Goal: Task Accomplishment & Management: Manage account settings

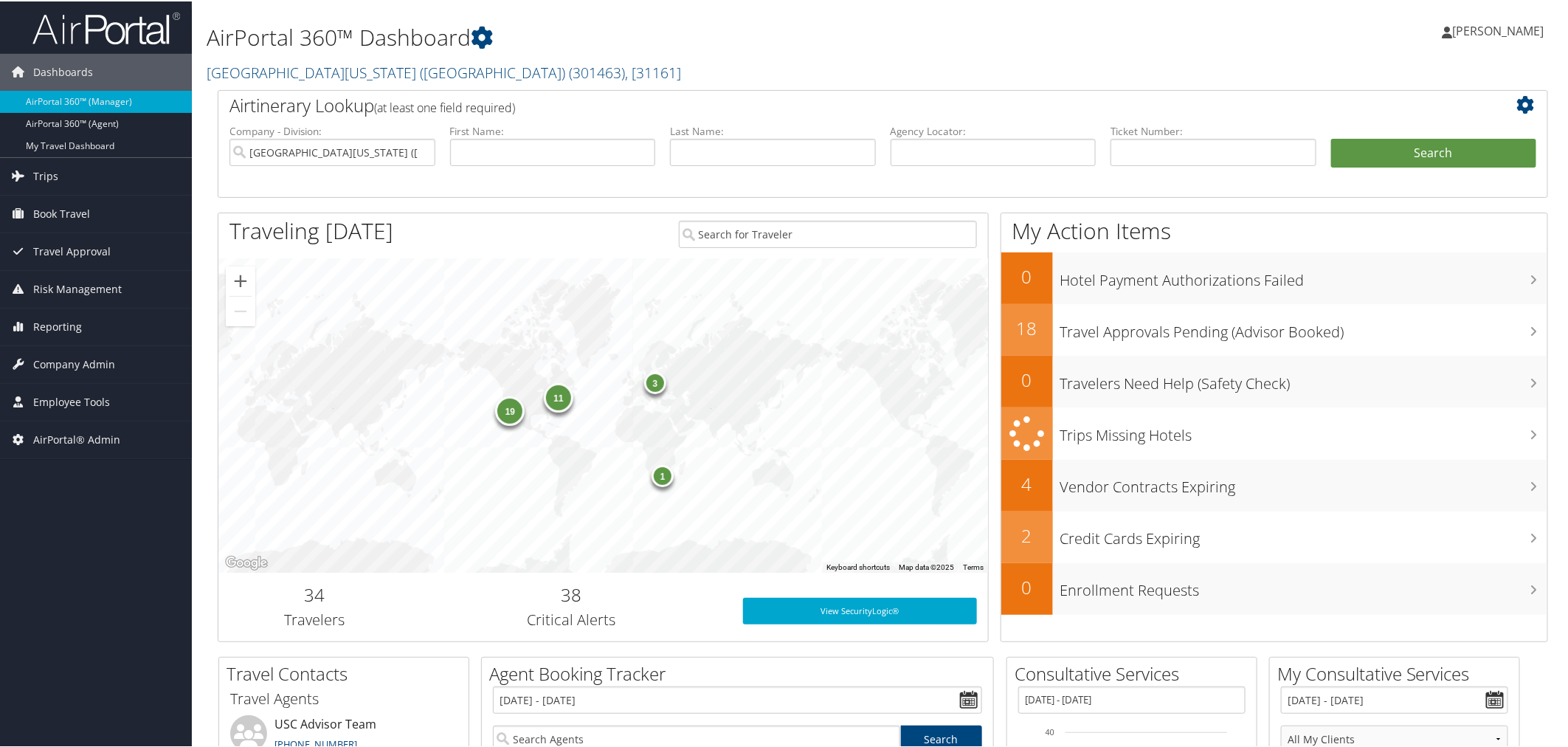
click at [593, 68] on h2 "University of Southern California (USC) ( 301463 ) , [ 31161 ]" at bounding box center [657, 70] width 902 height 25
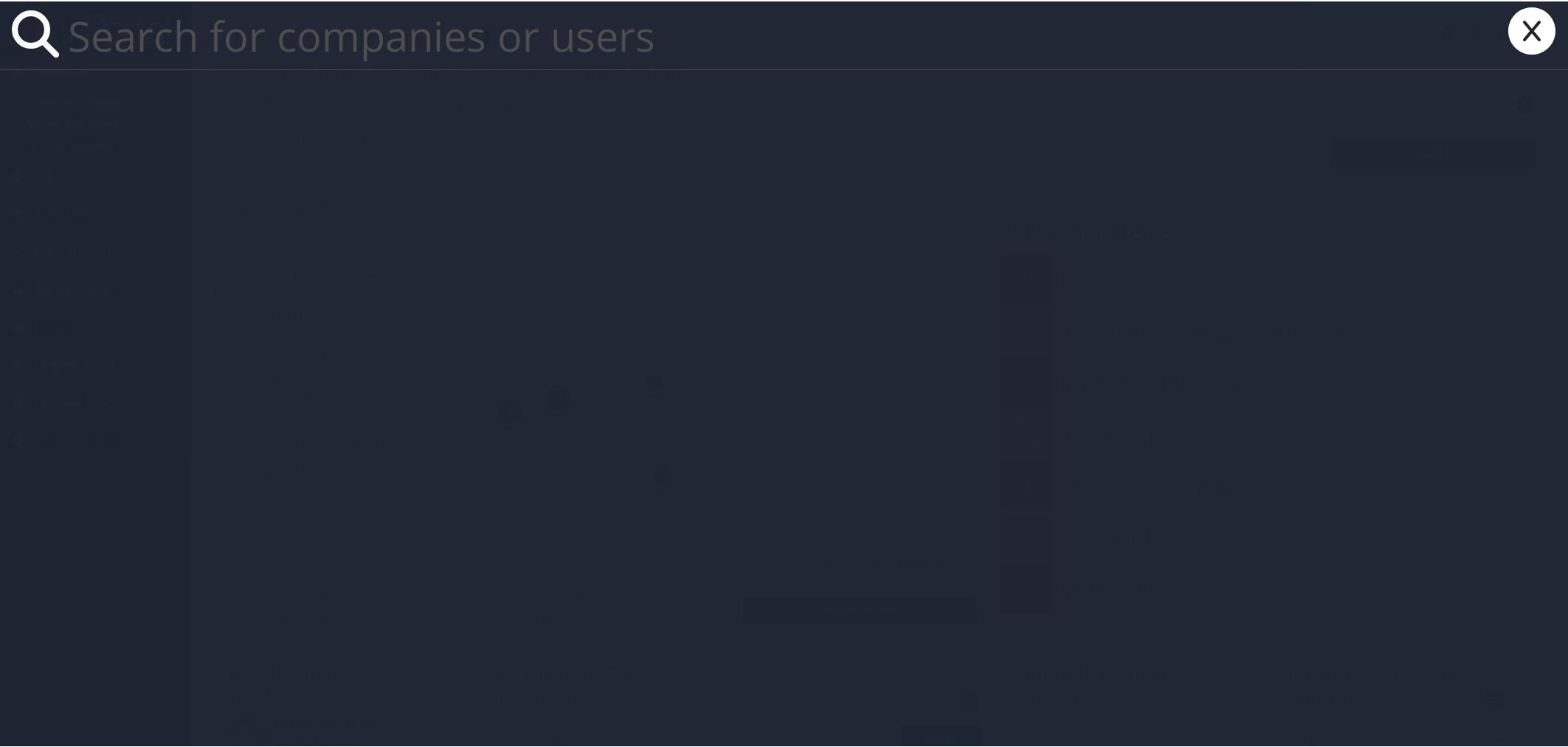
paste input "John Caldwell Hendershot"
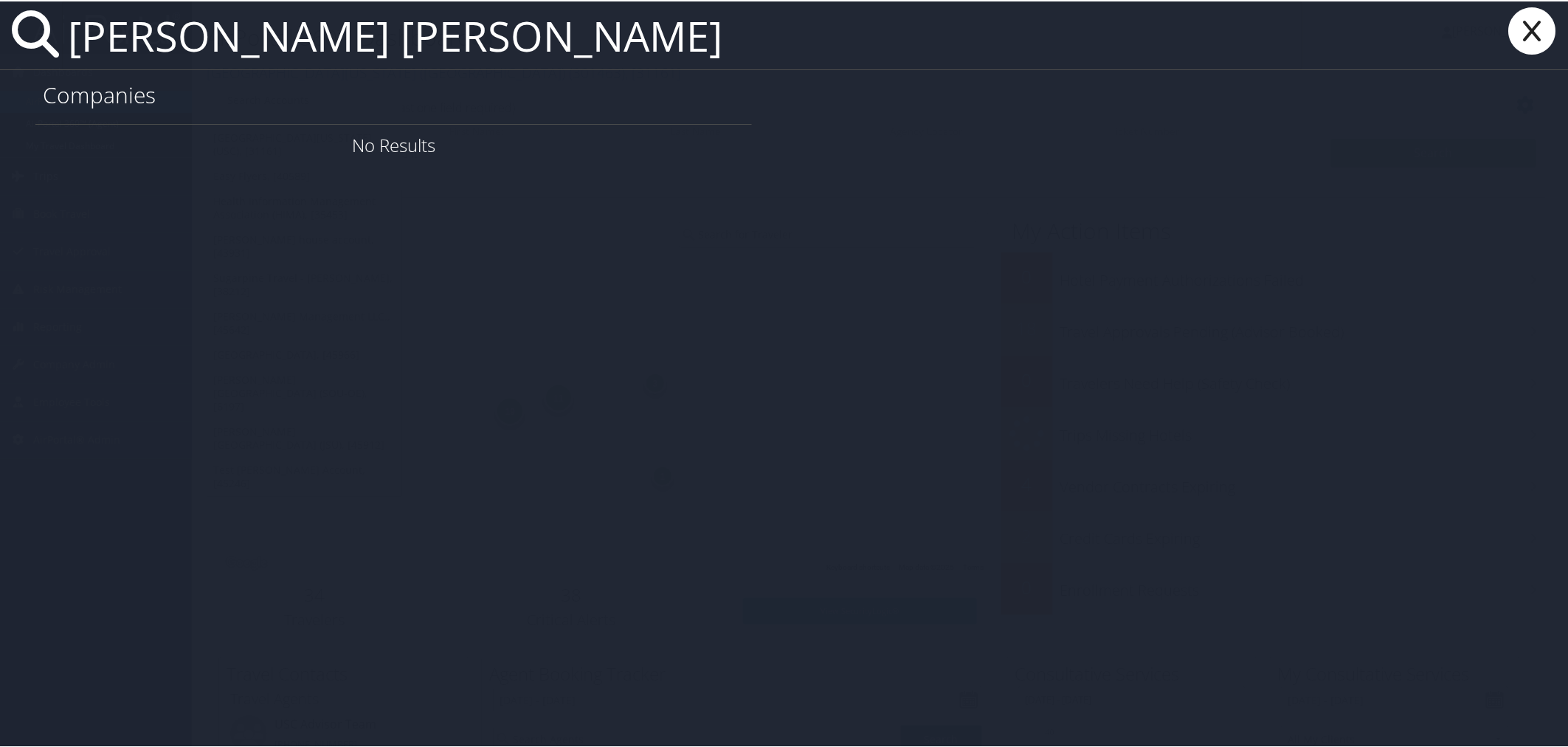
click at [337, 40] on input "John Caldwell Hendershot" at bounding box center [682, 33] width 1241 height 68
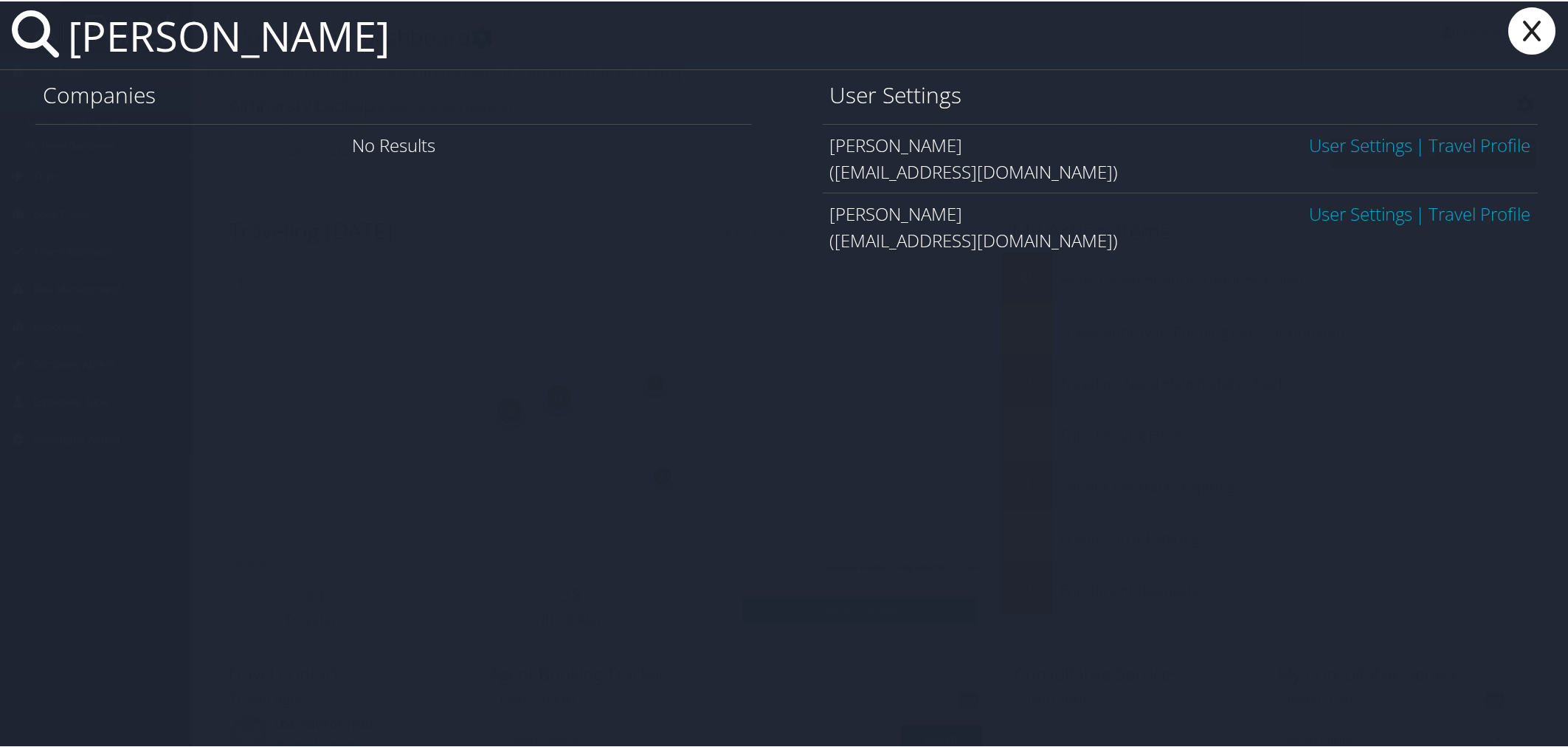
type input "[PERSON_NAME]"
click at [1314, 144] on link "User Settings" at bounding box center [1361, 144] width 103 height 24
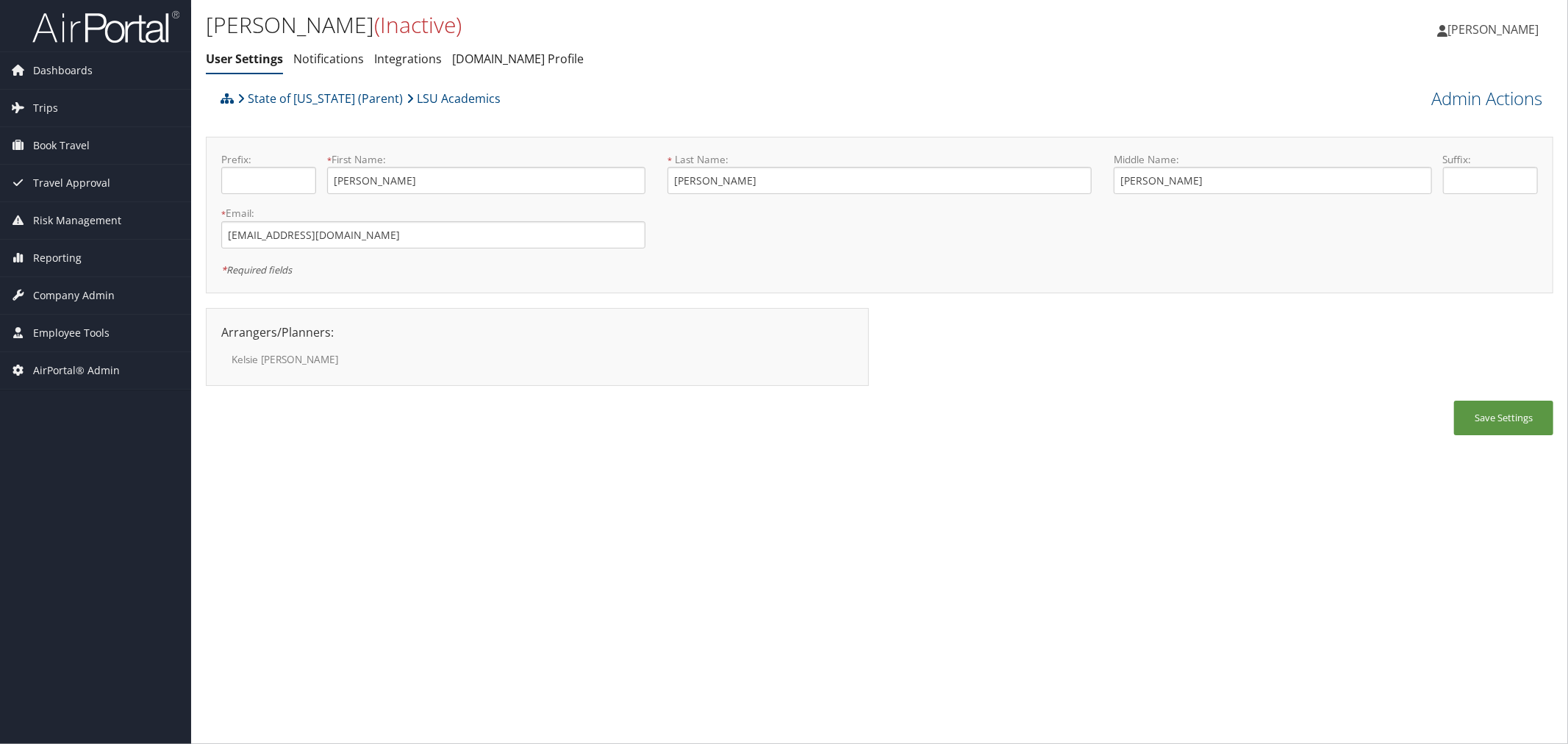
click at [558, 95] on div "State of Louisiana (Parent) LSU Academics" at bounding box center [711, 104] width 989 height 39
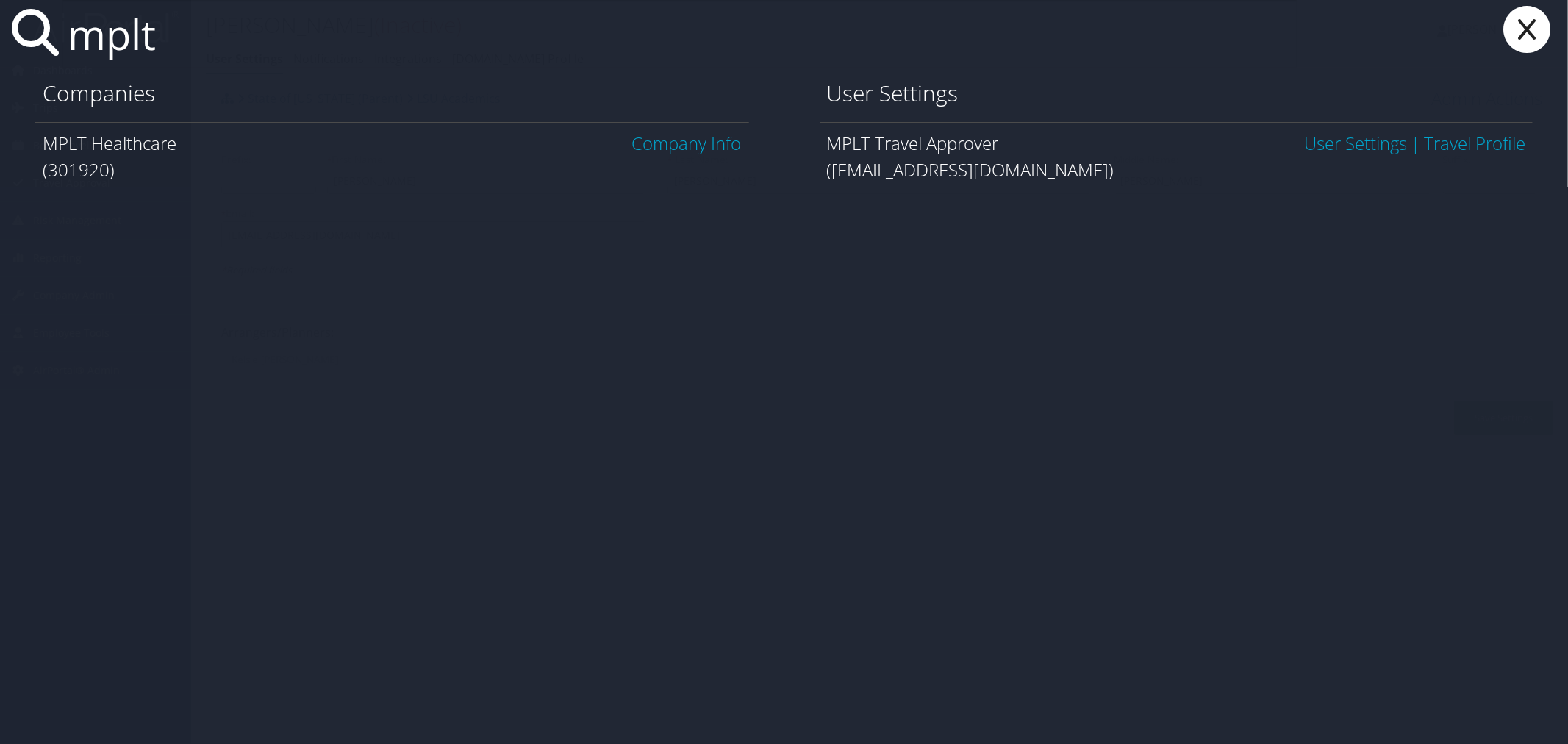
type input "mplt"
click at [632, 144] on link "Company Info" at bounding box center [686, 143] width 110 height 24
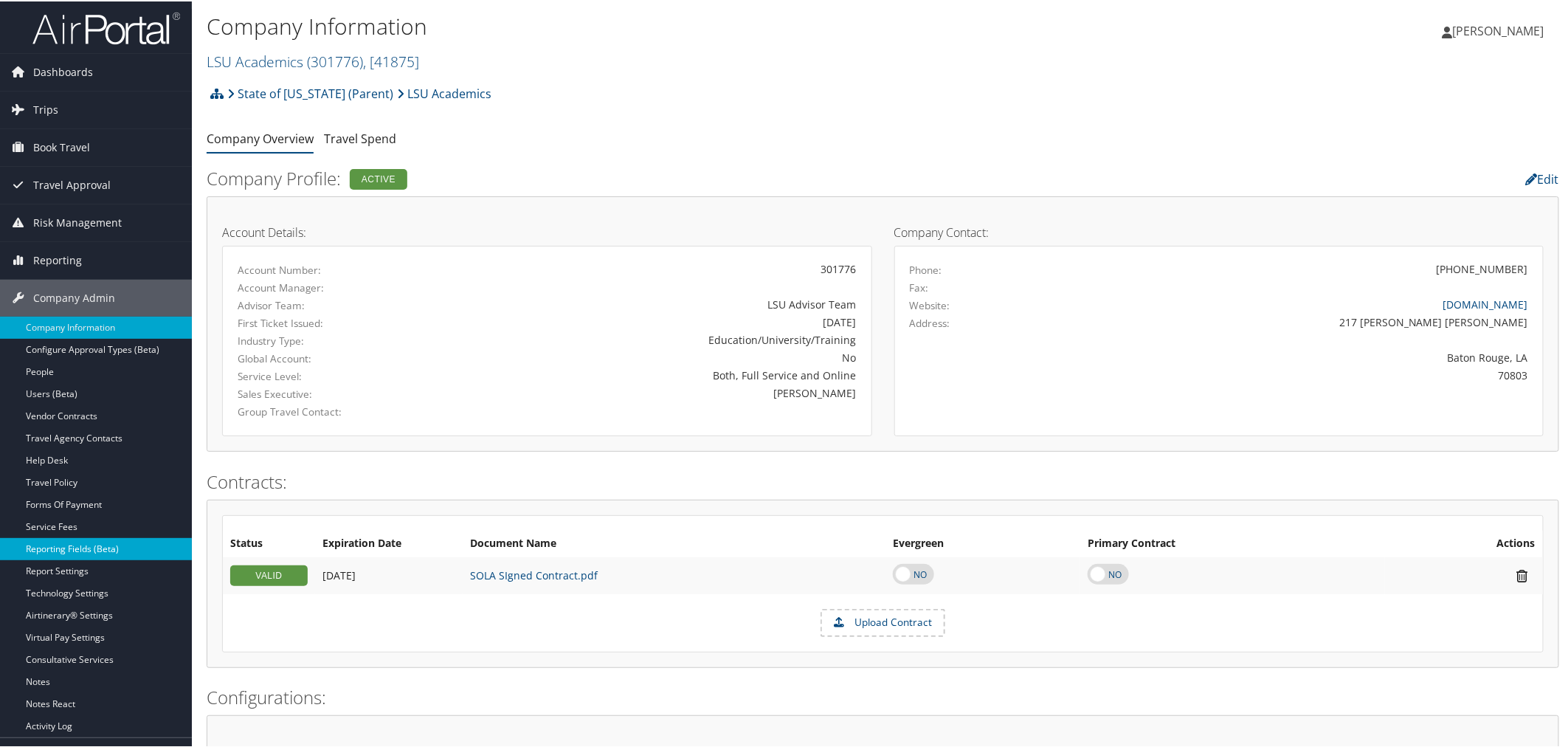
click at [56, 552] on link "Reporting Fields (Beta)" at bounding box center [96, 547] width 192 height 22
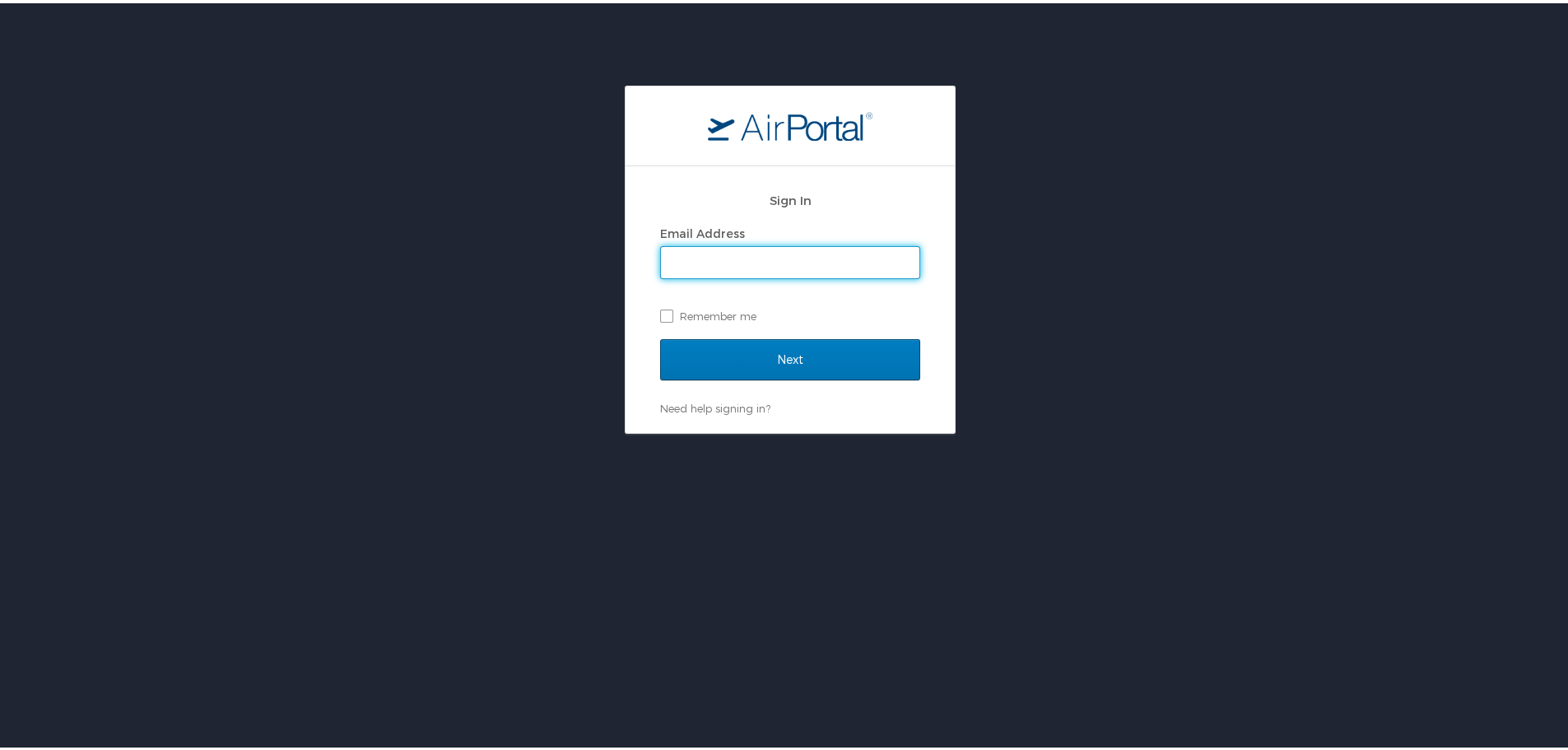
type input "kyle.casazza@cbtravel.com"
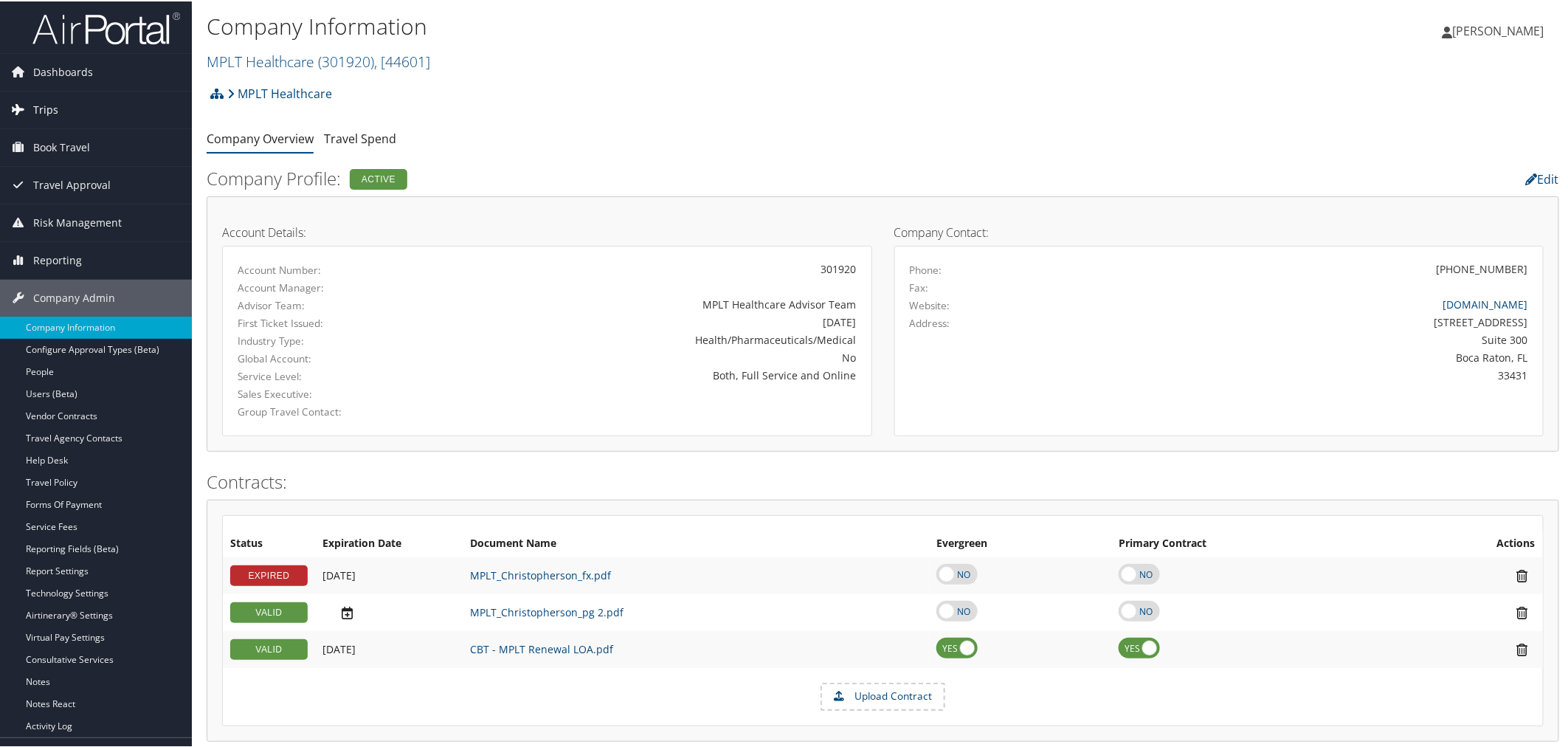
click at [48, 112] on span "Trips" at bounding box center [46, 109] width 25 height 37
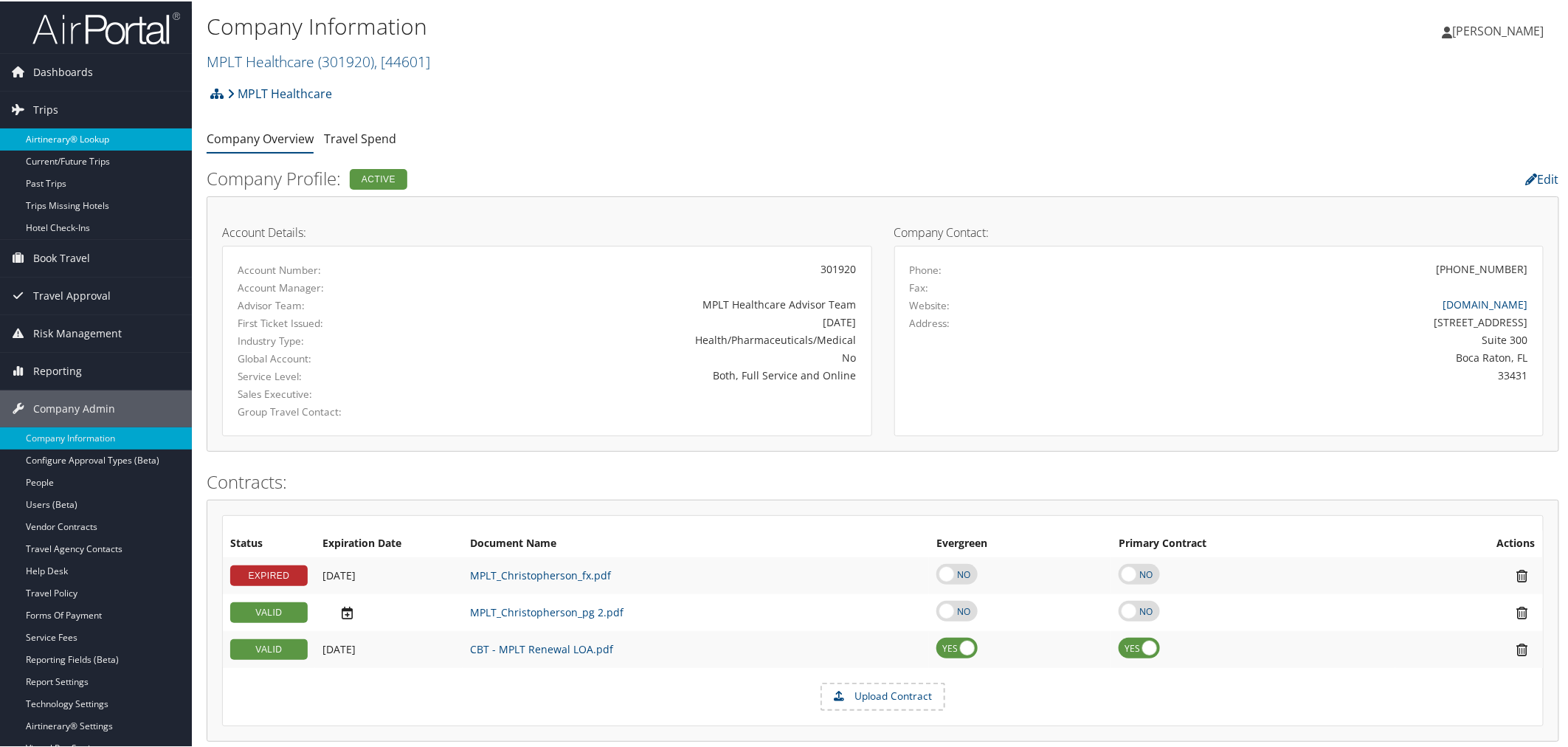
click at [61, 138] on link "Airtinerary® Lookup" at bounding box center [96, 138] width 192 height 22
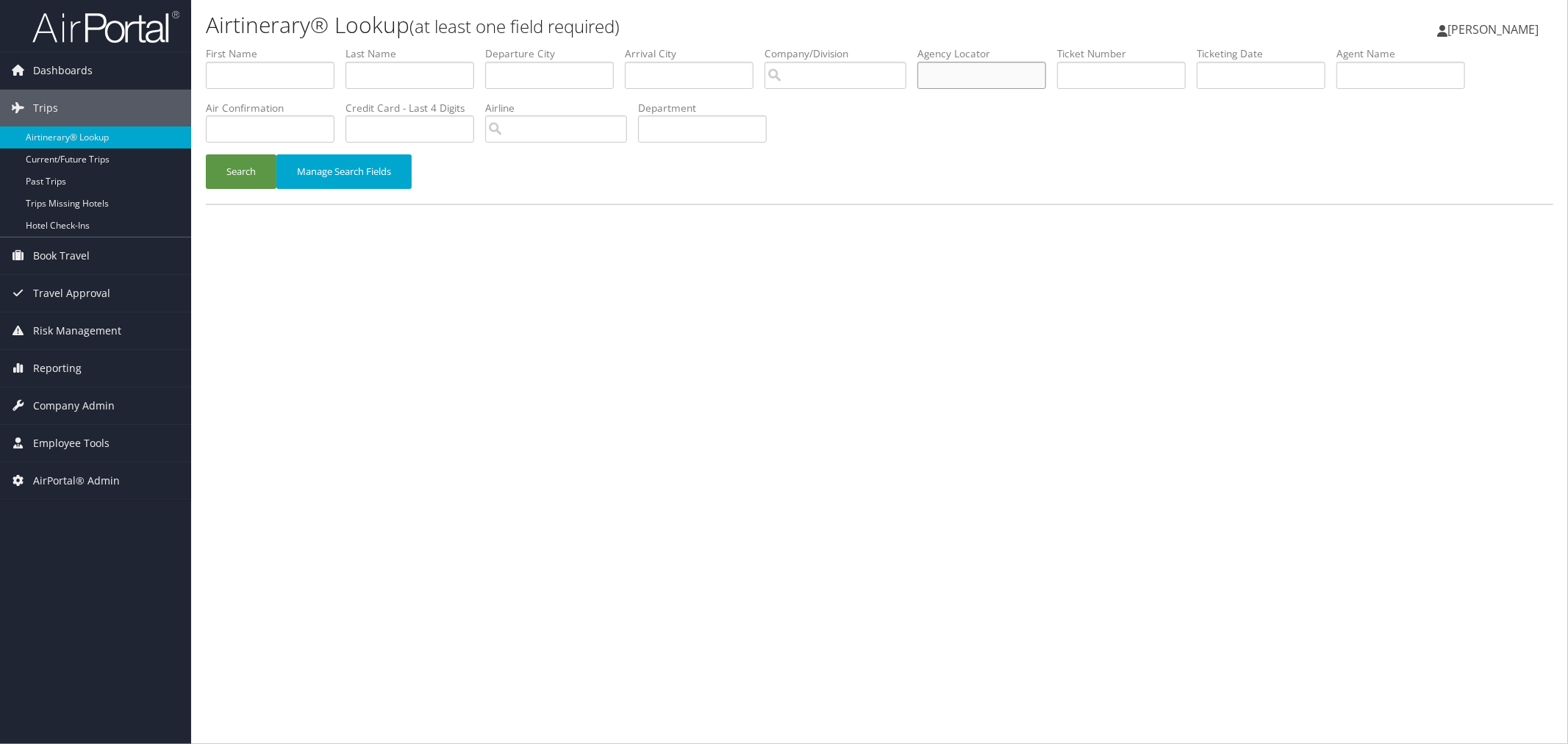
click at [1026, 76] on input "text" at bounding box center [982, 76] width 129 height 27
paste input "DD0QLY"
type input "DD0QLY"
click at [251, 170] on button "Search" at bounding box center [241, 172] width 70 height 35
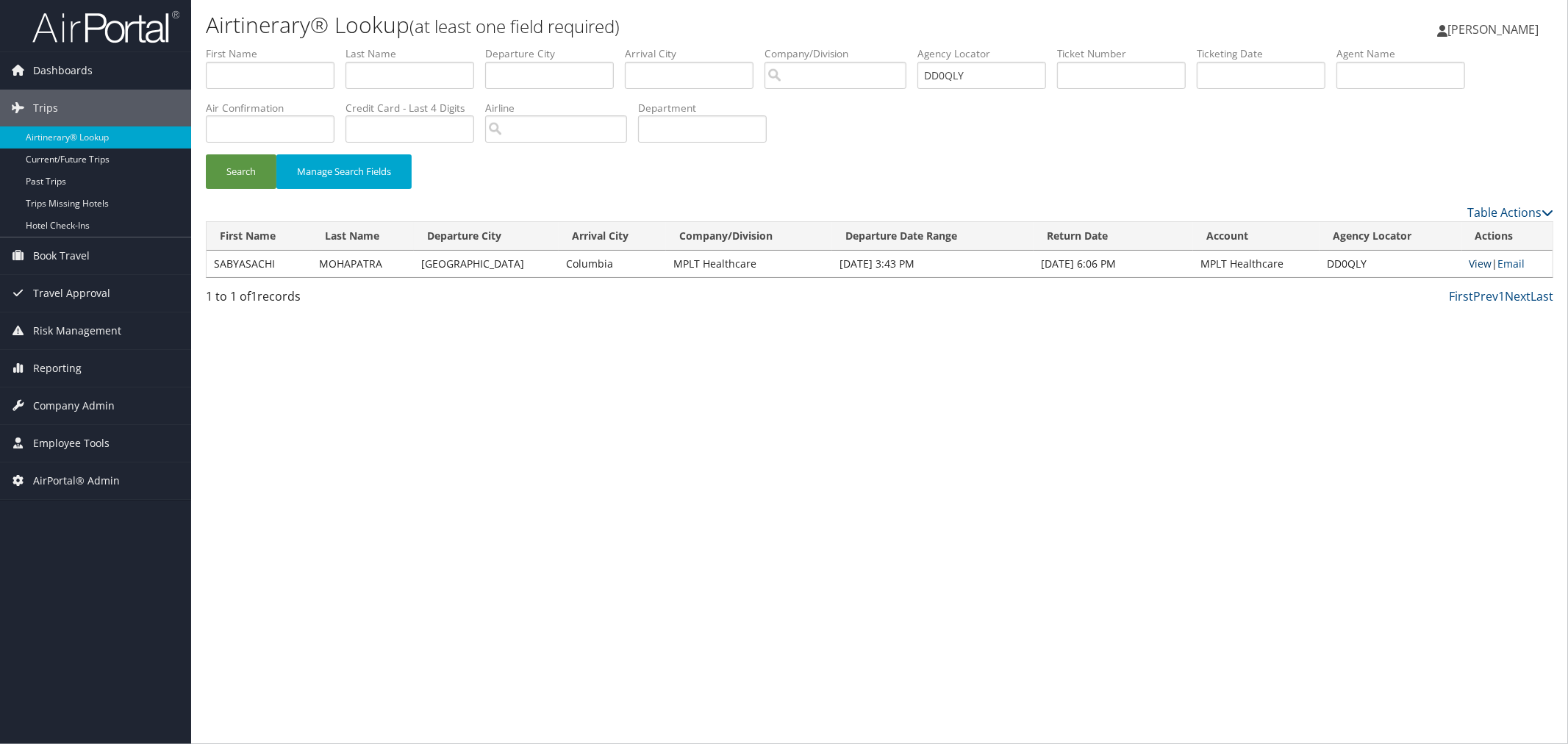
click at [1472, 260] on link "View" at bounding box center [1481, 263] width 23 height 14
click at [78, 401] on span "Company Admin" at bounding box center [74, 406] width 82 height 37
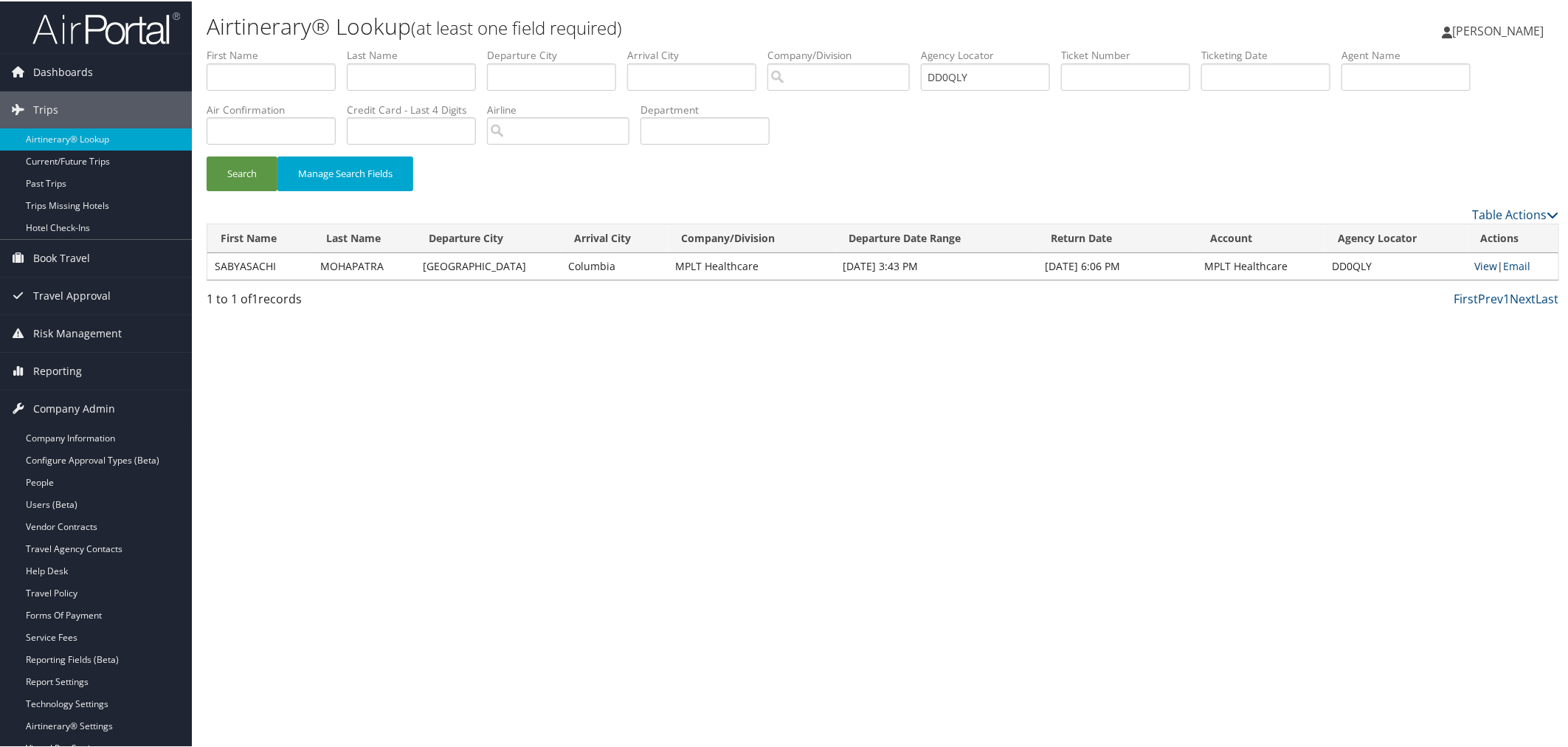
click at [1488, 260] on link "View" at bounding box center [1487, 264] width 23 height 14
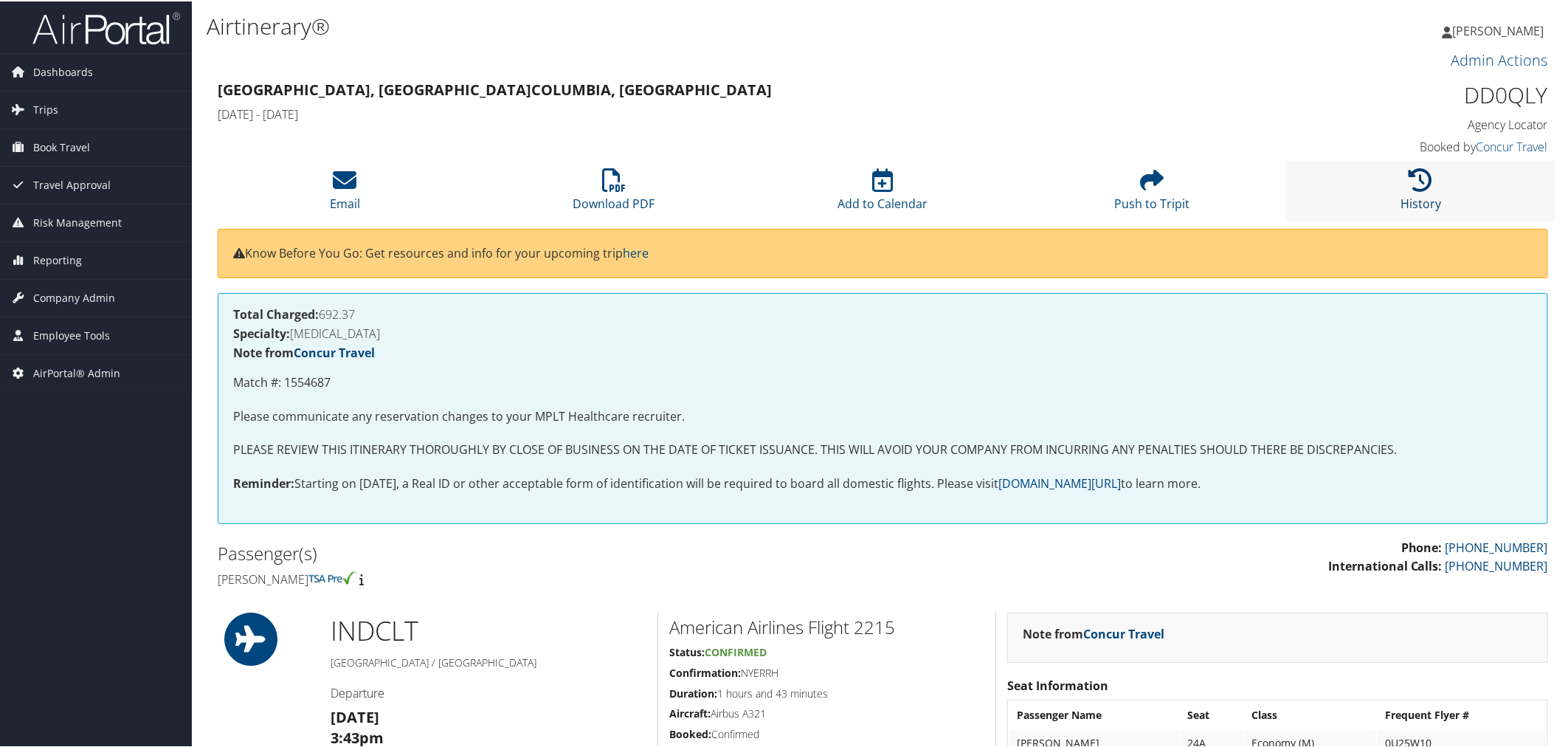
click at [1411, 183] on icon at bounding box center [1421, 179] width 24 height 24
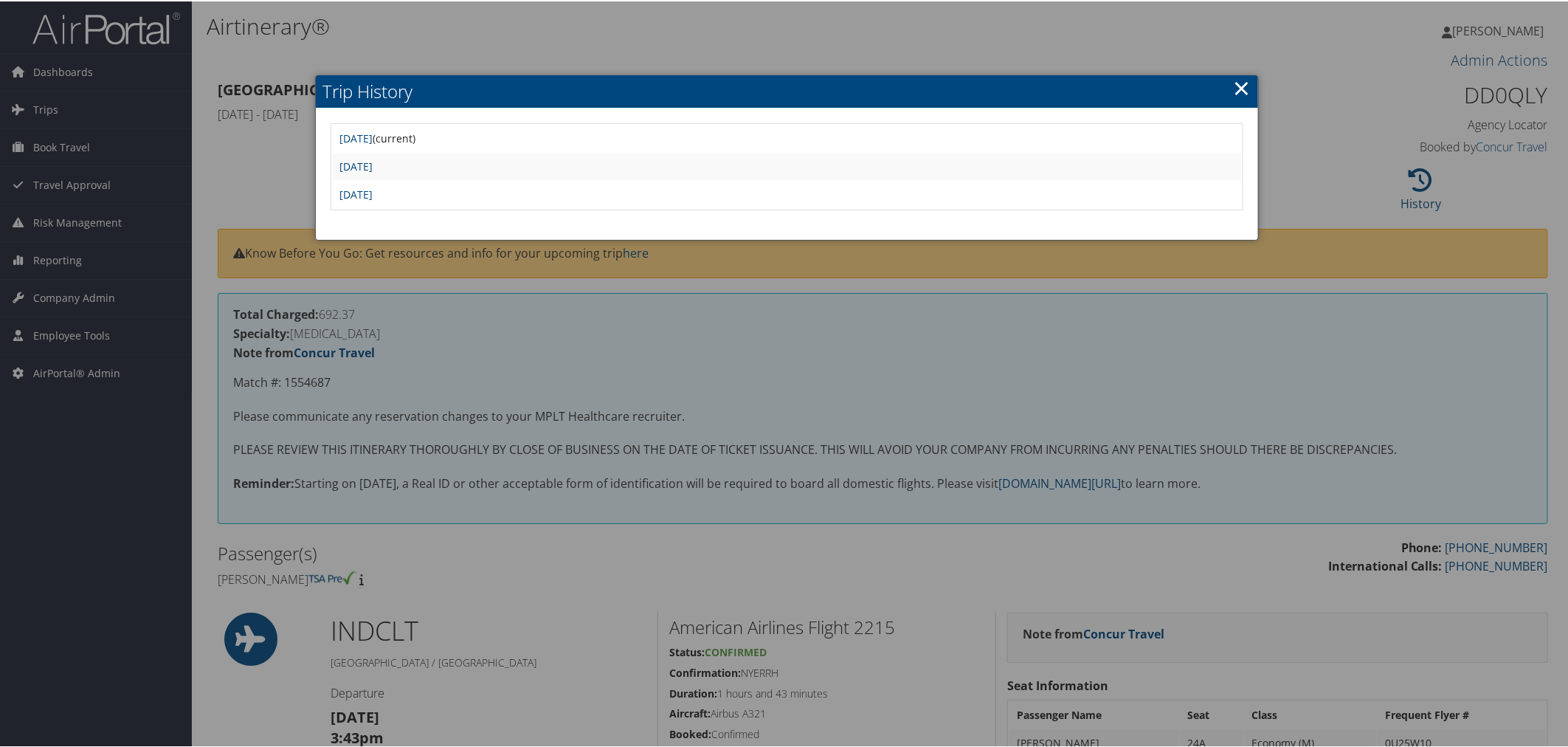
click at [784, 50] on div at bounding box center [787, 373] width 1574 height 747
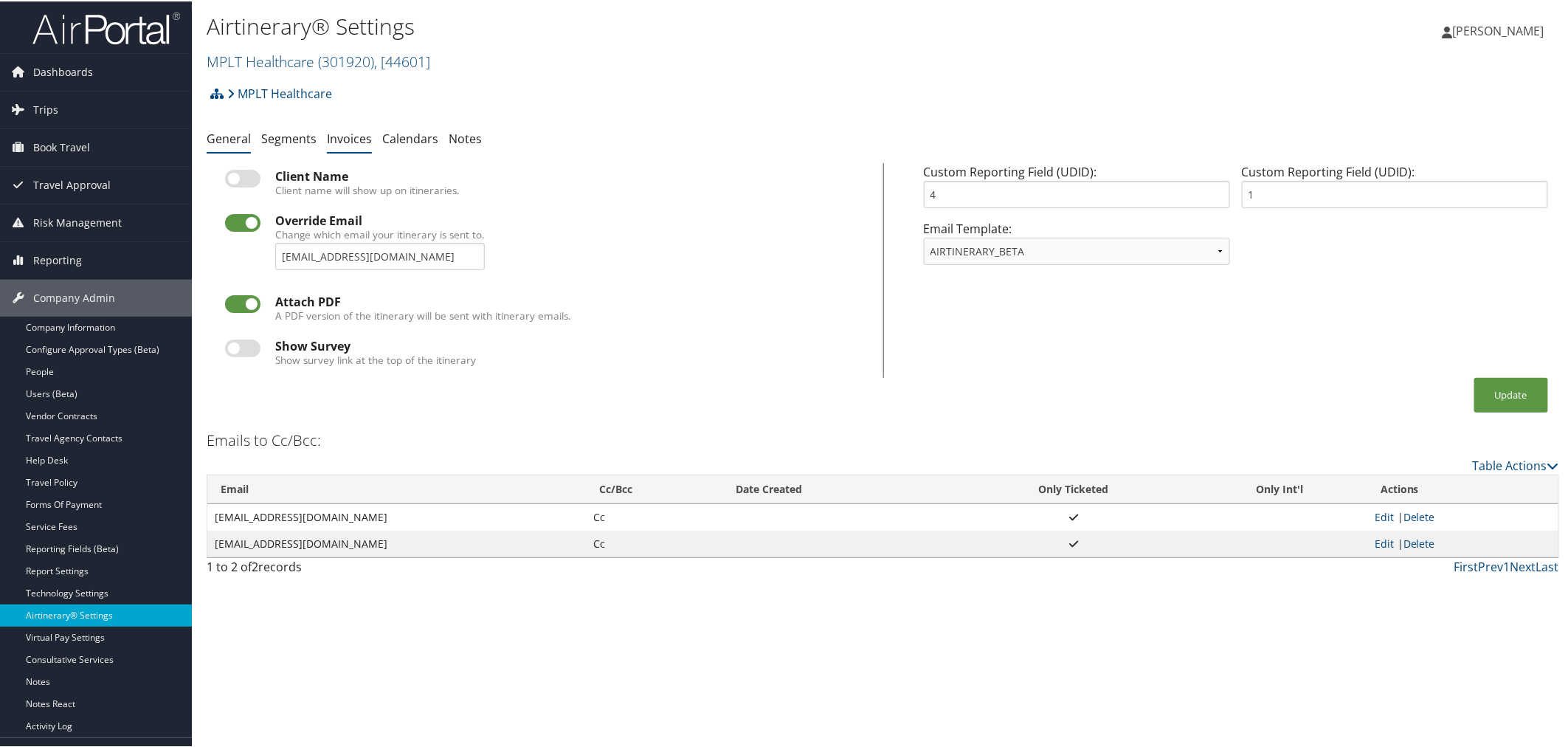
click at [355, 139] on link "Invoices" at bounding box center [349, 137] width 45 height 16
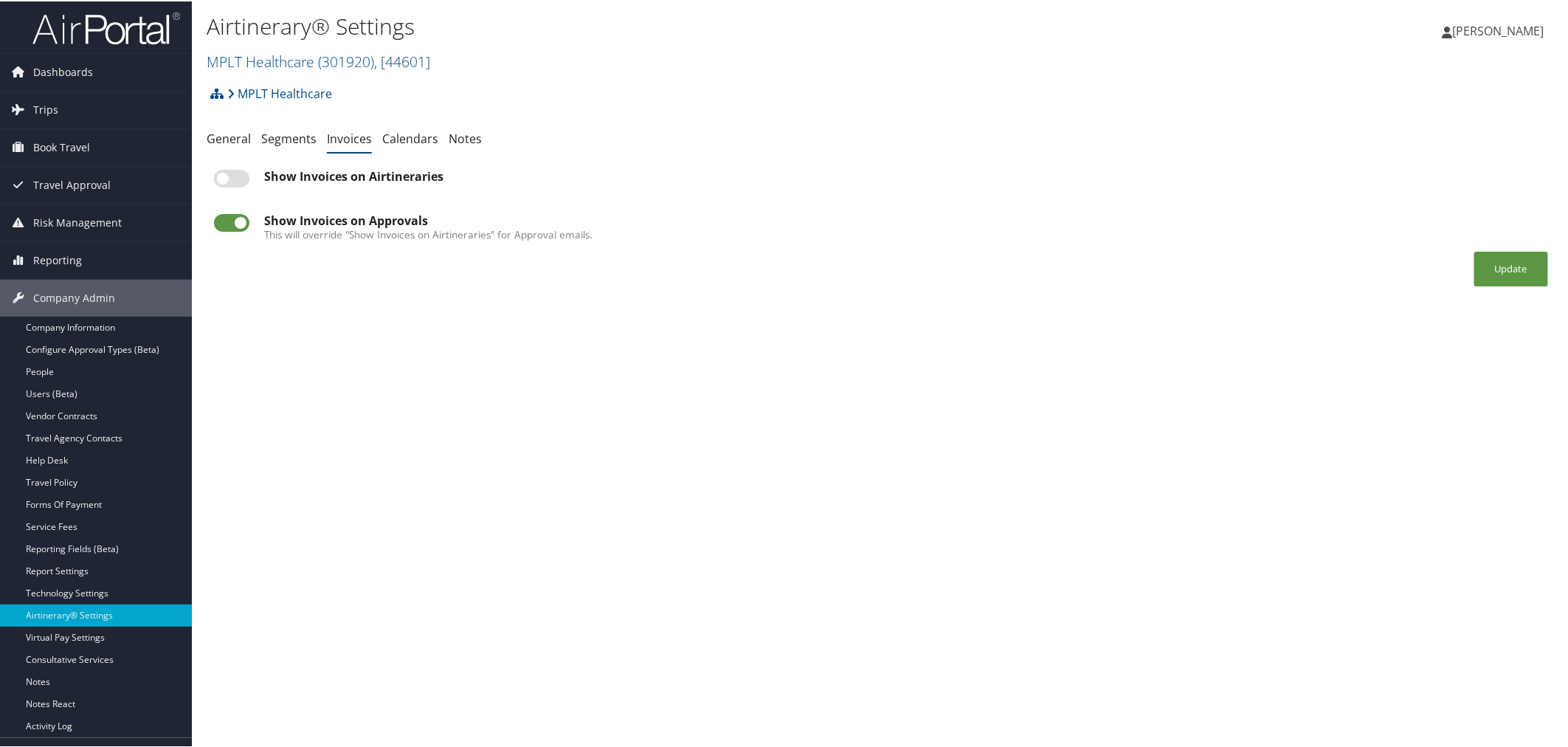
click at [231, 178] on label at bounding box center [232, 176] width 36 height 17
click at [231, 178] on input "checkbox" at bounding box center [226, 179] width 10 height 10
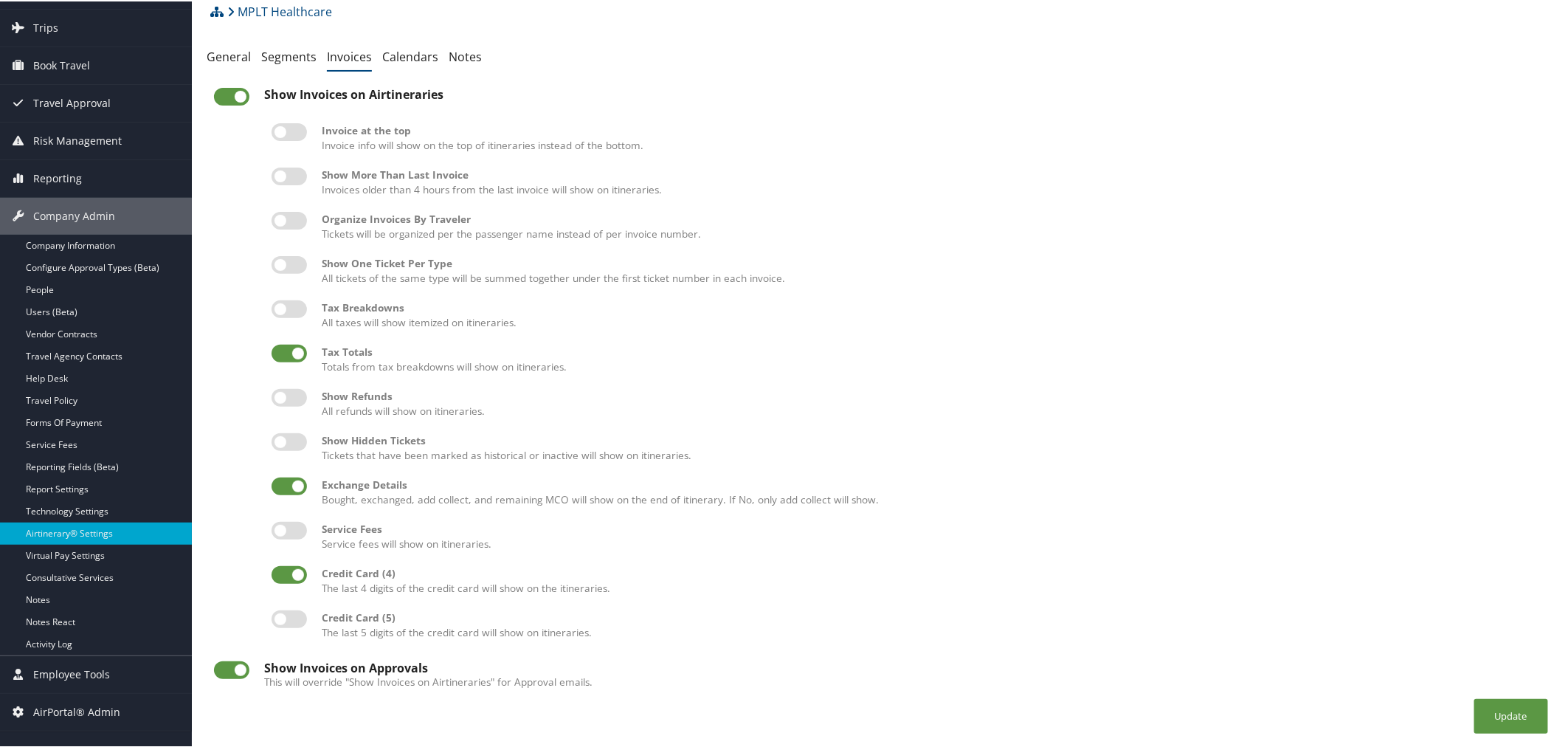
scroll to position [87, 0]
click at [1478, 707] on button "Update" at bounding box center [1511, 715] width 74 height 35
drag, startPoint x: 238, startPoint y: 89, endPoint x: 273, endPoint y: 97, distance: 35.9
click at [238, 89] on label at bounding box center [232, 95] width 36 height 17
click at [231, 93] on input "checkbox" at bounding box center [226, 97] width 10 height 10
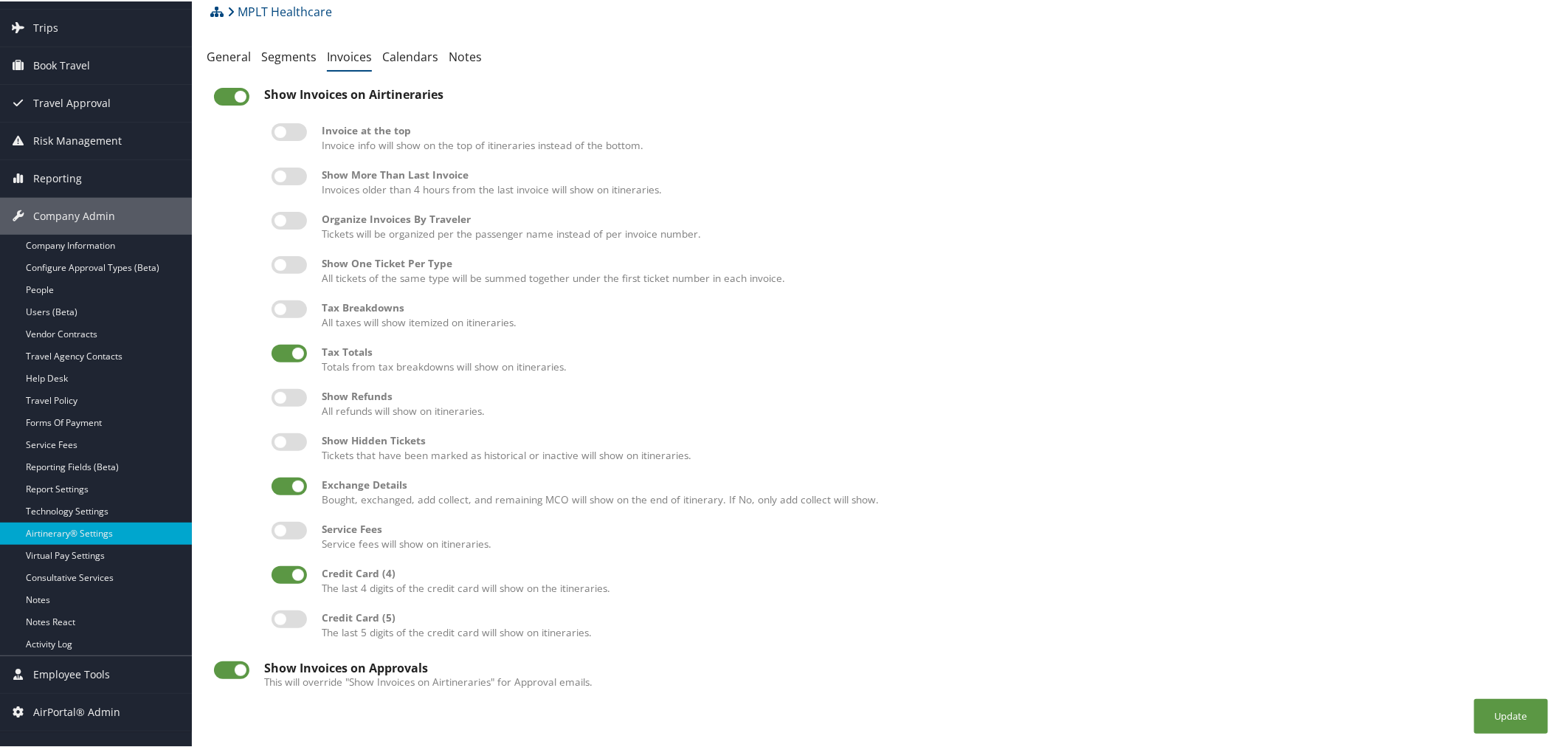
checkbox input "false"
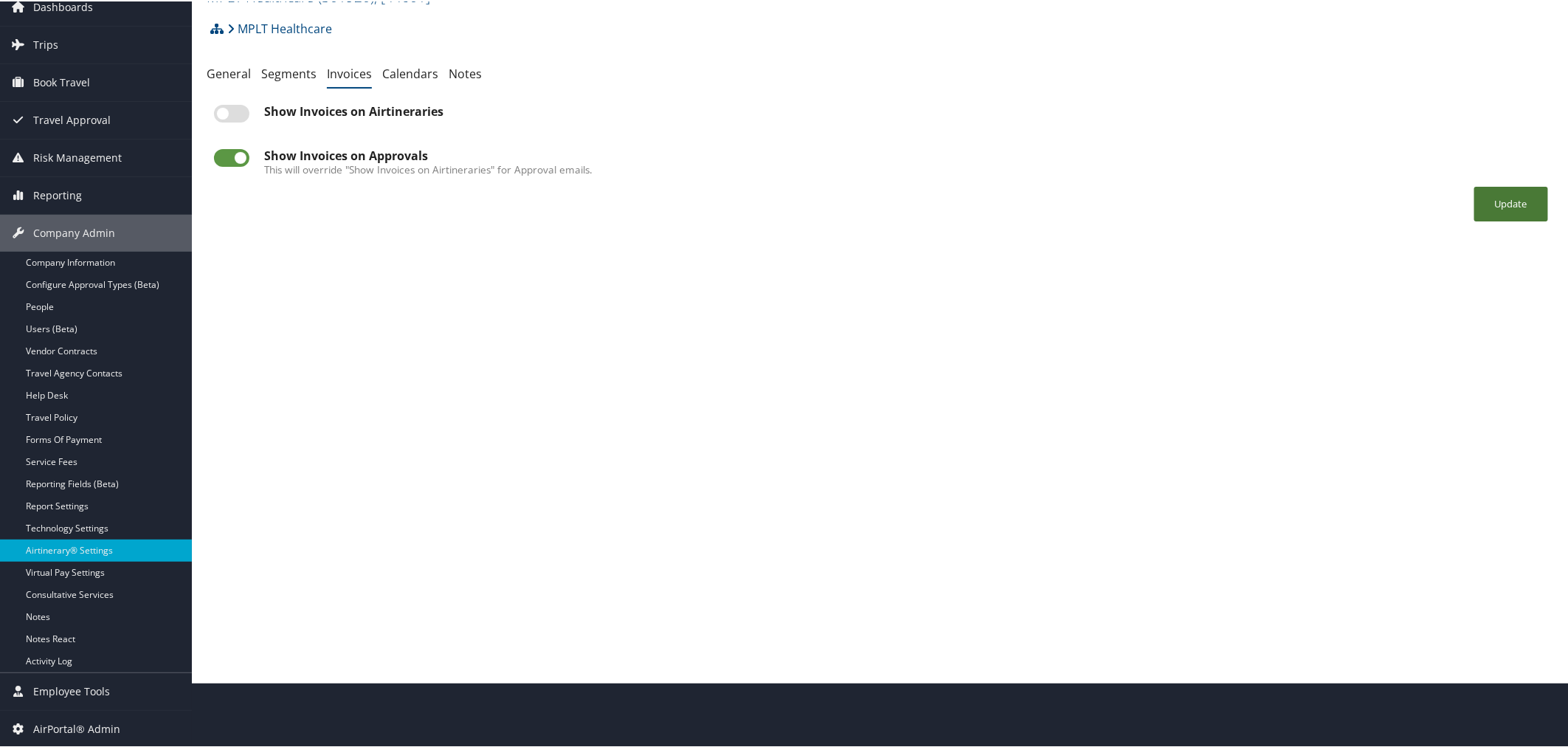
click at [1518, 199] on button "Update" at bounding box center [1511, 203] width 74 height 35
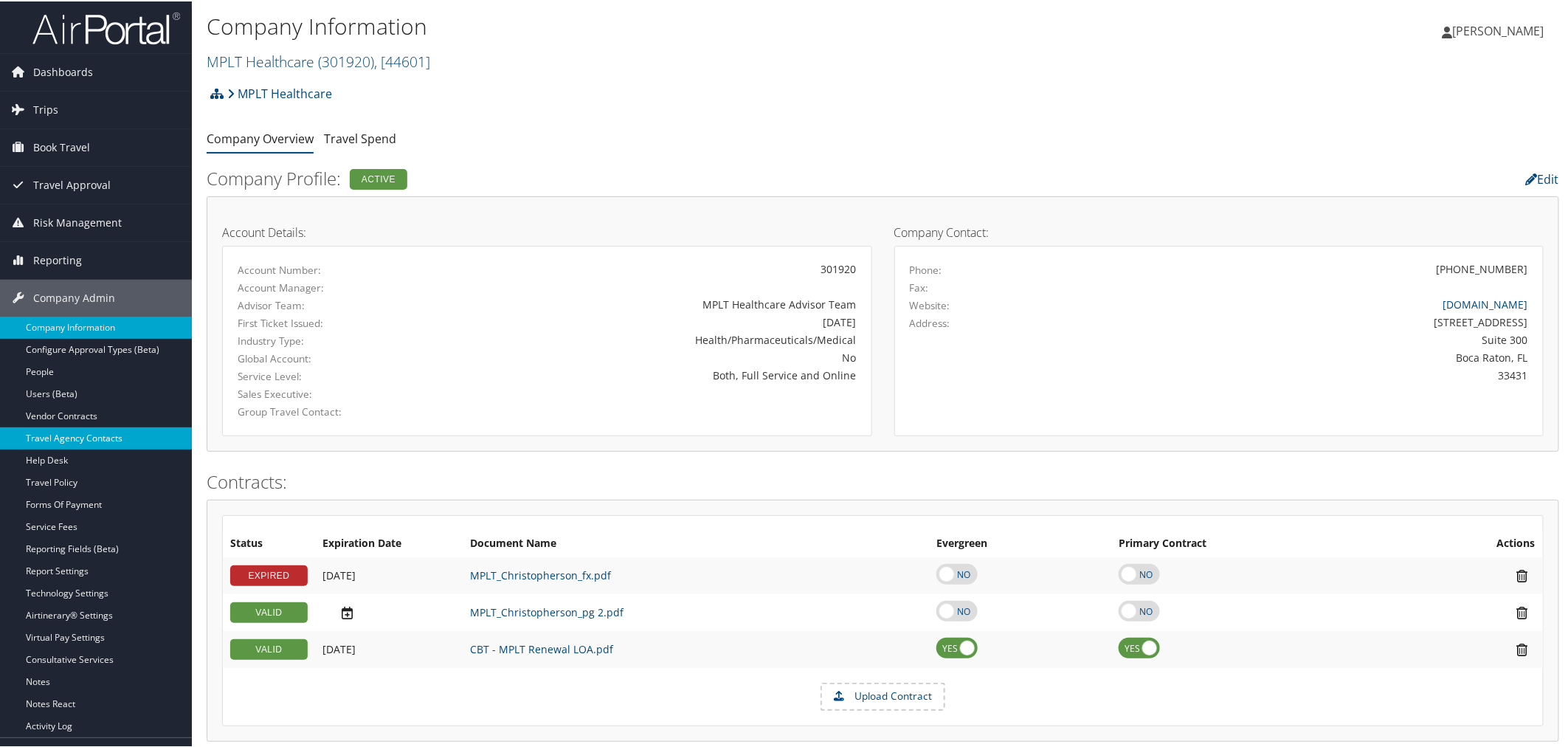
click at [58, 440] on link "Travel Agency Contacts" at bounding box center [96, 436] width 192 height 22
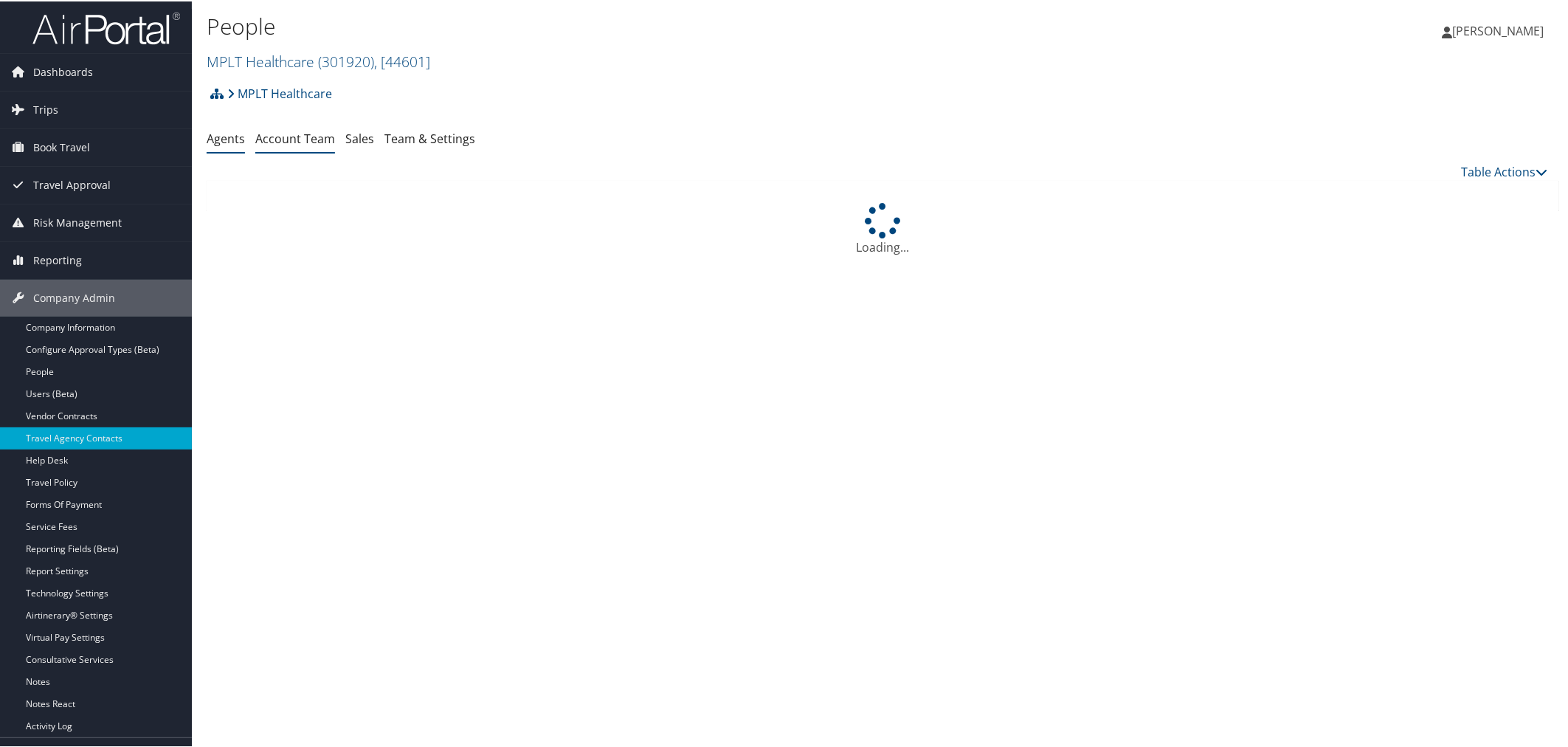
click at [308, 139] on link "Account Team" at bounding box center [295, 137] width 80 height 16
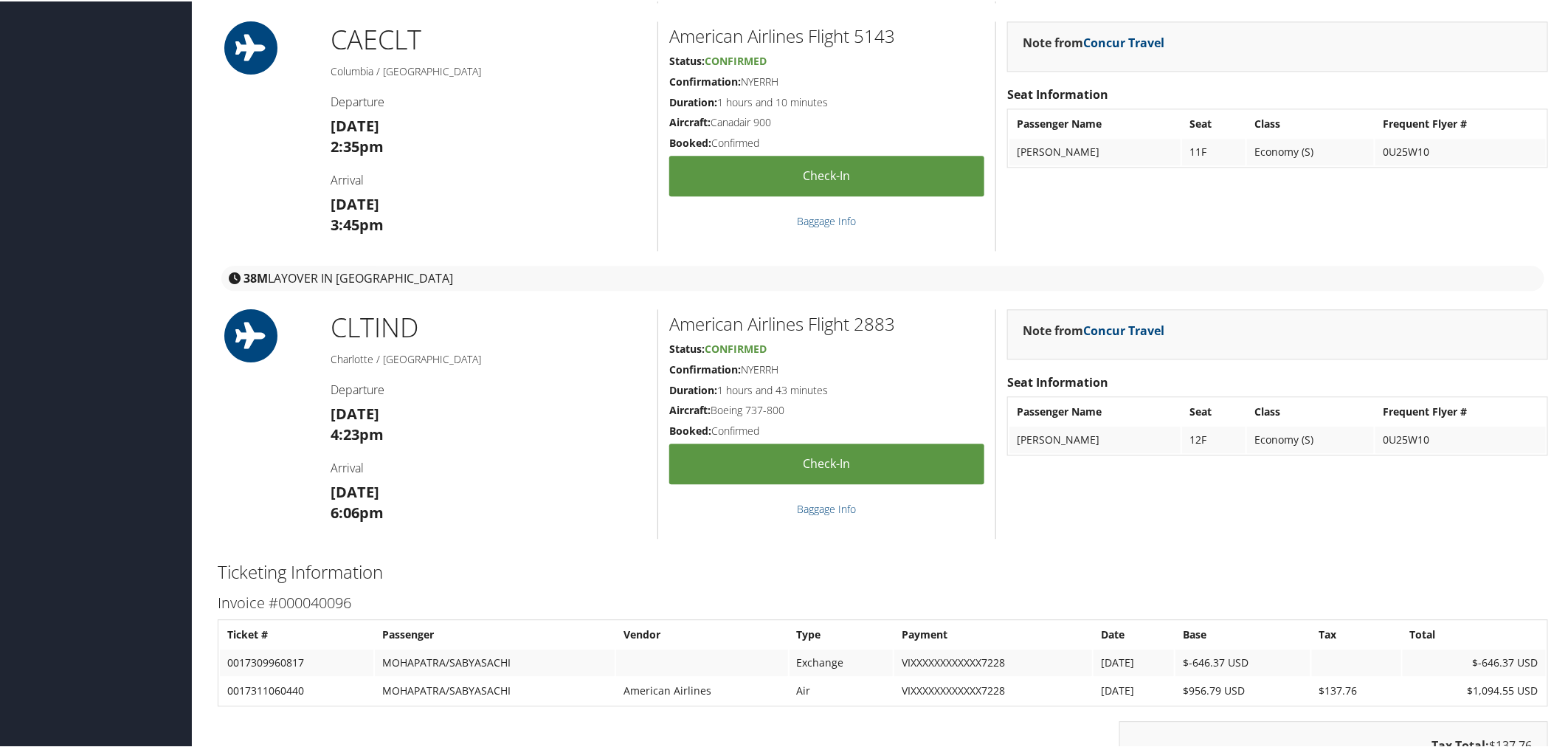
scroll to position [1958, 0]
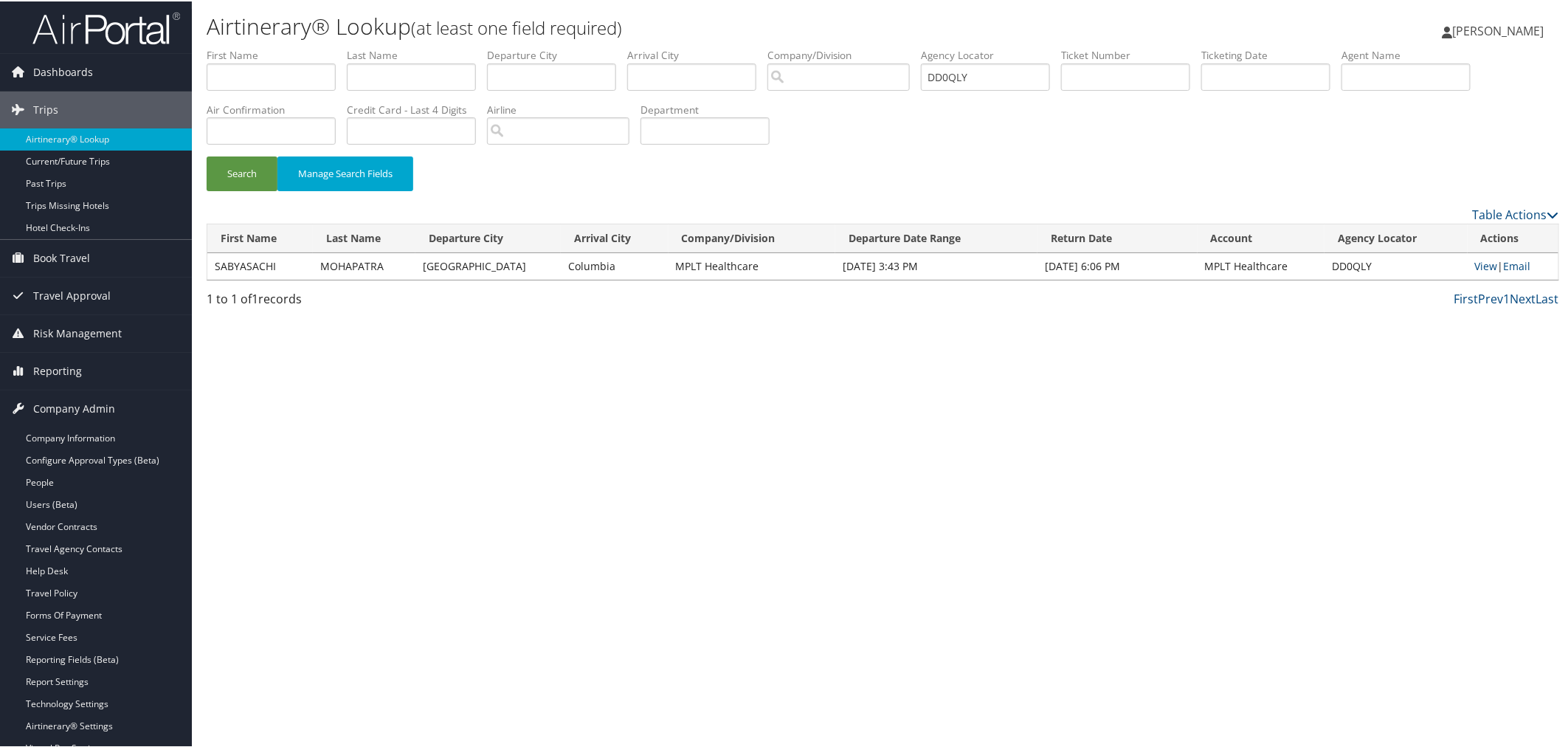
click at [514, 180] on div "Search Manage Search Fields" at bounding box center [883, 179] width 1375 height 49
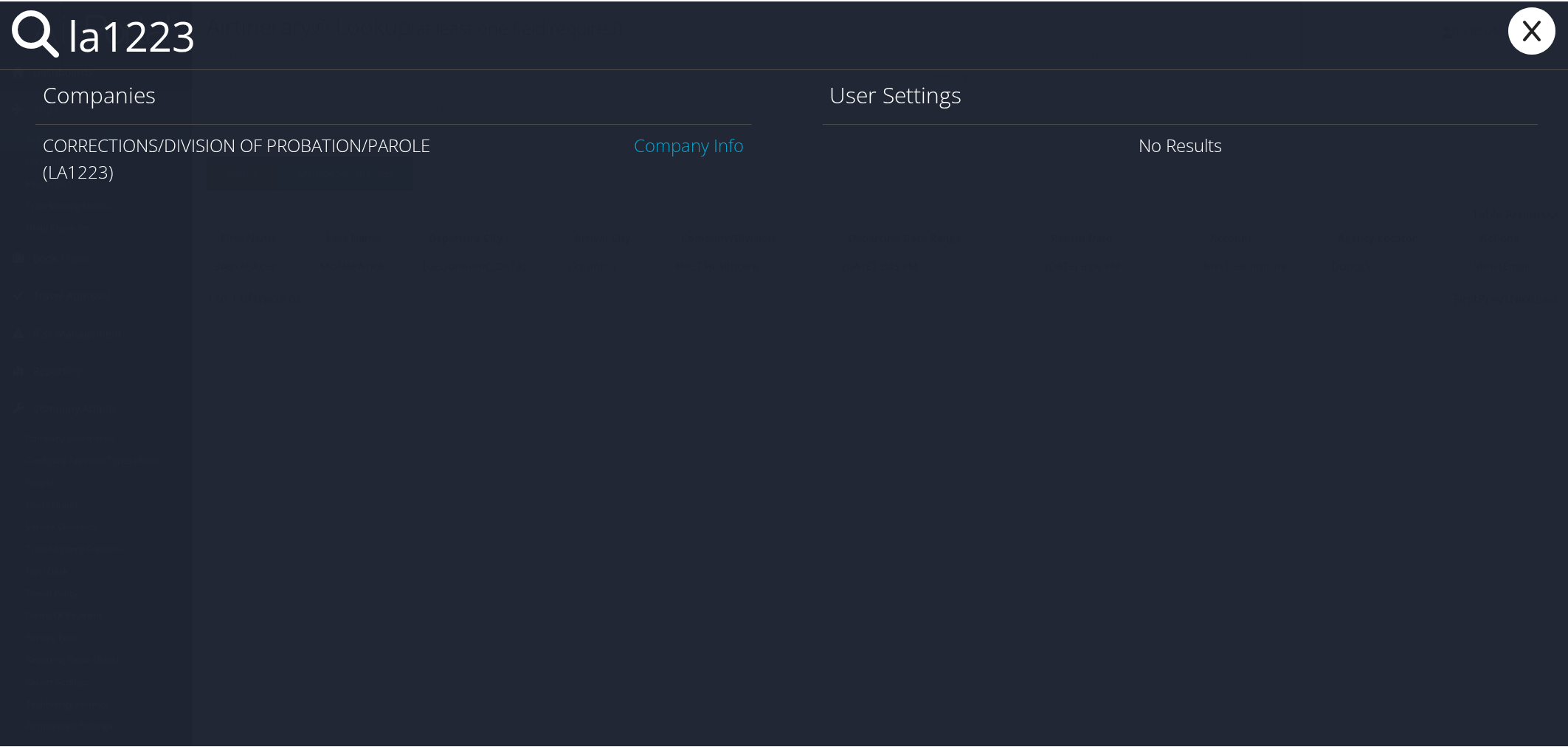
type input "la1223"
click at [662, 148] on link "Company Info" at bounding box center [689, 144] width 110 height 24
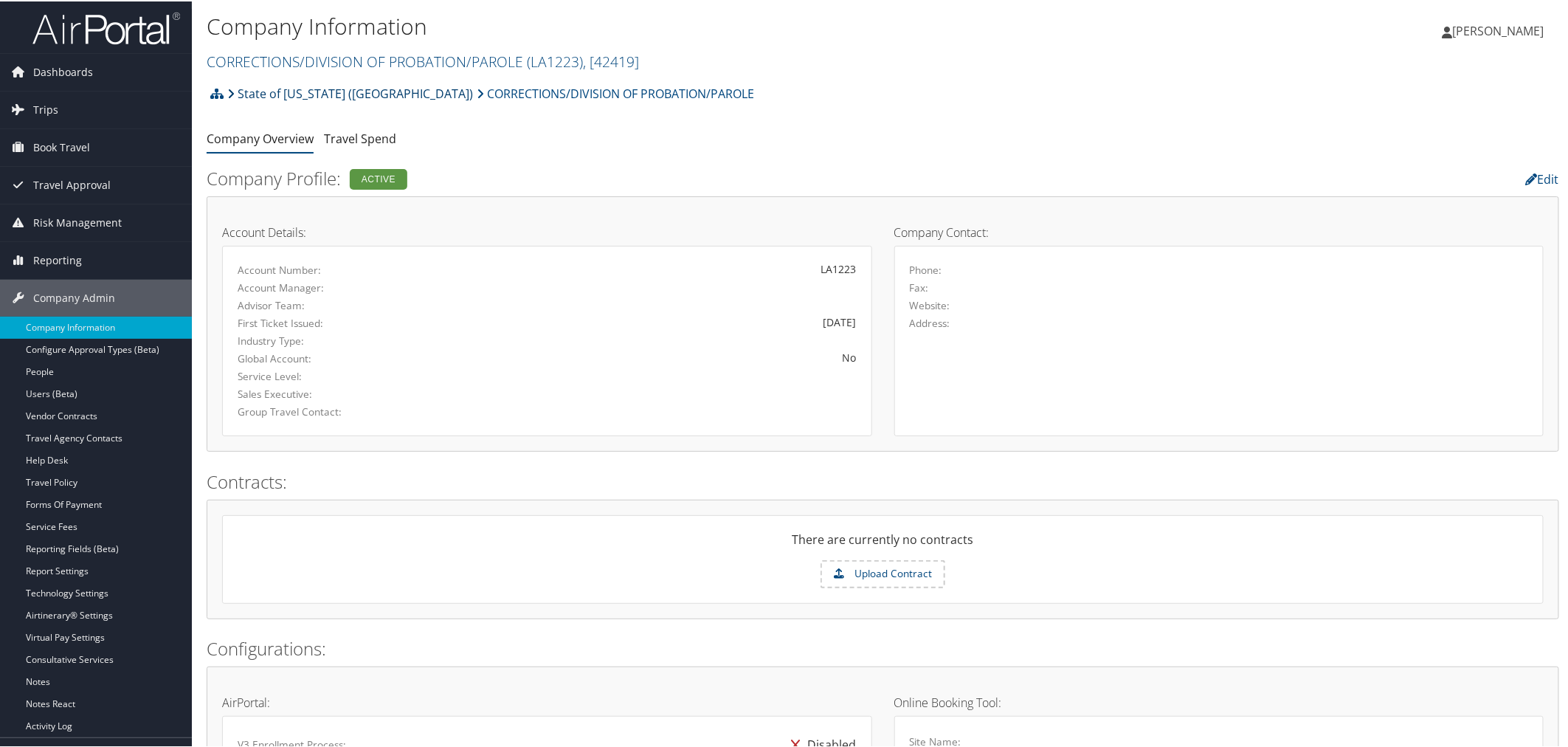
click at [251, 91] on link "State of [US_STATE] ([GEOGRAPHIC_DATA])" at bounding box center [349, 92] width 245 height 30
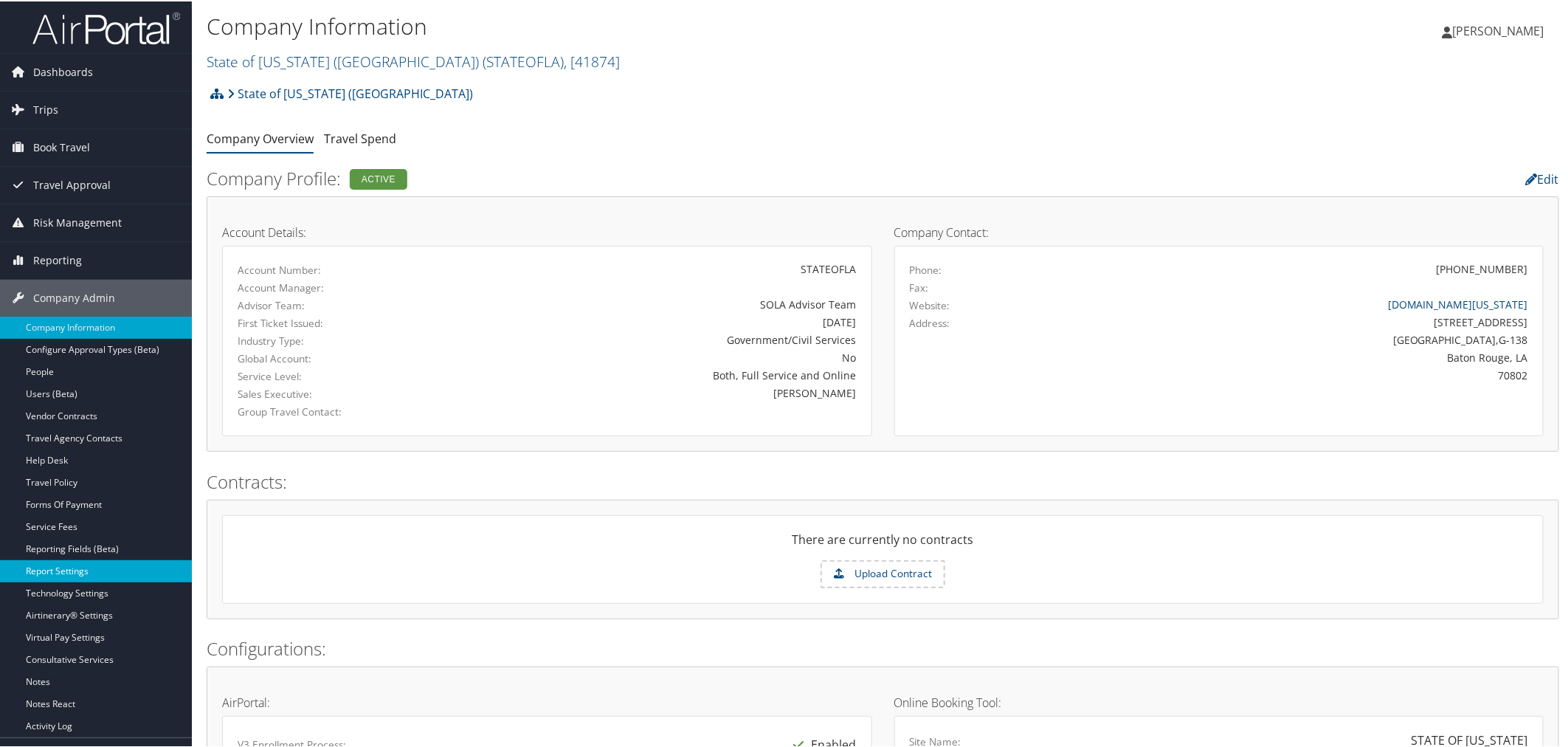
click at [77, 576] on link "Report Settings" at bounding box center [96, 569] width 192 height 22
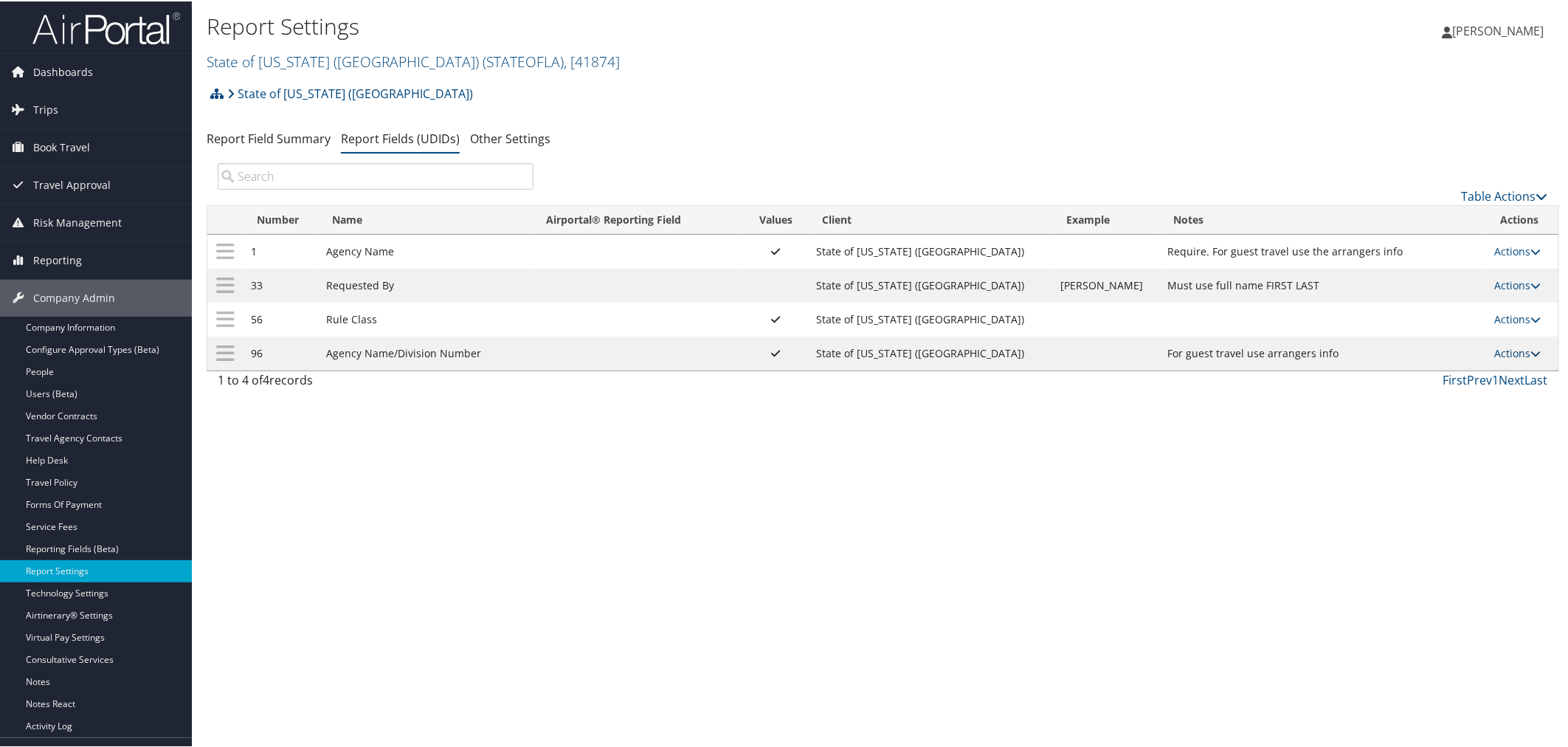
click at [1494, 359] on link "Actions" at bounding box center [1517, 352] width 46 height 14
click at [1465, 370] on link "Update Report Field Values" at bounding box center [1450, 377] width 160 height 25
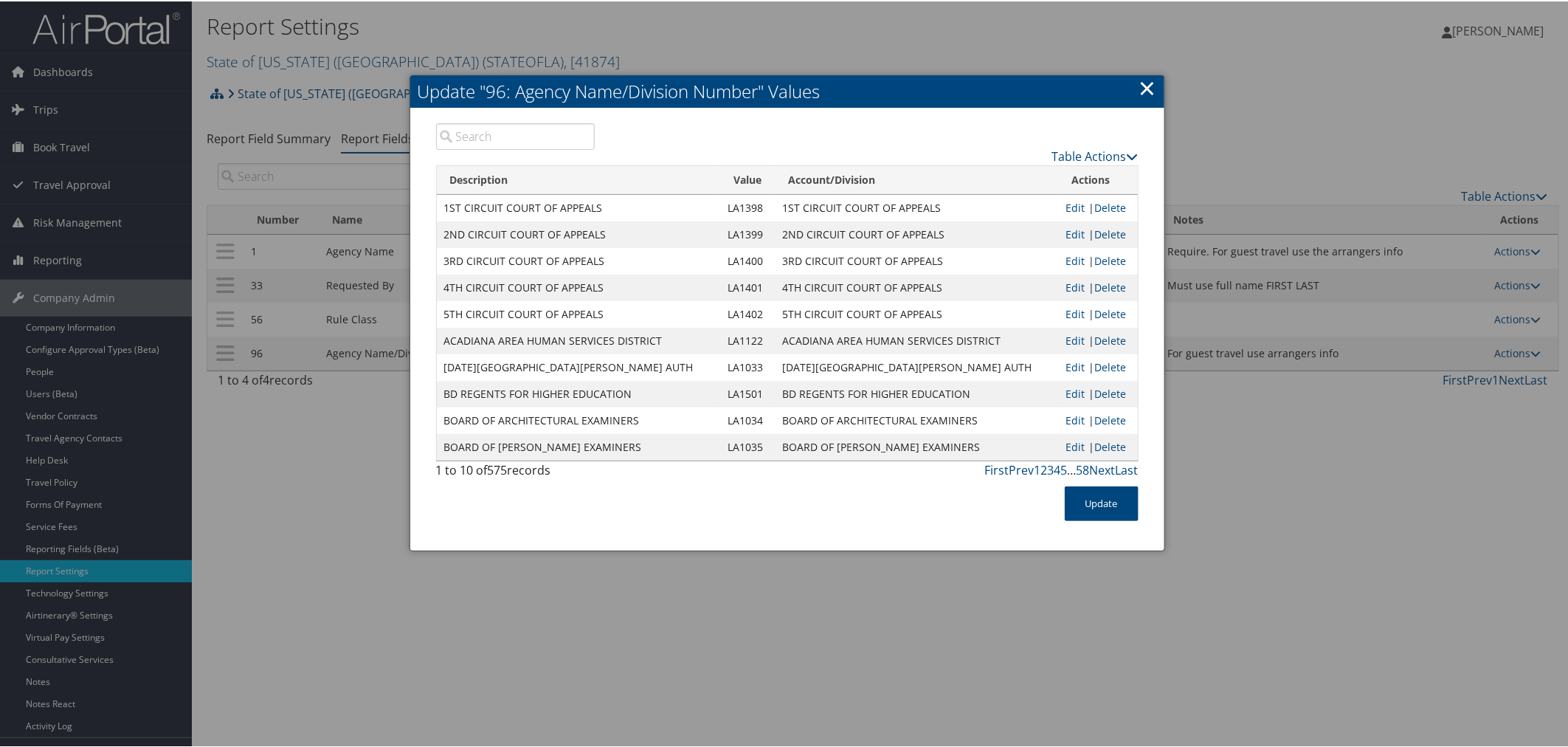
click at [1148, 82] on link "×" at bounding box center [1148, 86] width 17 height 30
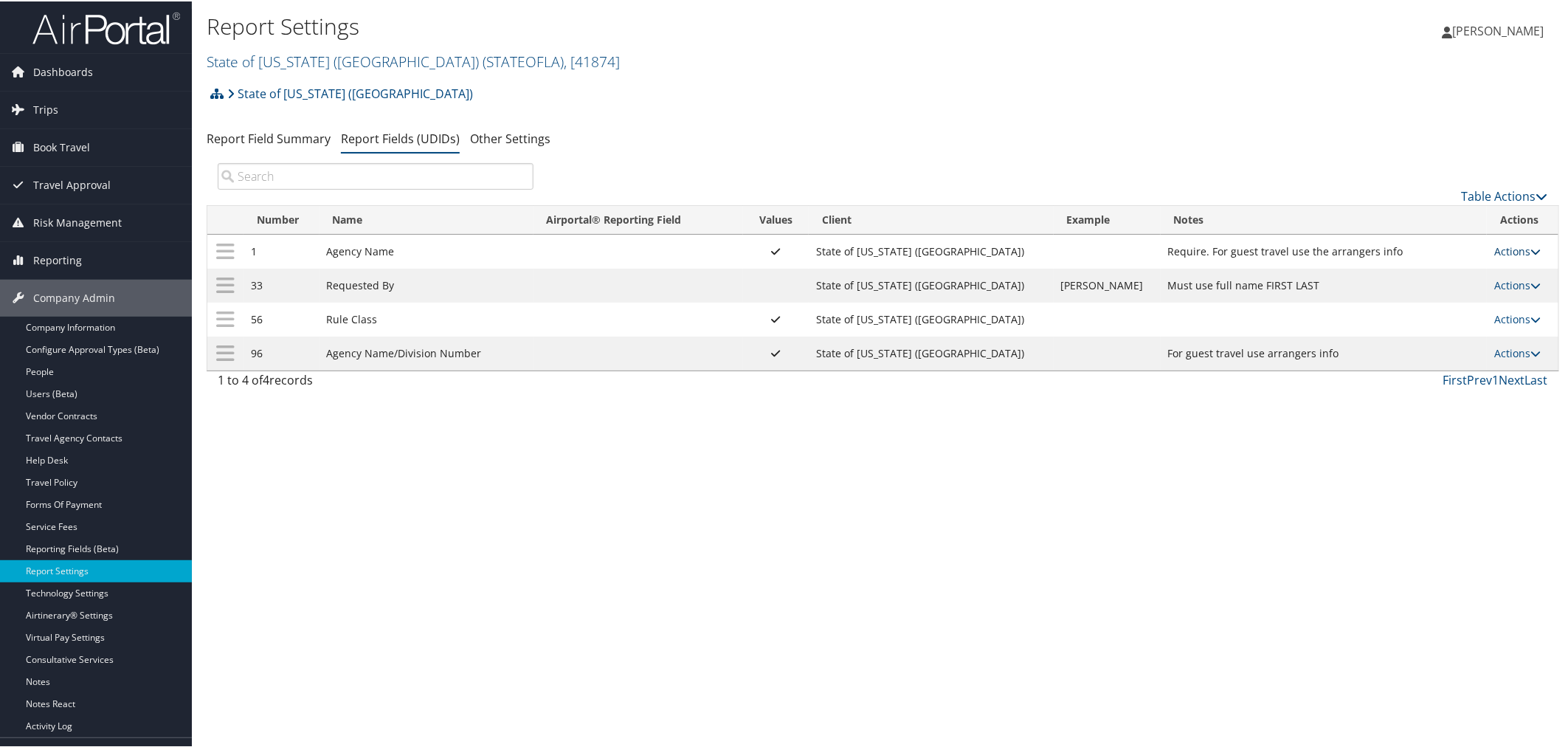
click at [1496, 248] on link "Actions" at bounding box center [1517, 250] width 46 height 14
click at [1463, 273] on link "Update Report Field Values" at bounding box center [1450, 273] width 160 height 25
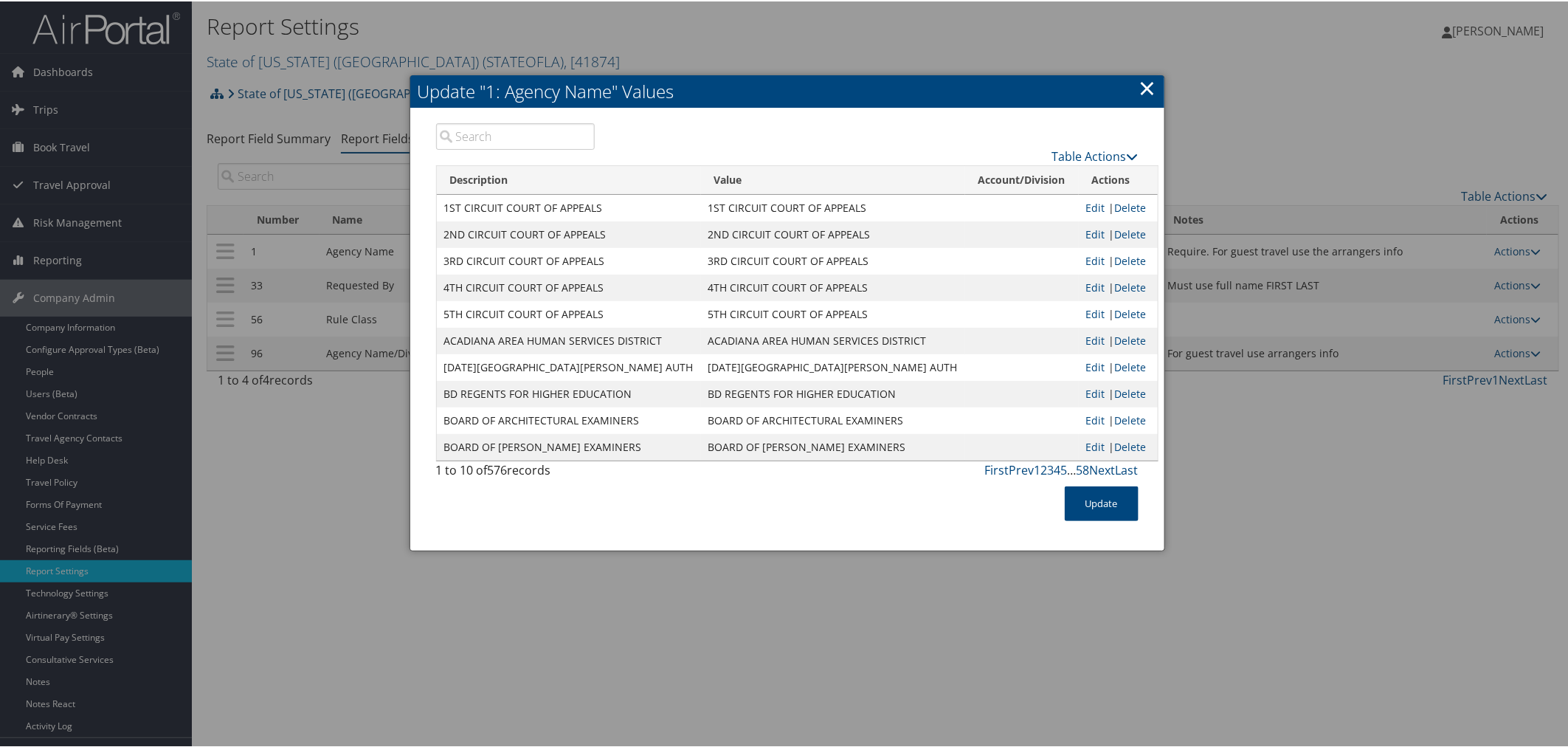
click at [1143, 90] on link "×" at bounding box center [1148, 86] width 17 height 30
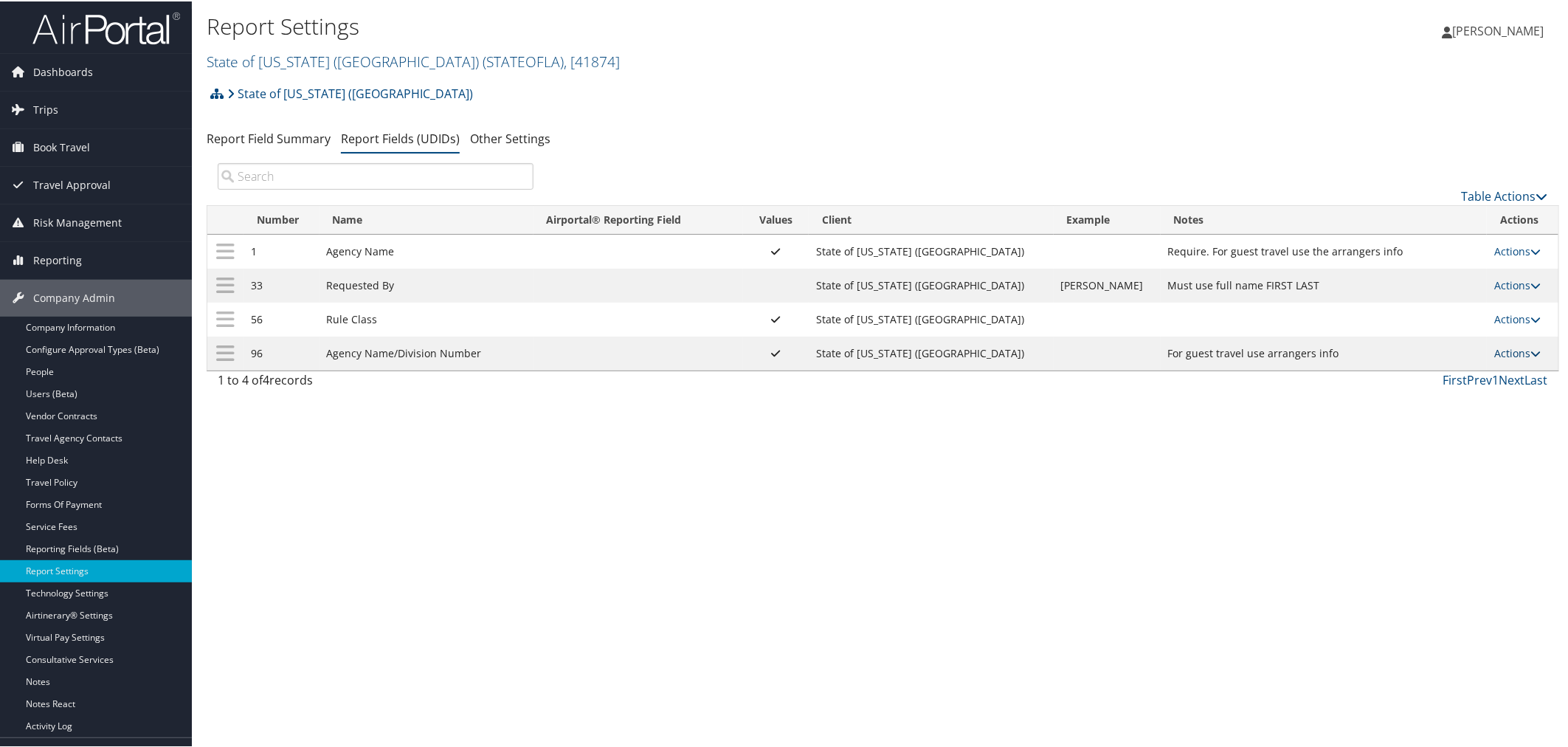
click at [1509, 348] on link "Actions" at bounding box center [1517, 352] width 46 height 14
click at [1481, 372] on link "Update Report Field Values" at bounding box center [1450, 377] width 160 height 25
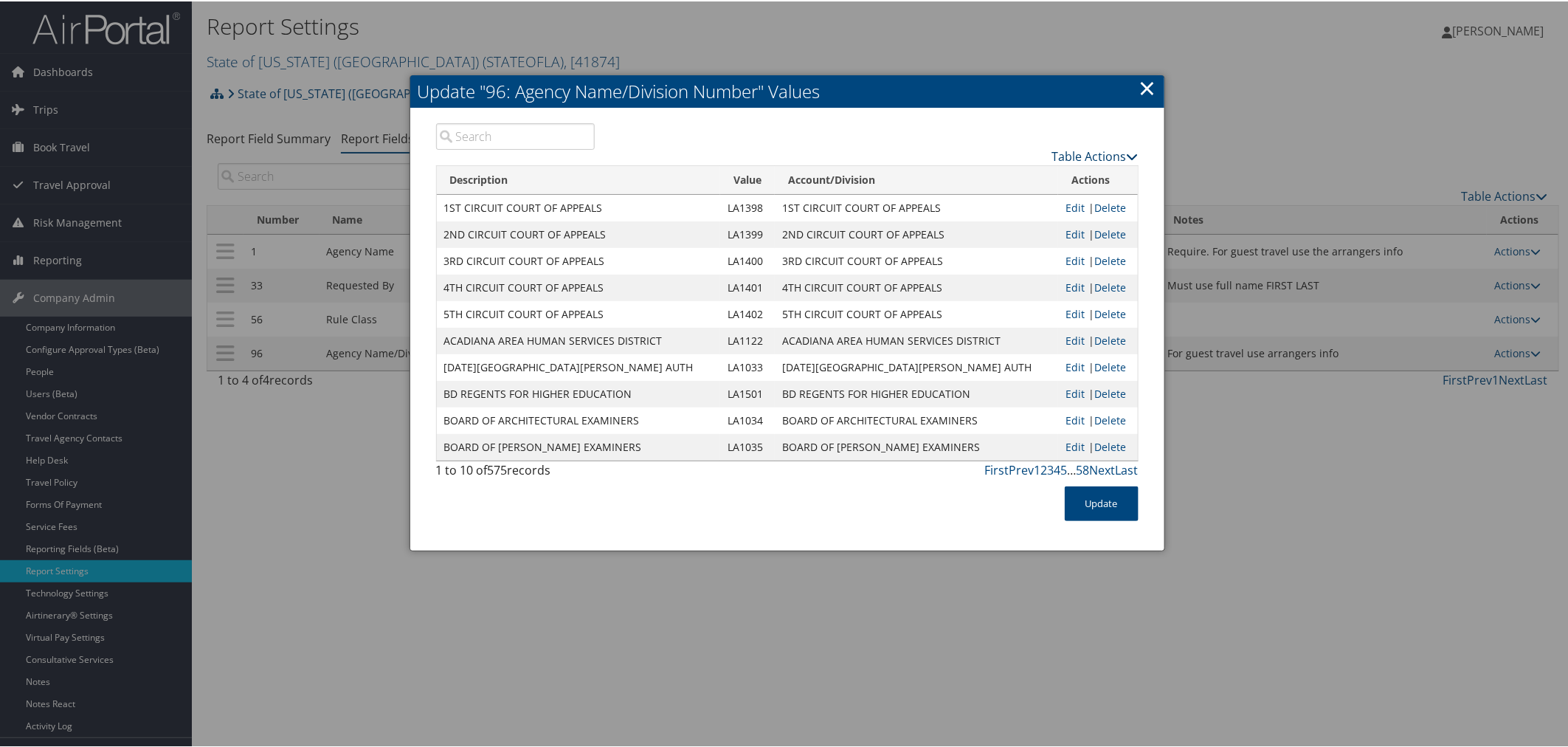
click at [1104, 148] on link "Table Actions" at bounding box center [1095, 154] width 87 height 16
click at [1013, 198] on link "Download Report" at bounding box center [1038, 202] width 194 height 25
click at [640, 46] on div at bounding box center [787, 373] width 1574 height 747
drag, startPoint x: 1156, startPoint y: 86, endPoint x: 1146, endPoint y: 85, distance: 10.0
click at [1153, 86] on h2 "Update "96: Agency Name/Division Number" Values" at bounding box center [787, 90] width 754 height 33
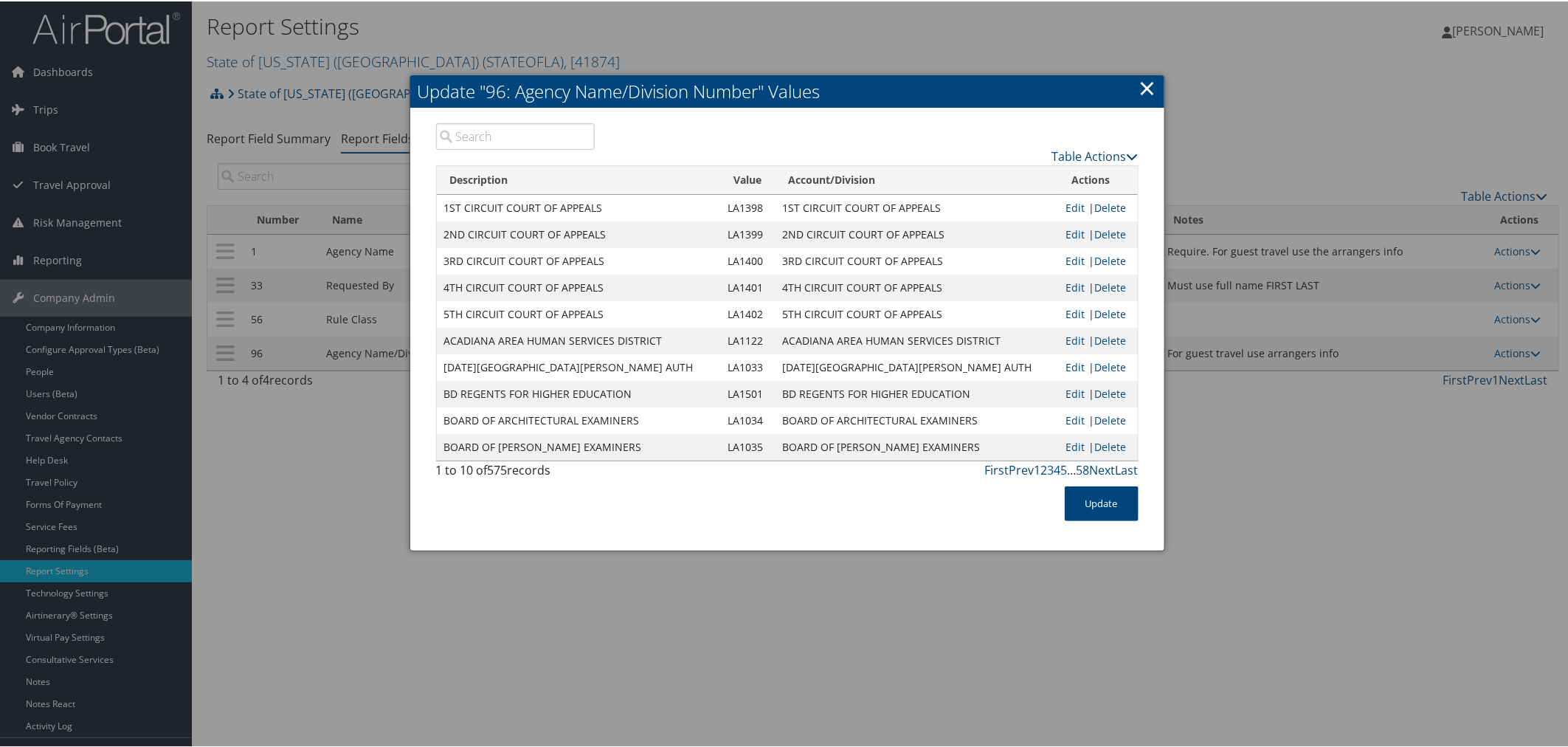
click at [1146, 84] on link "×" at bounding box center [1148, 86] width 17 height 30
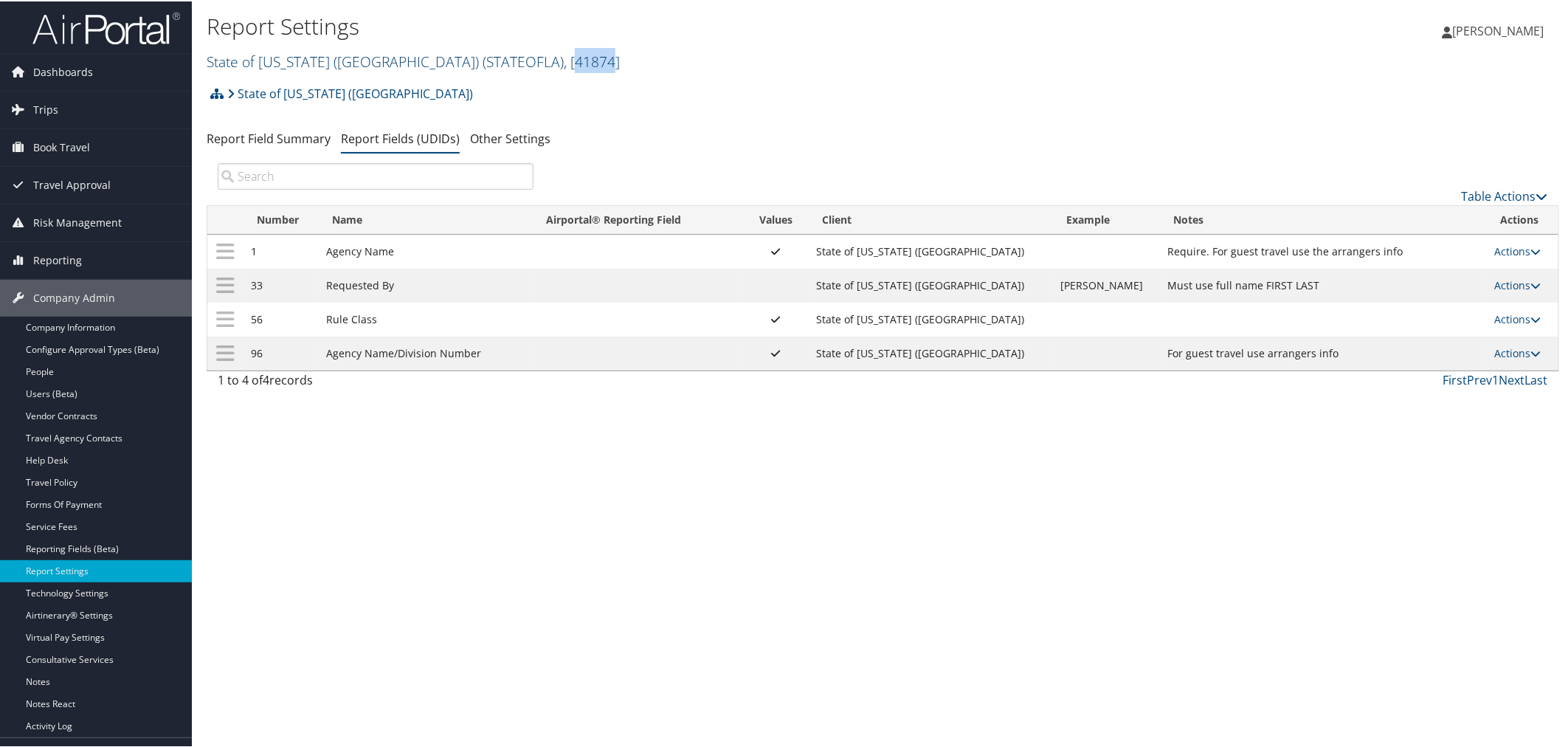
drag, startPoint x: 503, startPoint y: 61, endPoint x: 467, endPoint y: 61, distance: 36.0
click at [564, 61] on span ", [ 41874 ]" at bounding box center [592, 60] width 56 height 20
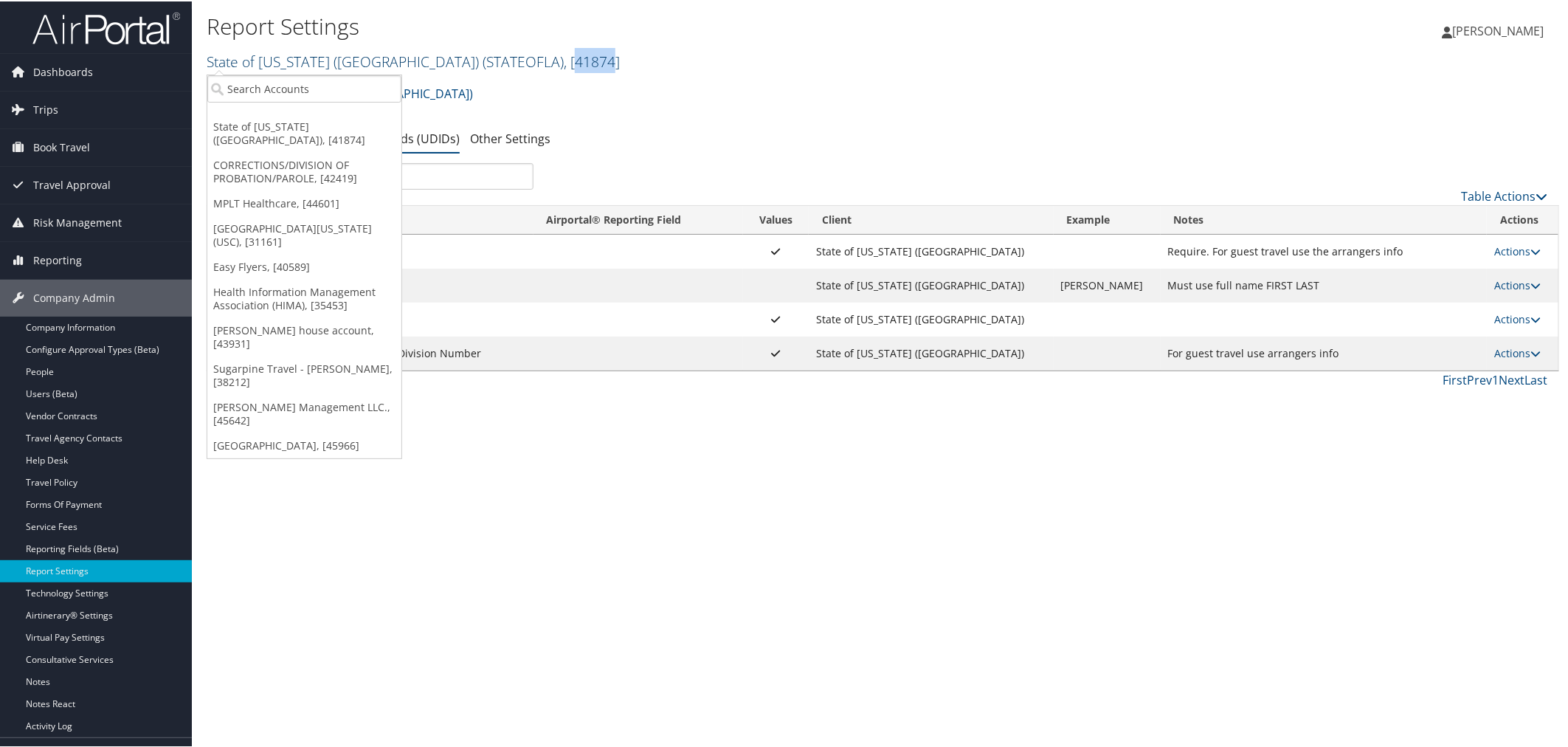
copy span "41874"
click at [680, 85] on div "State of Louisiana (SOLA) Account Structure State of Louisiana (SOLA) (STATEOFL…" at bounding box center [883, 97] width 1353 height 40
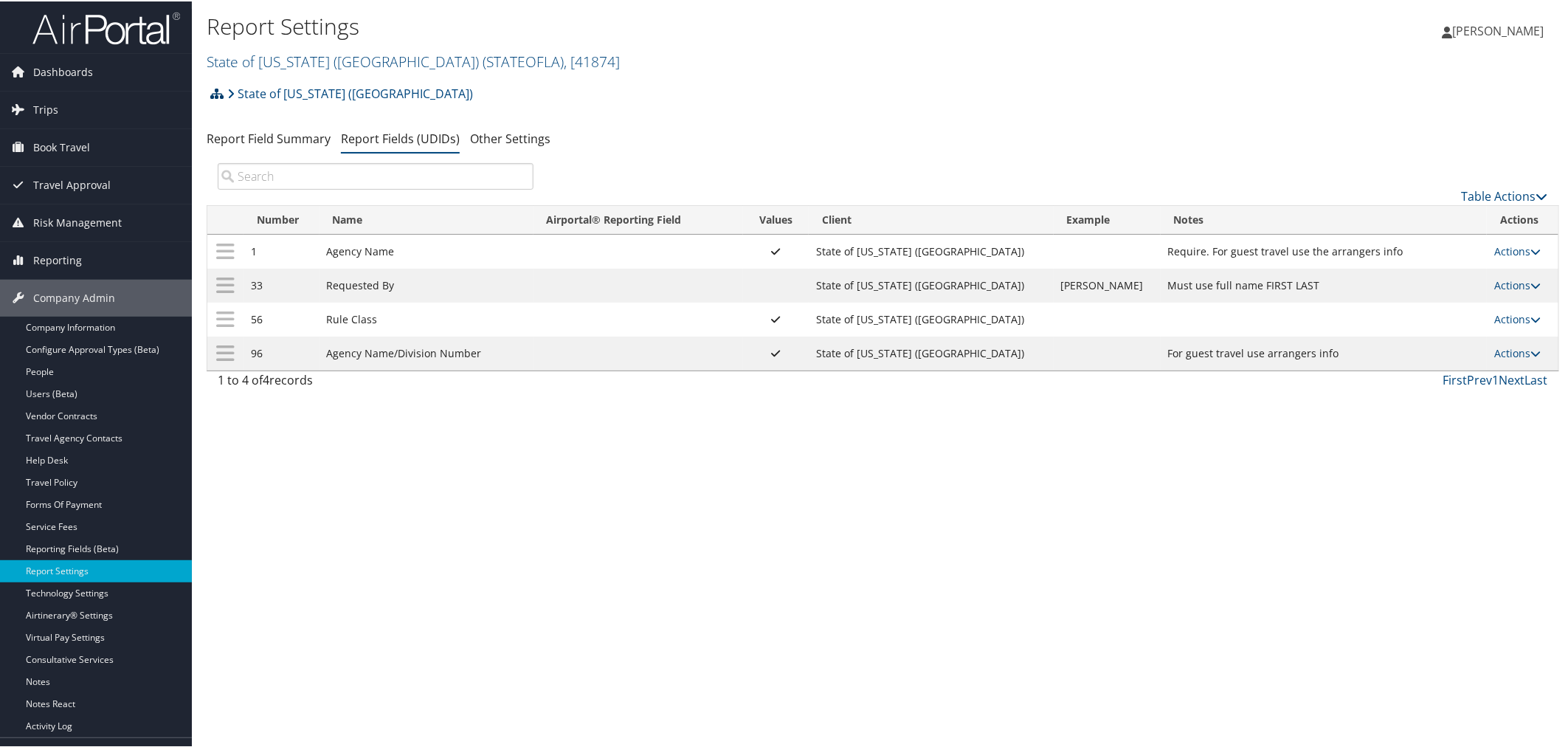
click at [218, 94] on icon at bounding box center [217, 93] width 13 height 12
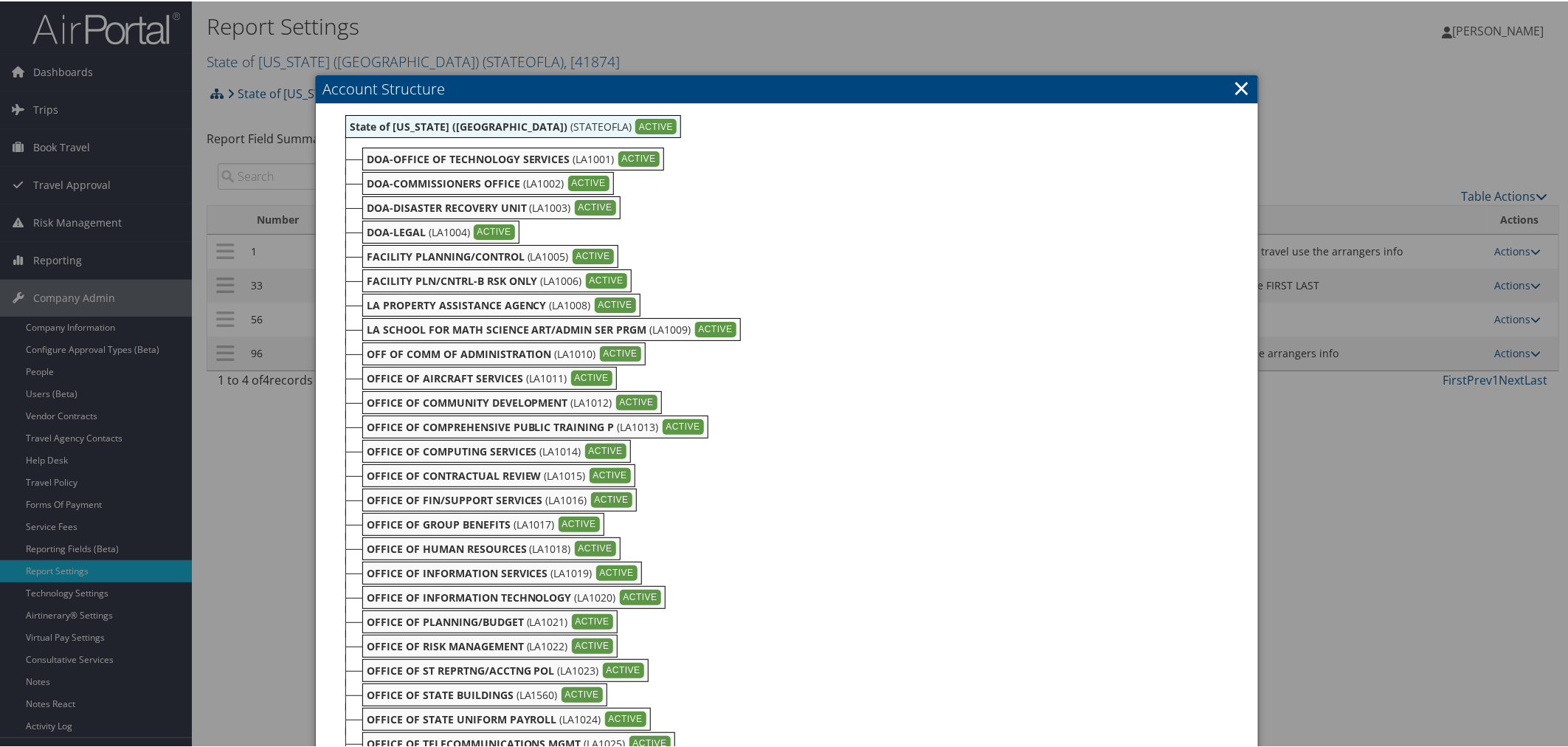
click at [610, 44] on div at bounding box center [787, 373] width 1574 height 747
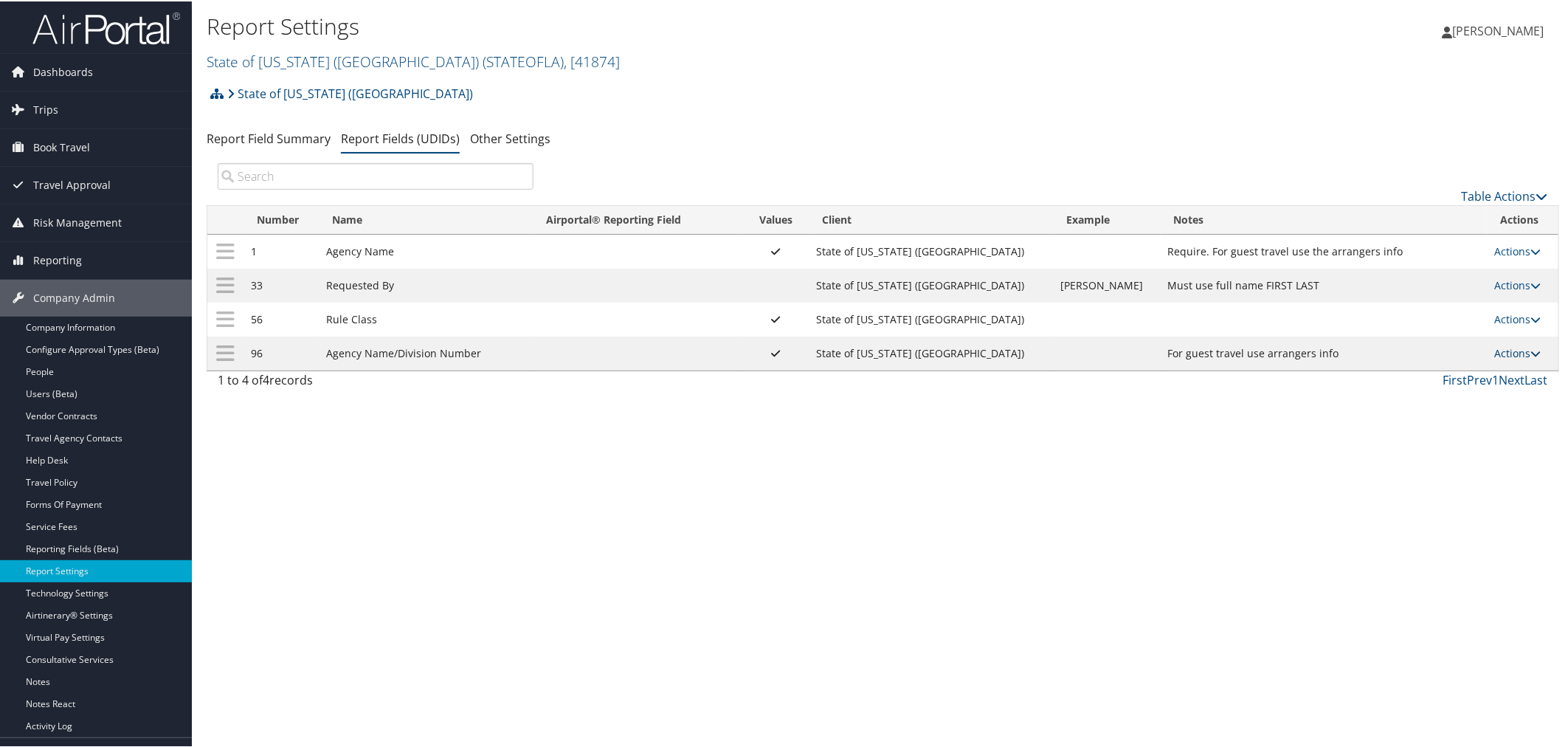
click at [1513, 353] on link "Actions" at bounding box center [1517, 352] width 46 height 14
click at [1458, 381] on link "Update Report Field Values" at bounding box center [1450, 377] width 160 height 25
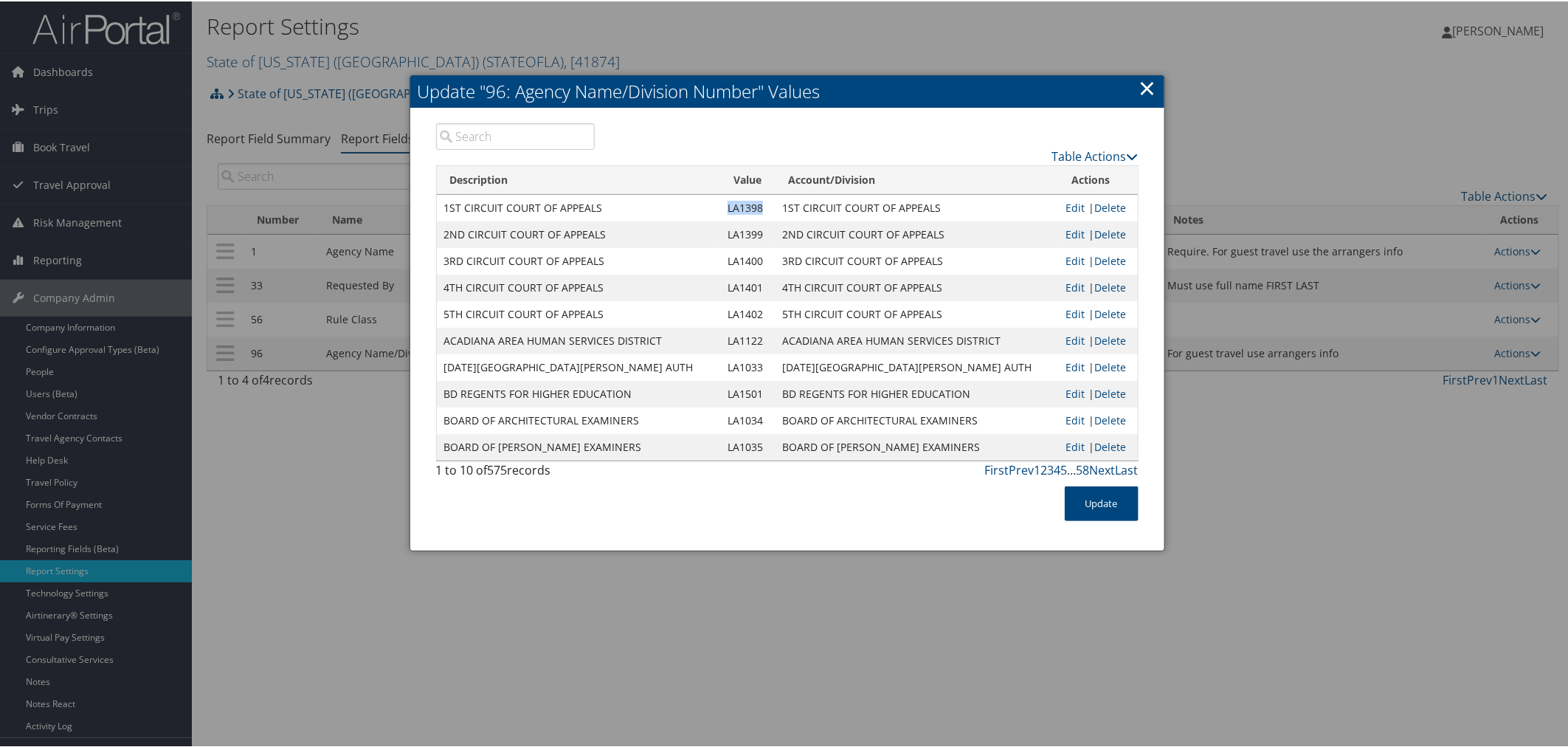
drag, startPoint x: 760, startPoint y: 205, endPoint x: 719, endPoint y: 219, distance: 43.3
click at [720, 203] on td "LA1398" at bounding box center [748, 207] width 55 height 27
drag, startPoint x: 947, startPoint y: 205, endPoint x: 781, endPoint y: 205, distance: 166.0
click at [781, 205] on td "1ST CIRCUIT COURT OF APPEALS" at bounding box center [916, 207] width 283 height 27
click at [1143, 90] on link "×" at bounding box center [1148, 86] width 17 height 30
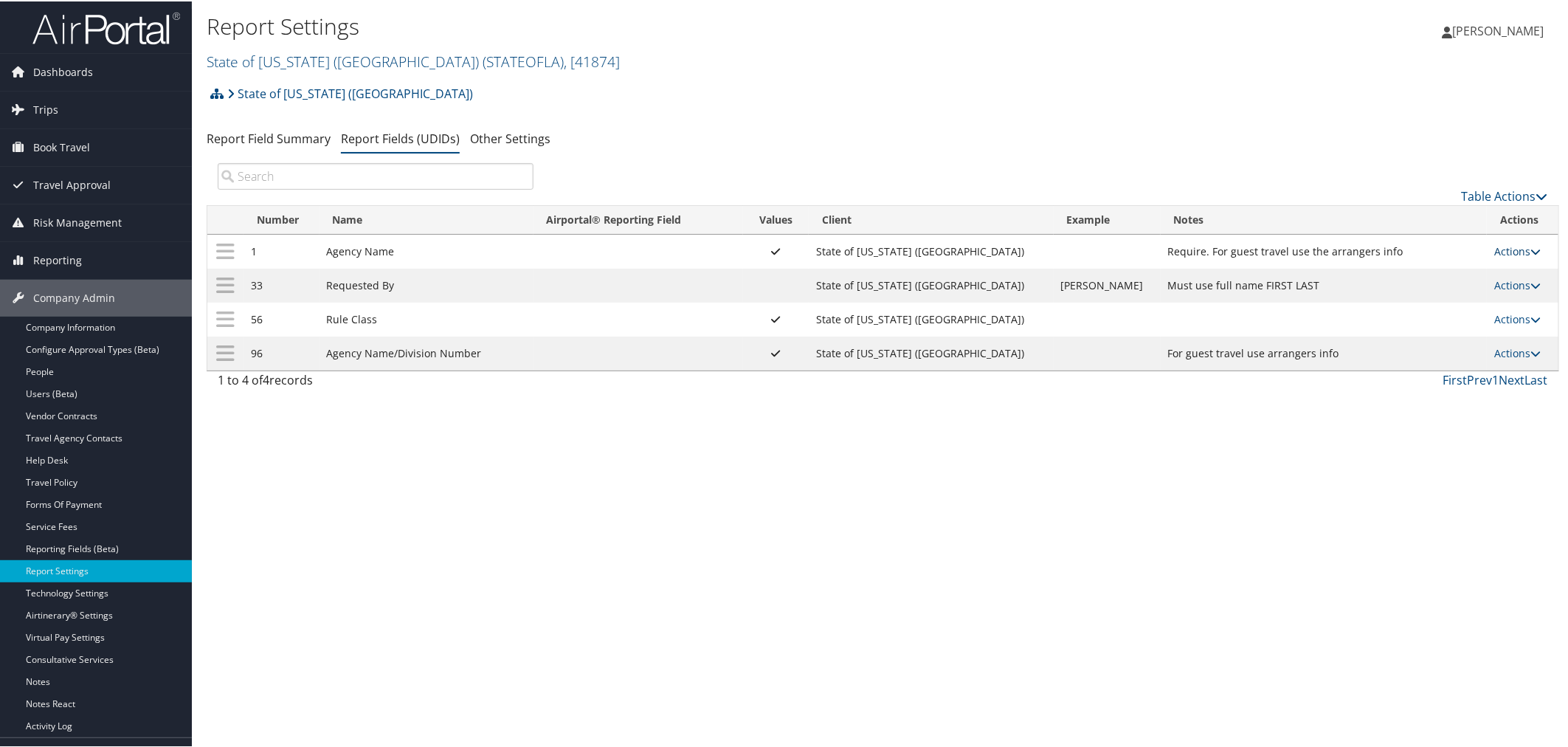
click at [1494, 245] on link "Actions" at bounding box center [1517, 250] width 46 height 14
click at [1433, 264] on link "Update Report Field Values" at bounding box center [1450, 273] width 160 height 25
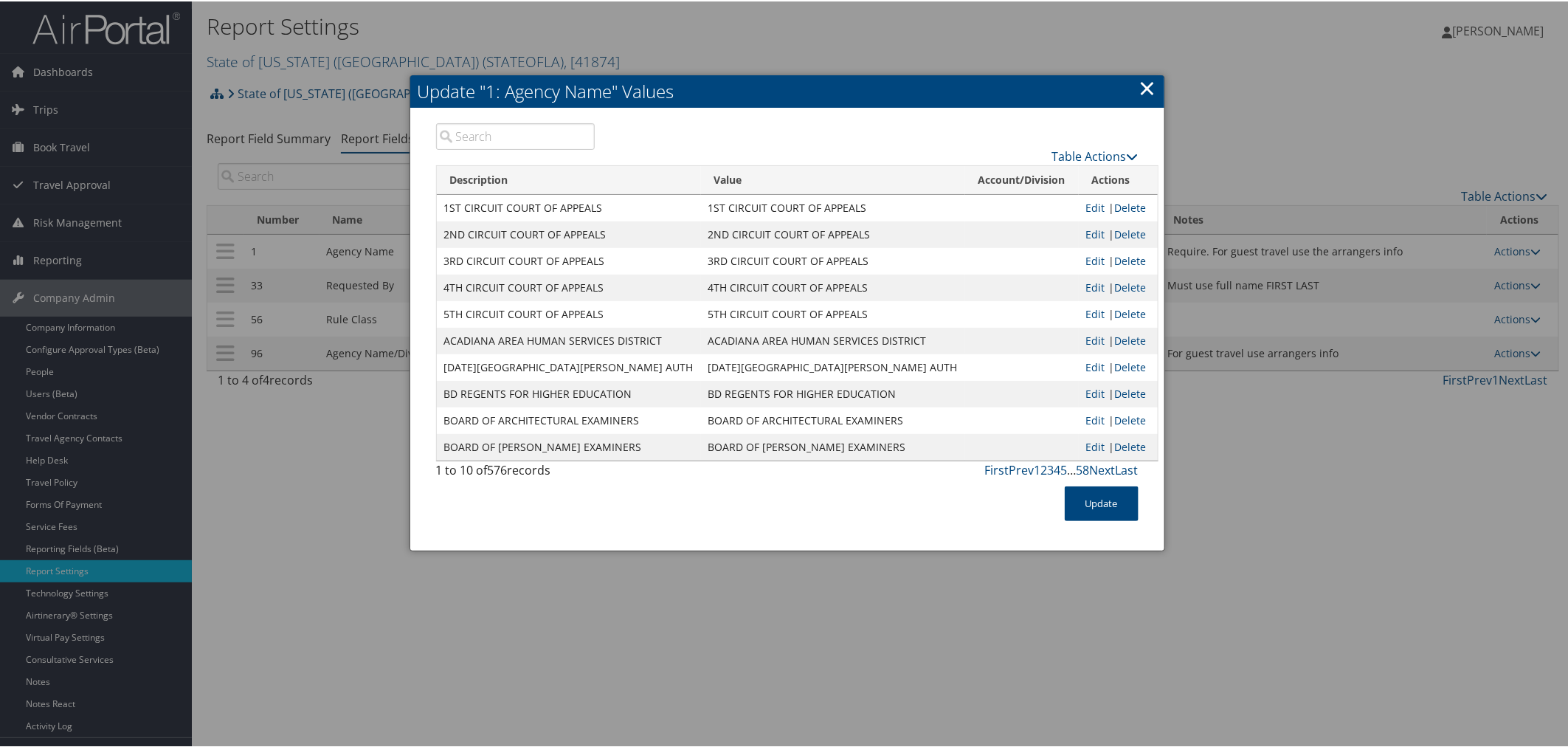
click at [1148, 84] on link "×" at bounding box center [1148, 86] width 17 height 30
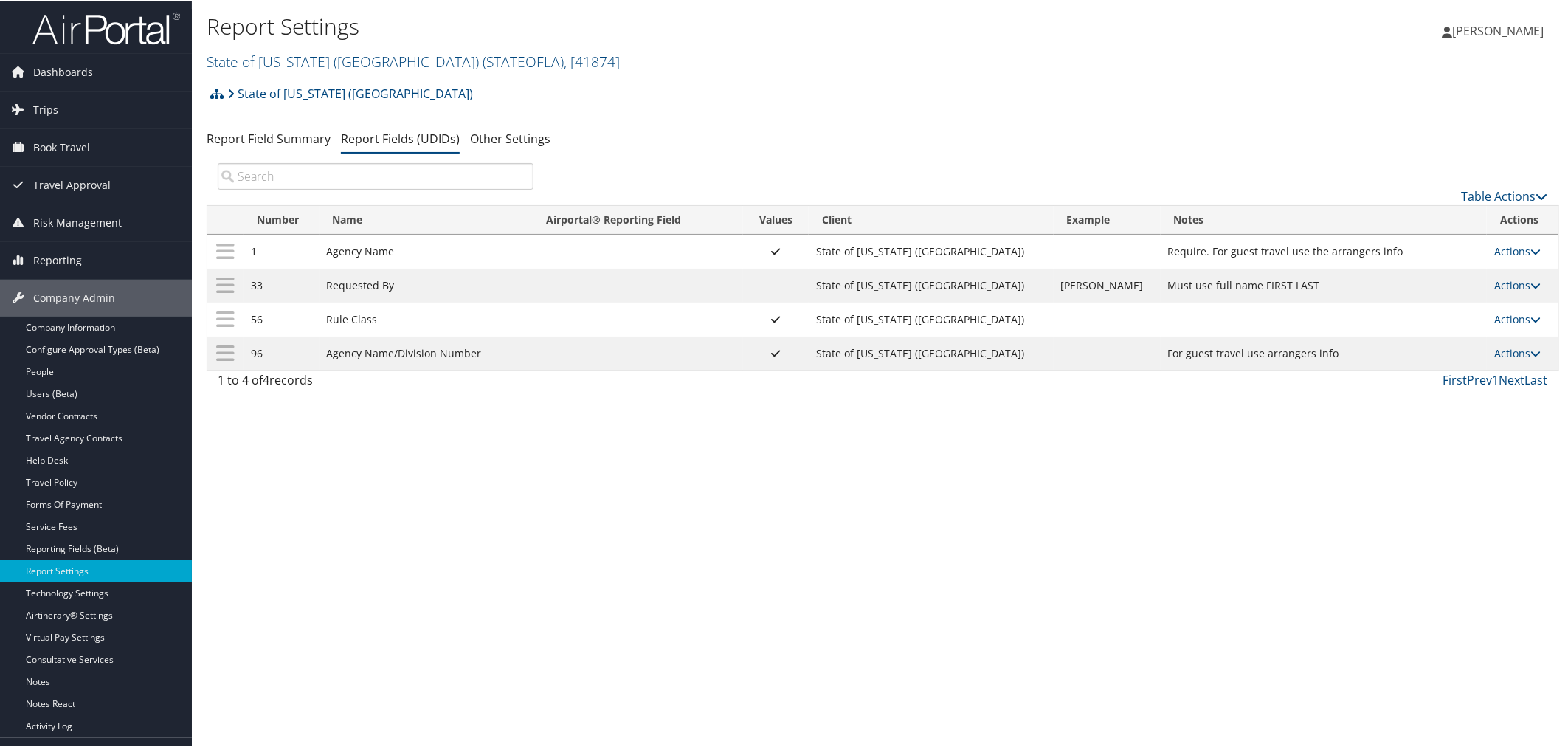
click at [992, 487] on div "Report Settings State of Louisiana (SOLA) ( STATEOFLA ) , [ 41874 ] State of Lo…" at bounding box center [883, 373] width 1382 height 747
click at [1514, 356] on link "Actions" at bounding box center [1517, 352] width 46 height 14
click at [1451, 374] on link "Update Report Field Values" at bounding box center [1450, 377] width 160 height 25
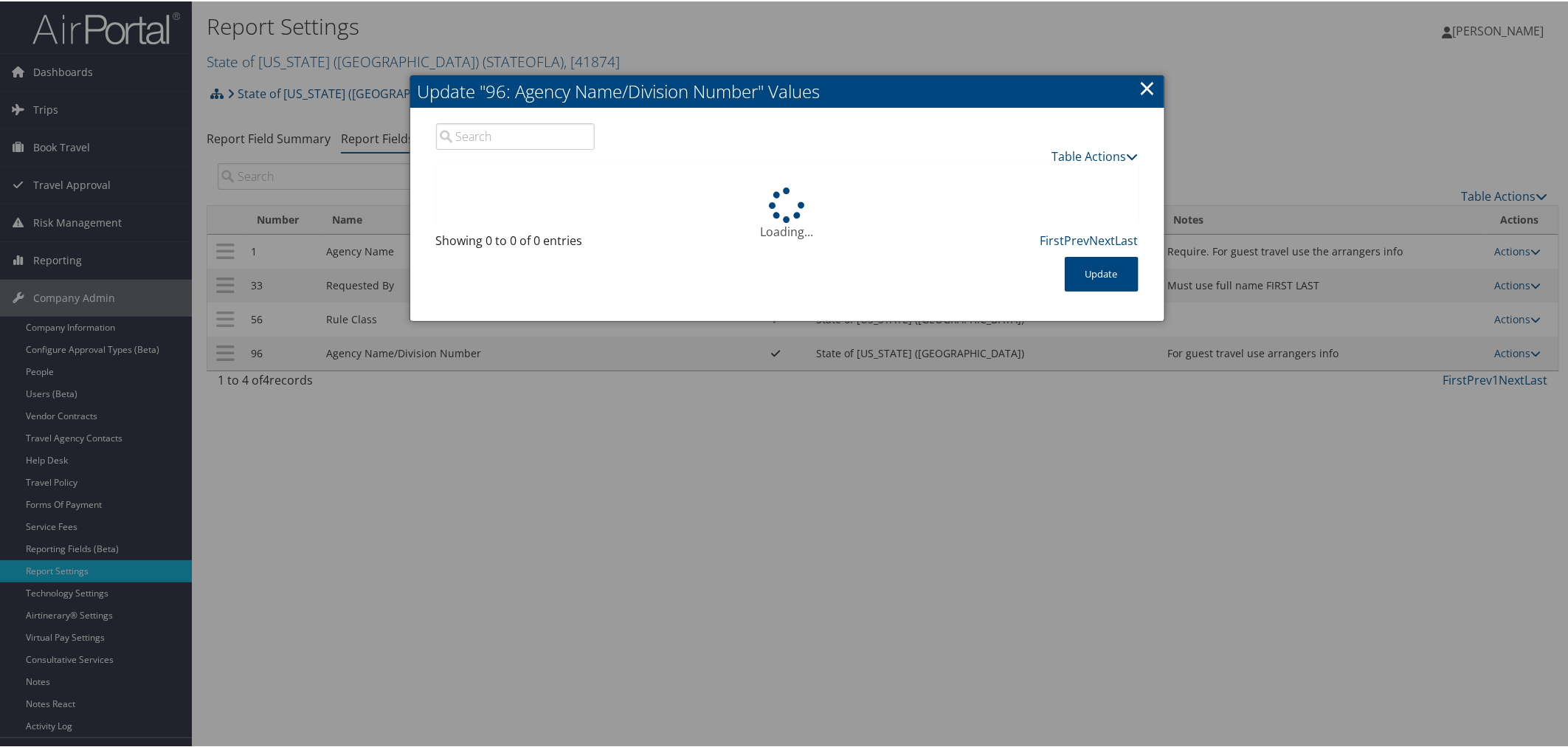
click at [520, 138] on input "search" at bounding box center [516, 135] width 160 height 27
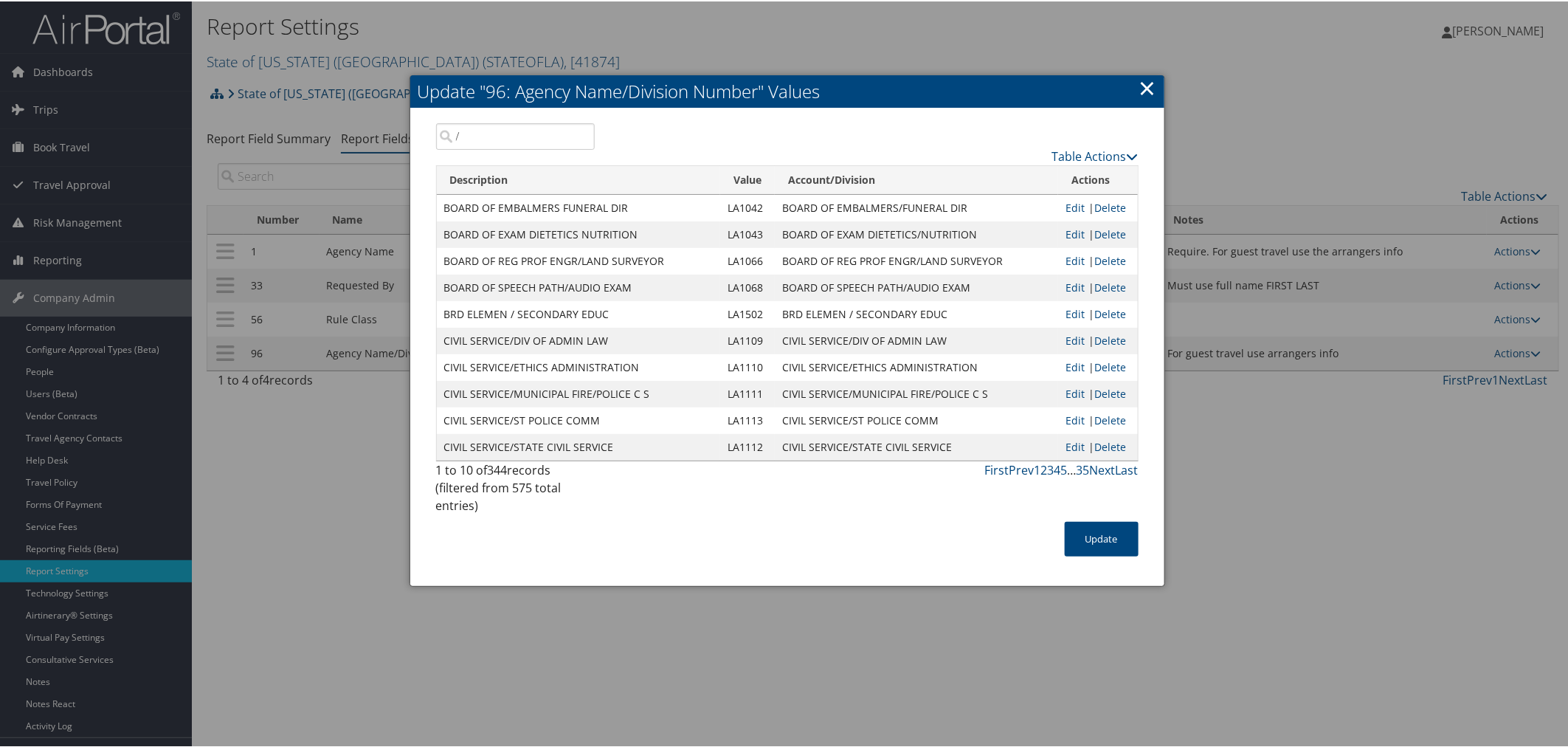
type input "/"
click at [1145, 87] on link "×" at bounding box center [1148, 86] width 17 height 30
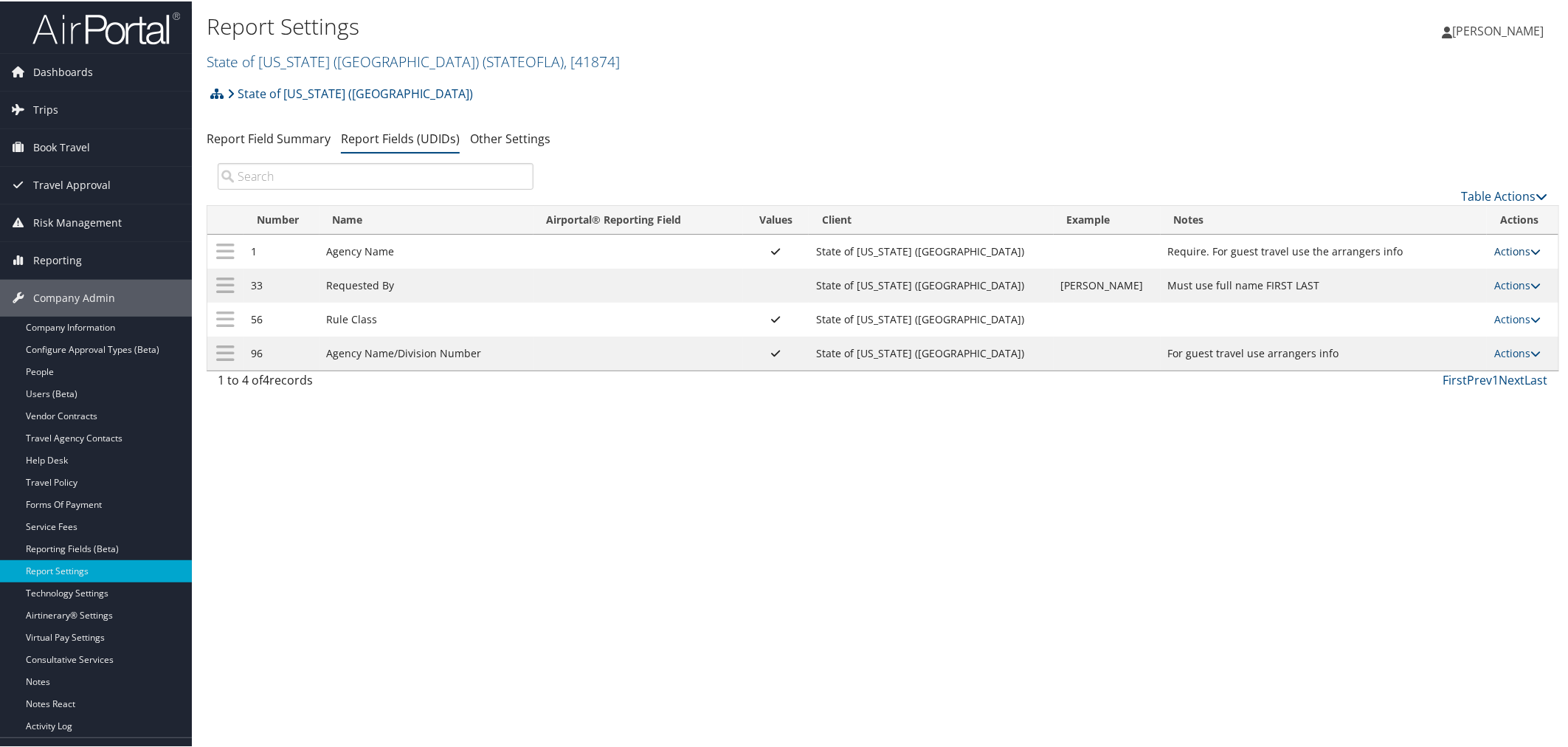
click at [1494, 247] on link "Actions" at bounding box center [1517, 250] width 46 height 14
drag, startPoint x: 1422, startPoint y: 266, endPoint x: 1366, endPoint y: 235, distance: 64.0
click at [1422, 266] on link "Update Report Field Values" at bounding box center [1450, 273] width 160 height 25
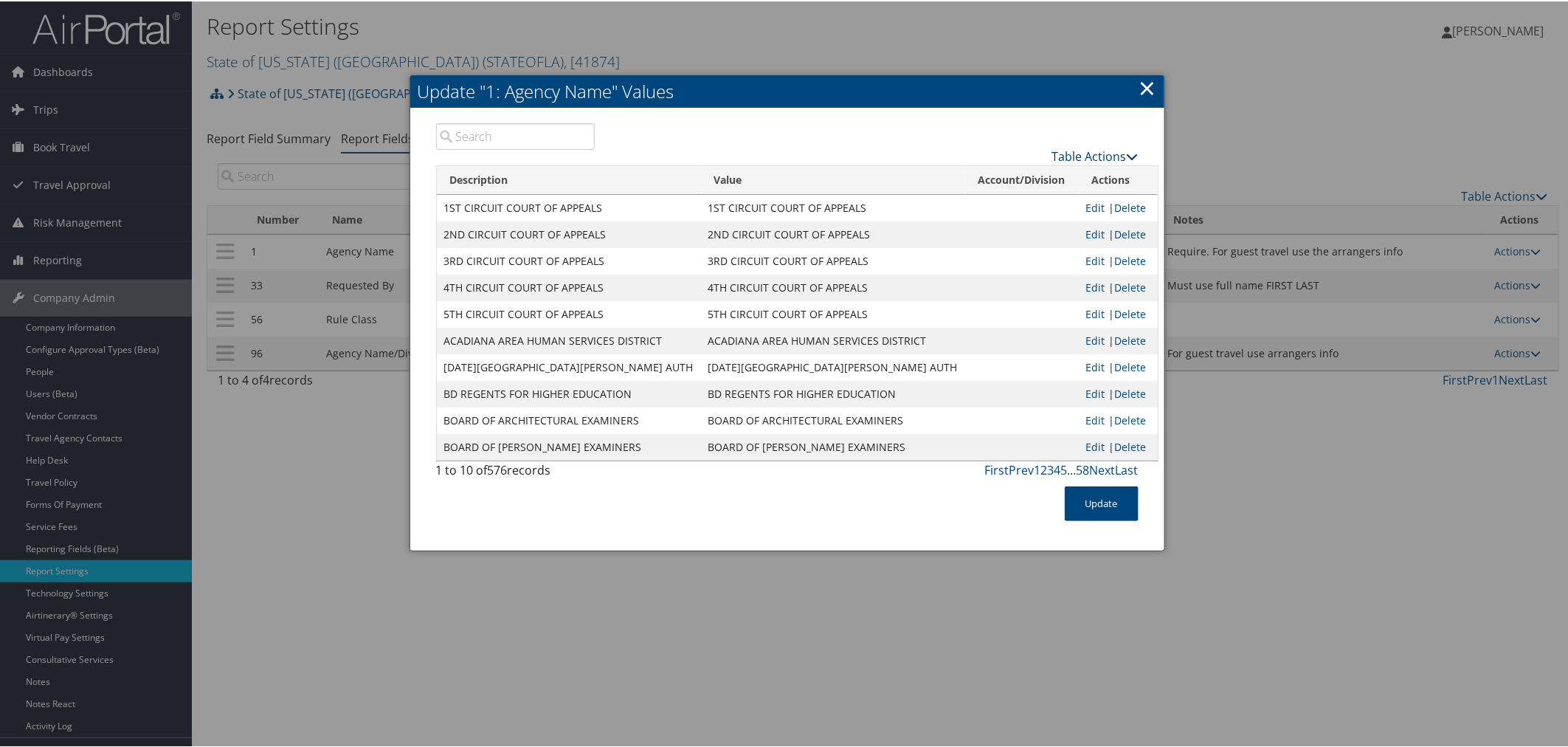
click at [1094, 149] on link "Table Actions" at bounding box center [1095, 154] width 87 height 16
click at [1010, 195] on link "Download Report" at bounding box center [1038, 202] width 194 height 25
drag, startPoint x: 1219, startPoint y: 103, endPoint x: 1132, endPoint y: 96, distance: 87.3
click at [1219, 103] on div at bounding box center [787, 373] width 1574 height 747
click at [991, 33] on div at bounding box center [787, 373] width 1574 height 747
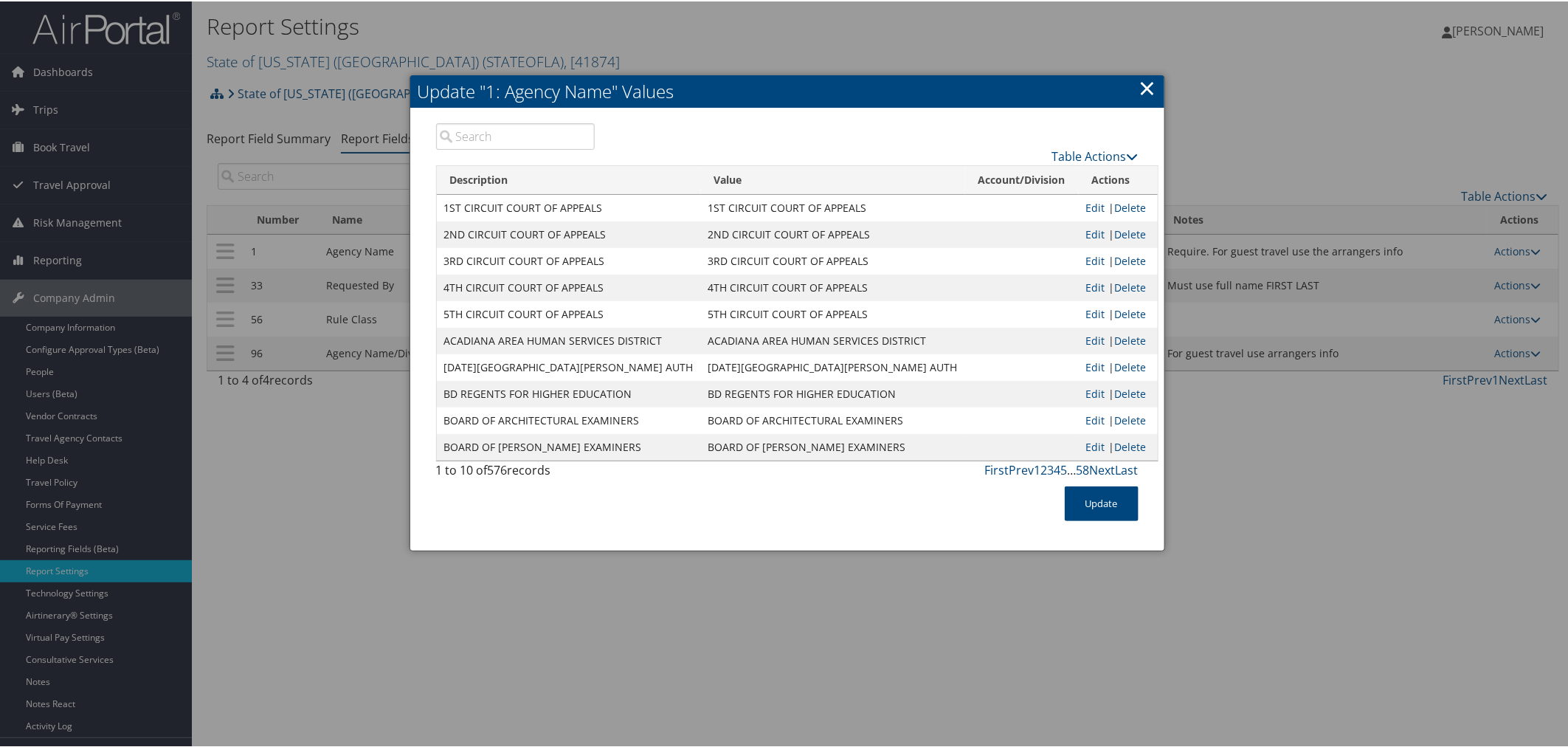
click at [1140, 78] on link "×" at bounding box center [1148, 86] width 17 height 30
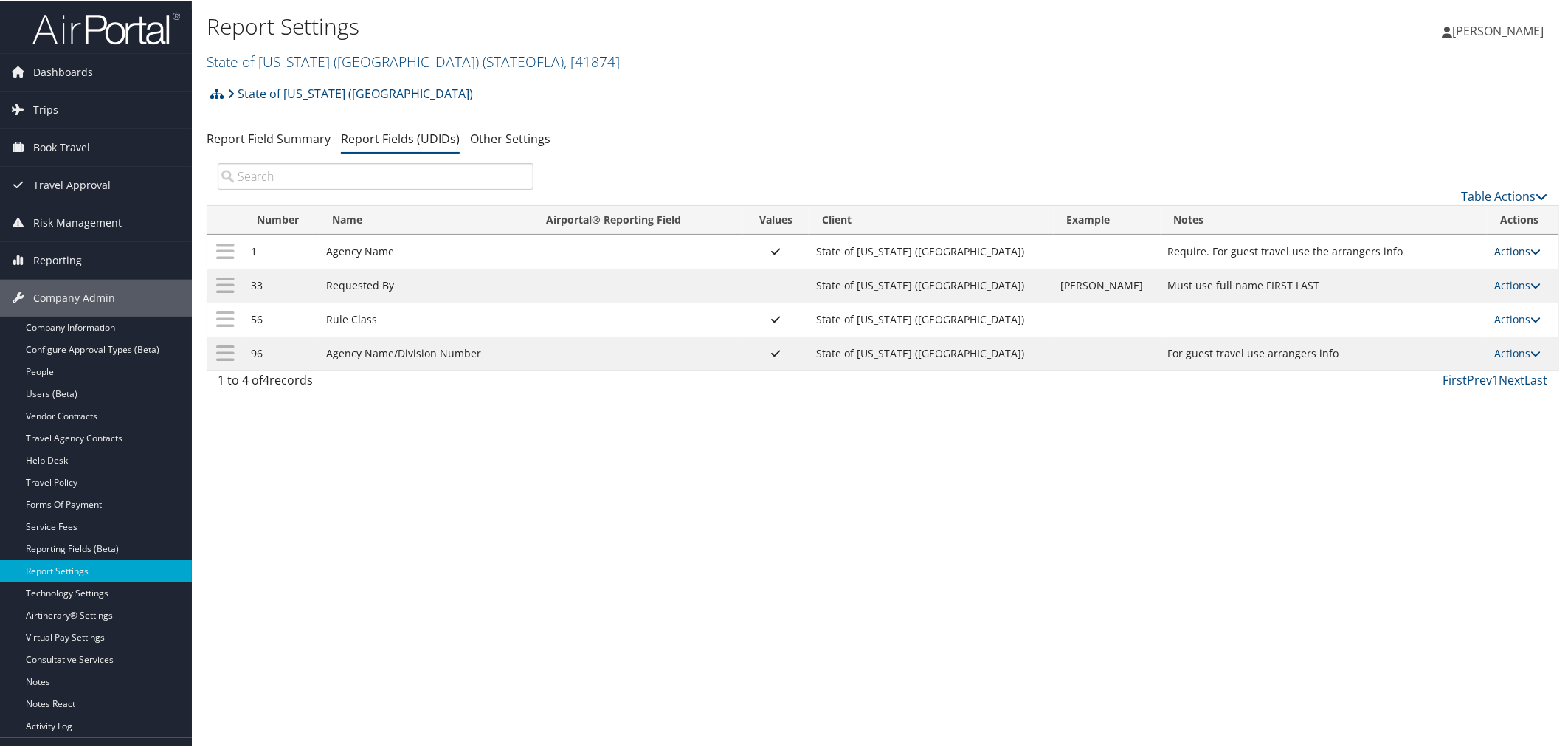
click at [1497, 253] on link "Actions" at bounding box center [1517, 250] width 46 height 14
click at [1447, 291] on link "Upload Report Field Values" at bounding box center [1450, 298] width 160 height 25
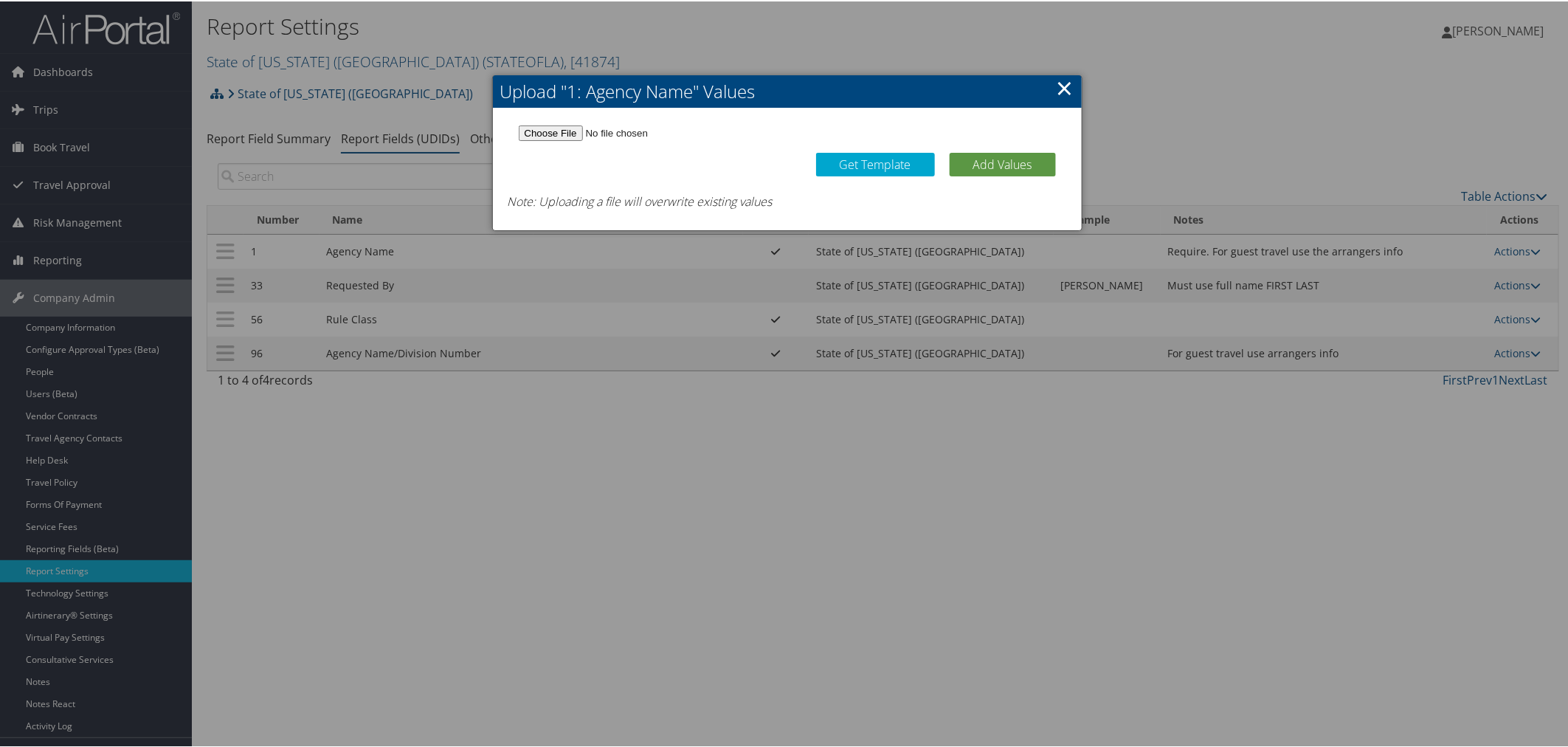
click at [543, 126] on input "file" at bounding box center [787, 131] width 537 height 15
type input "C:\fakepath\U1NoSpecialCharacters.csv"
click at [978, 160] on button "Add Values" at bounding box center [1003, 163] width 106 height 24
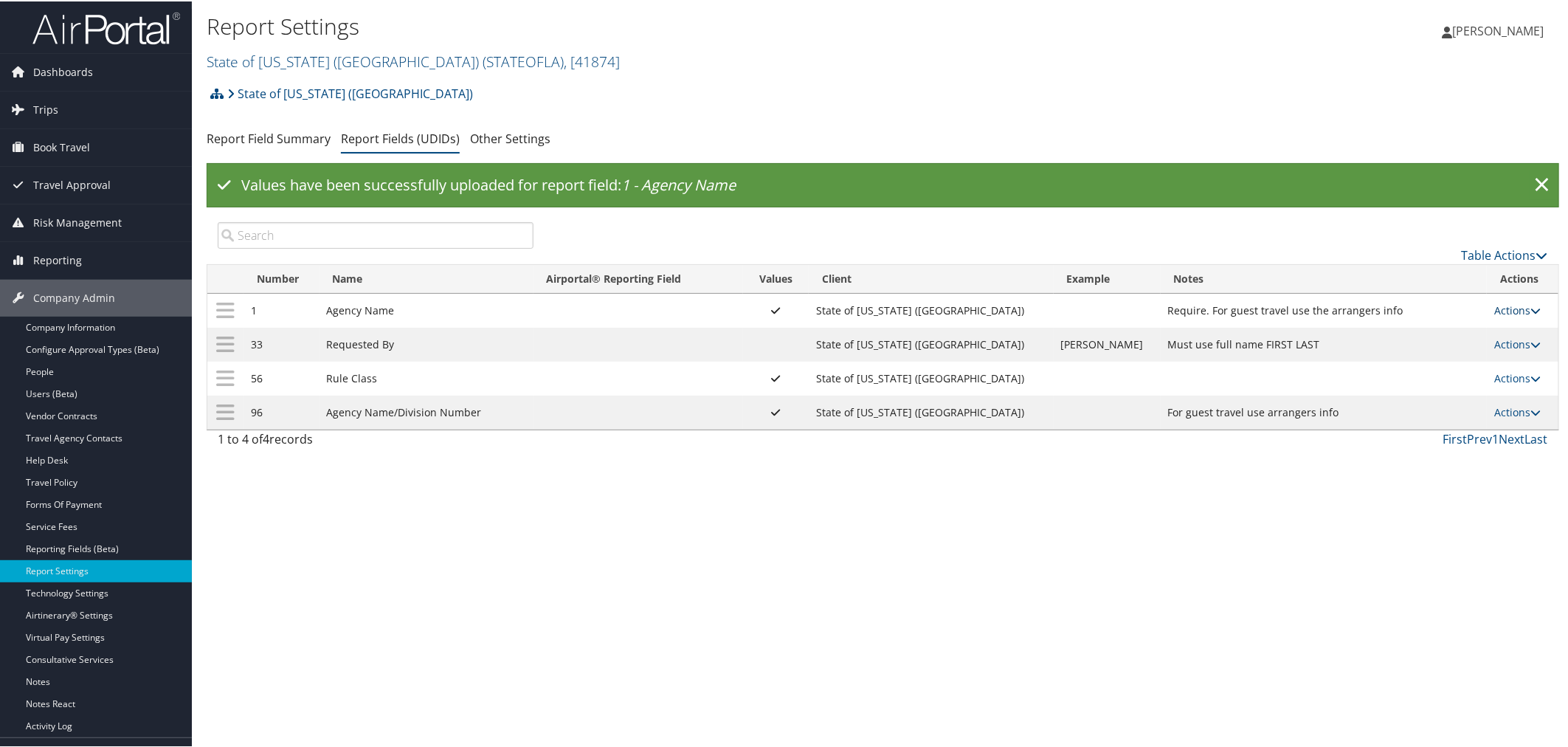
click at [1494, 304] on link "Actions" at bounding box center [1517, 309] width 46 height 14
click at [1449, 324] on link "Update Report Field Values" at bounding box center [1450, 332] width 160 height 25
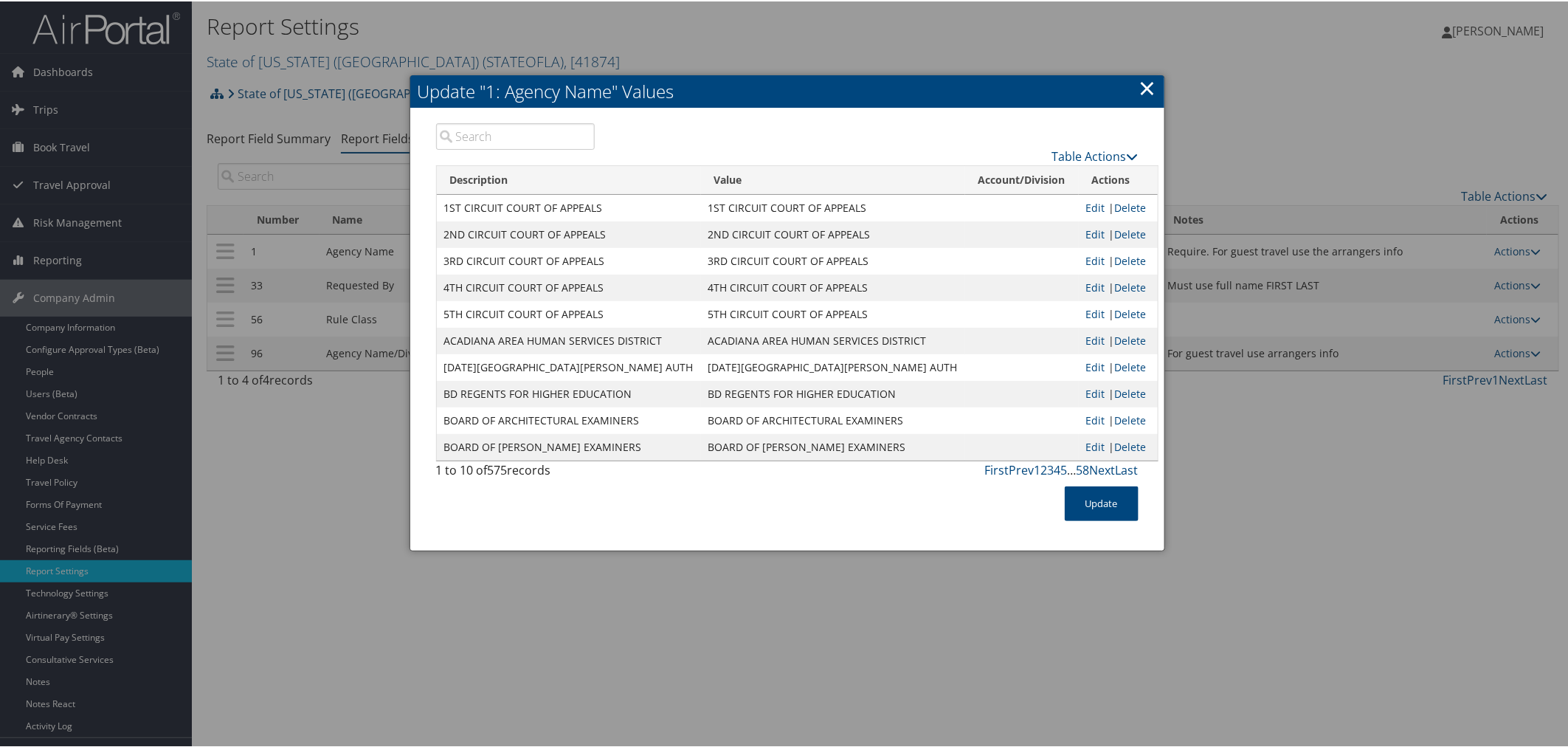
click at [1140, 84] on link "×" at bounding box center [1148, 86] width 17 height 30
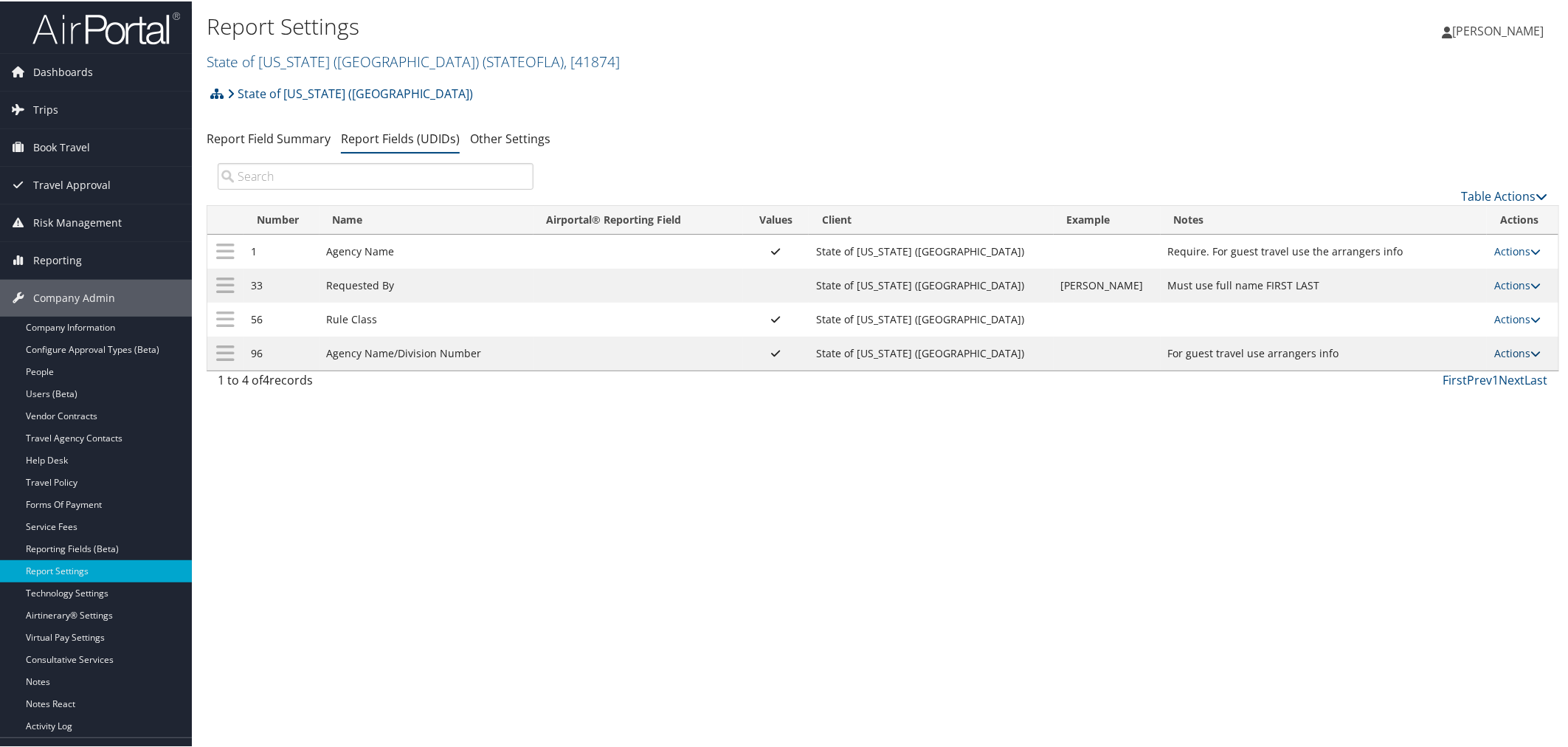
click at [1494, 354] on link "Actions" at bounding box center [1517, 352] width 46 height 14
click at [1449, 373] on link "Update Report Field Values" at bounding box center [1450, 377] width 160 height 25
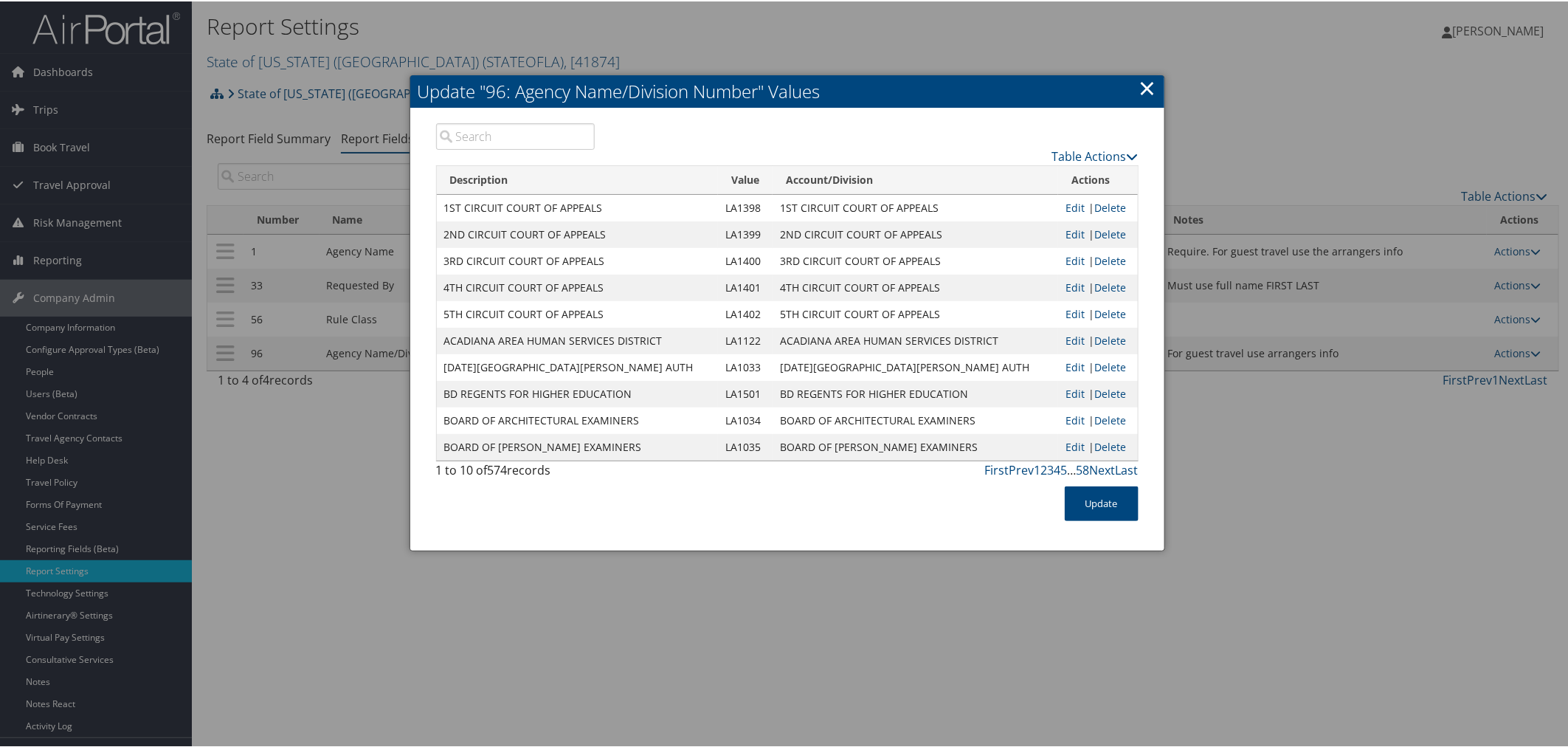
click at [557, 138] on input "search" at bounding box center [516, 135] width 160 height 27
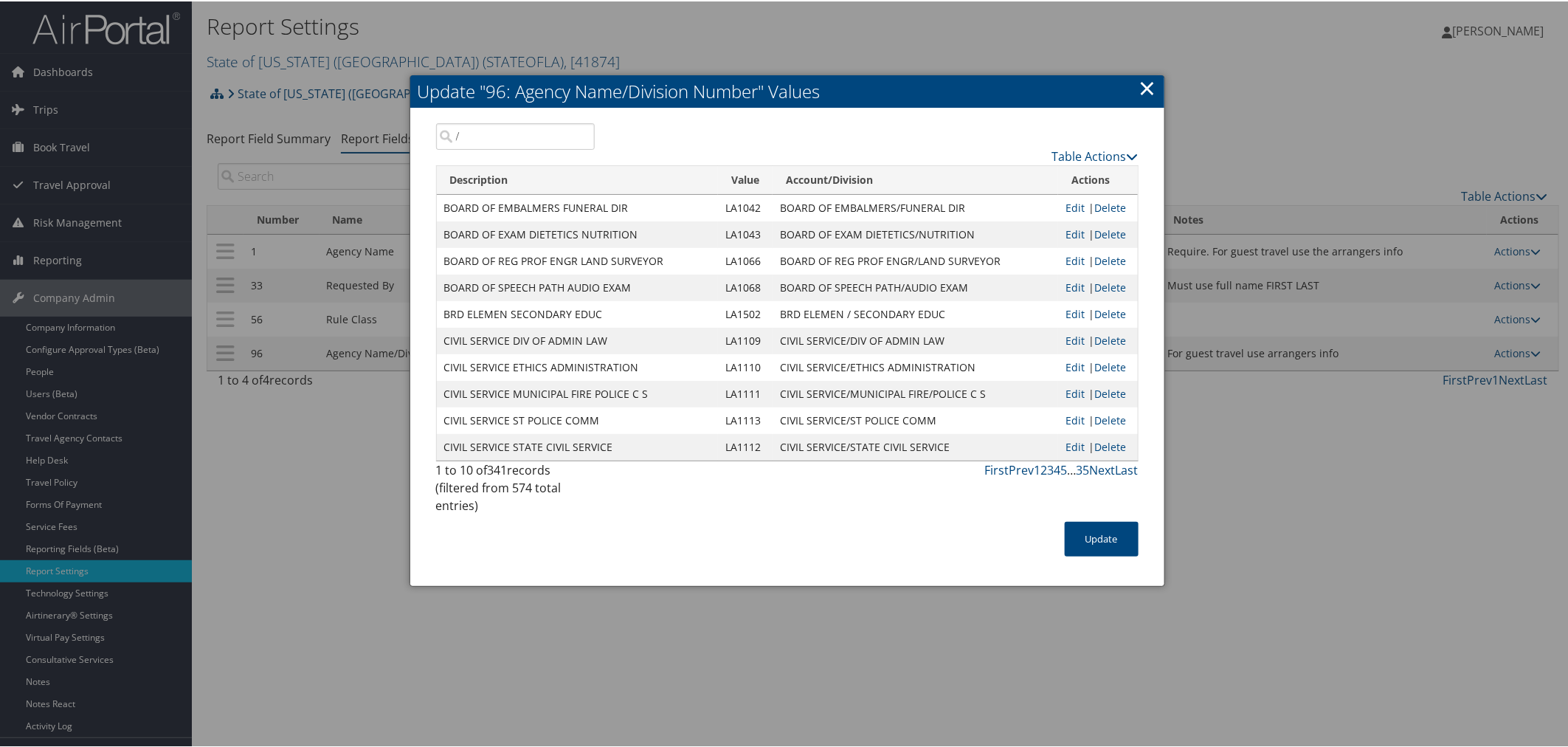
type input "/"
click at [1141, 84] on link "×" at bounding box center [1148, 86] width 17 height 30
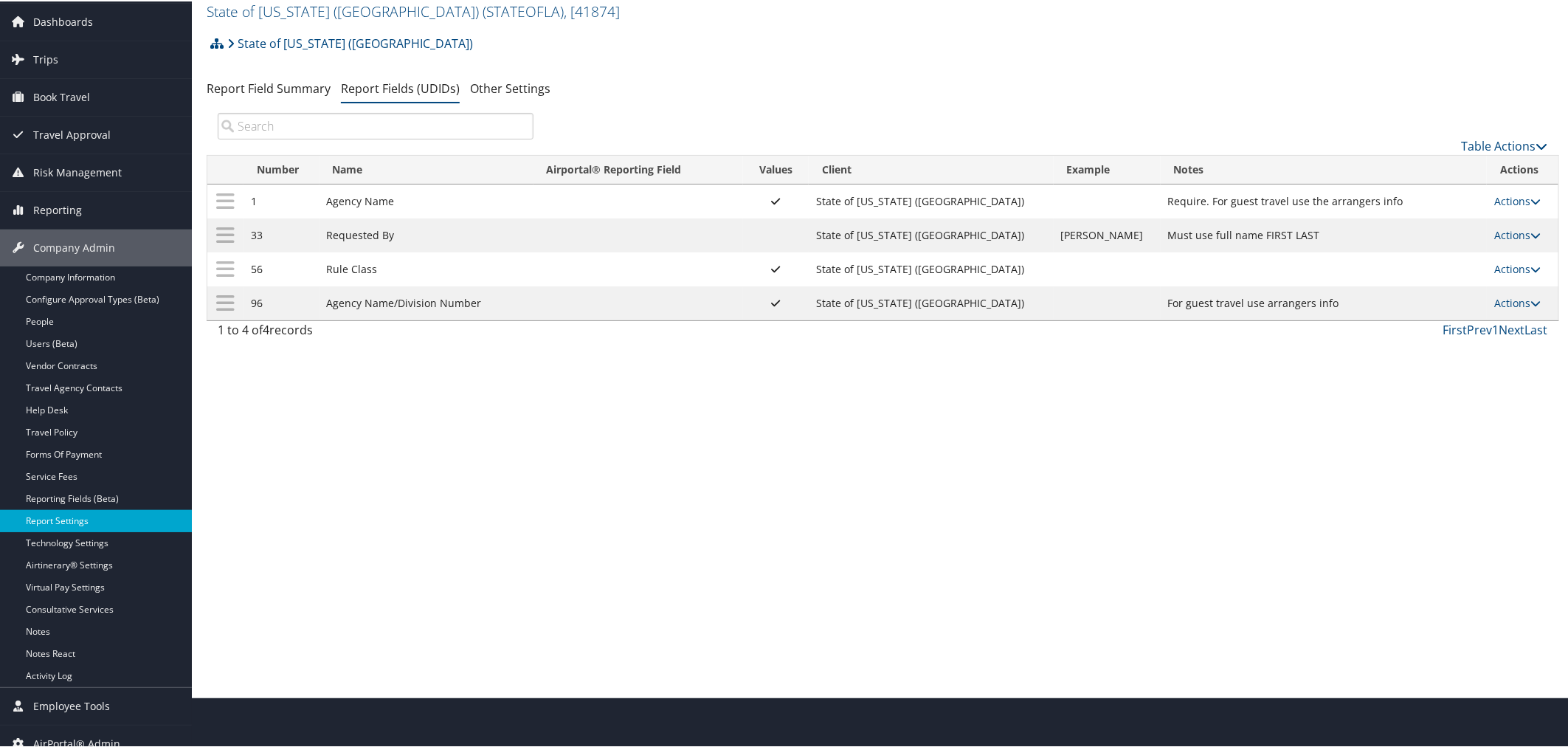
scroll to position [65, 0]
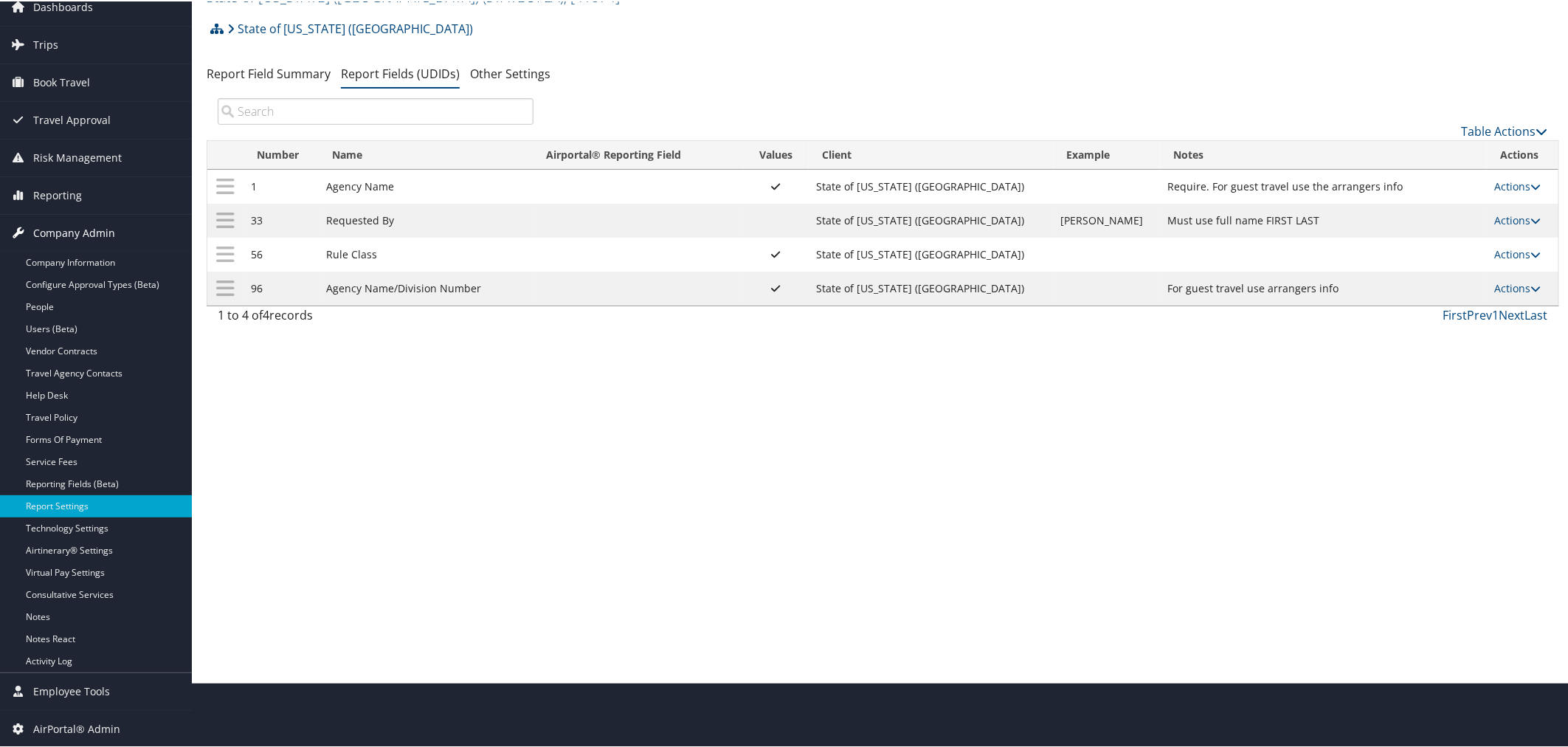
click at [100, 223] on span "Company Admin" at bounding box center [74, 232] width 82 height 37
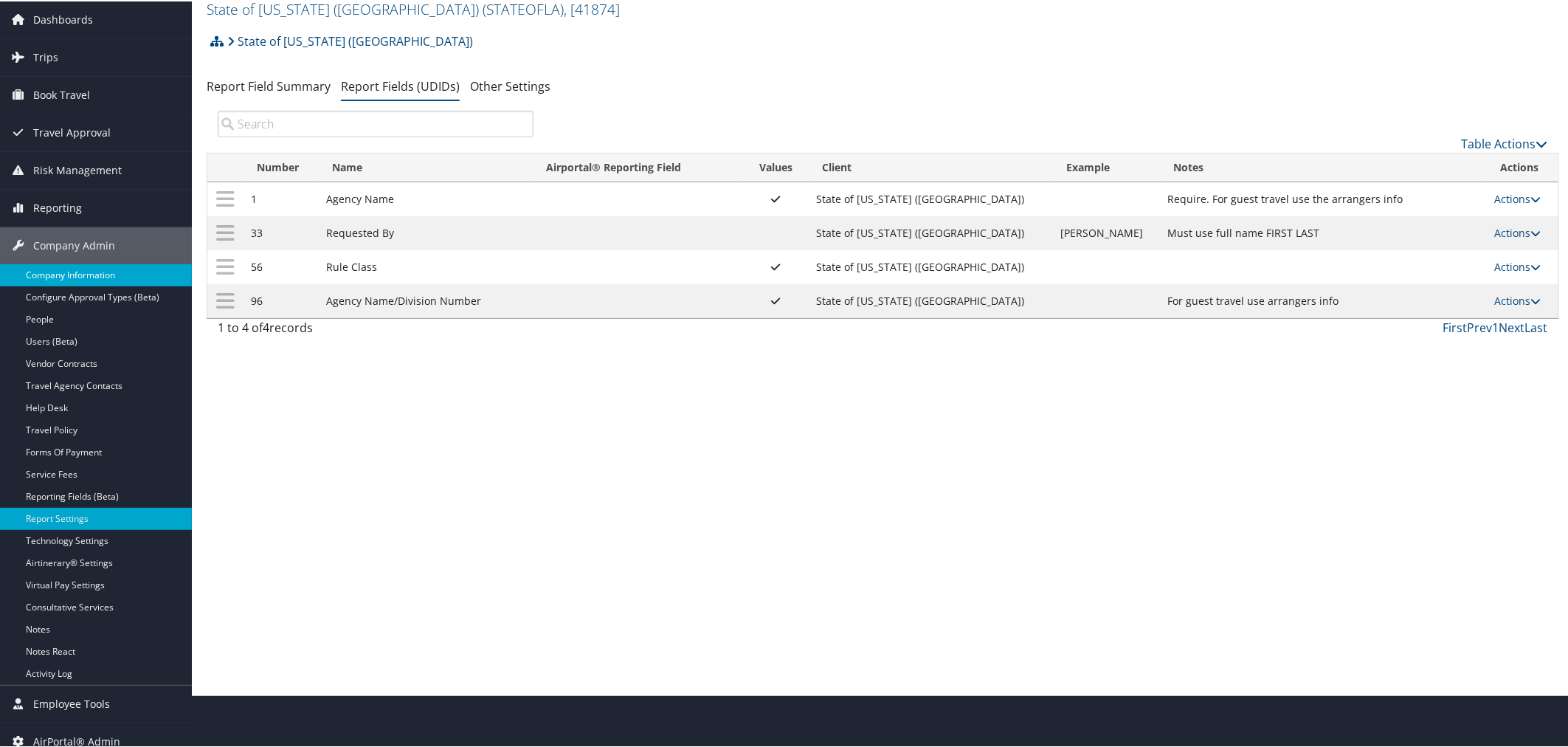
scroll to position [17, 0]
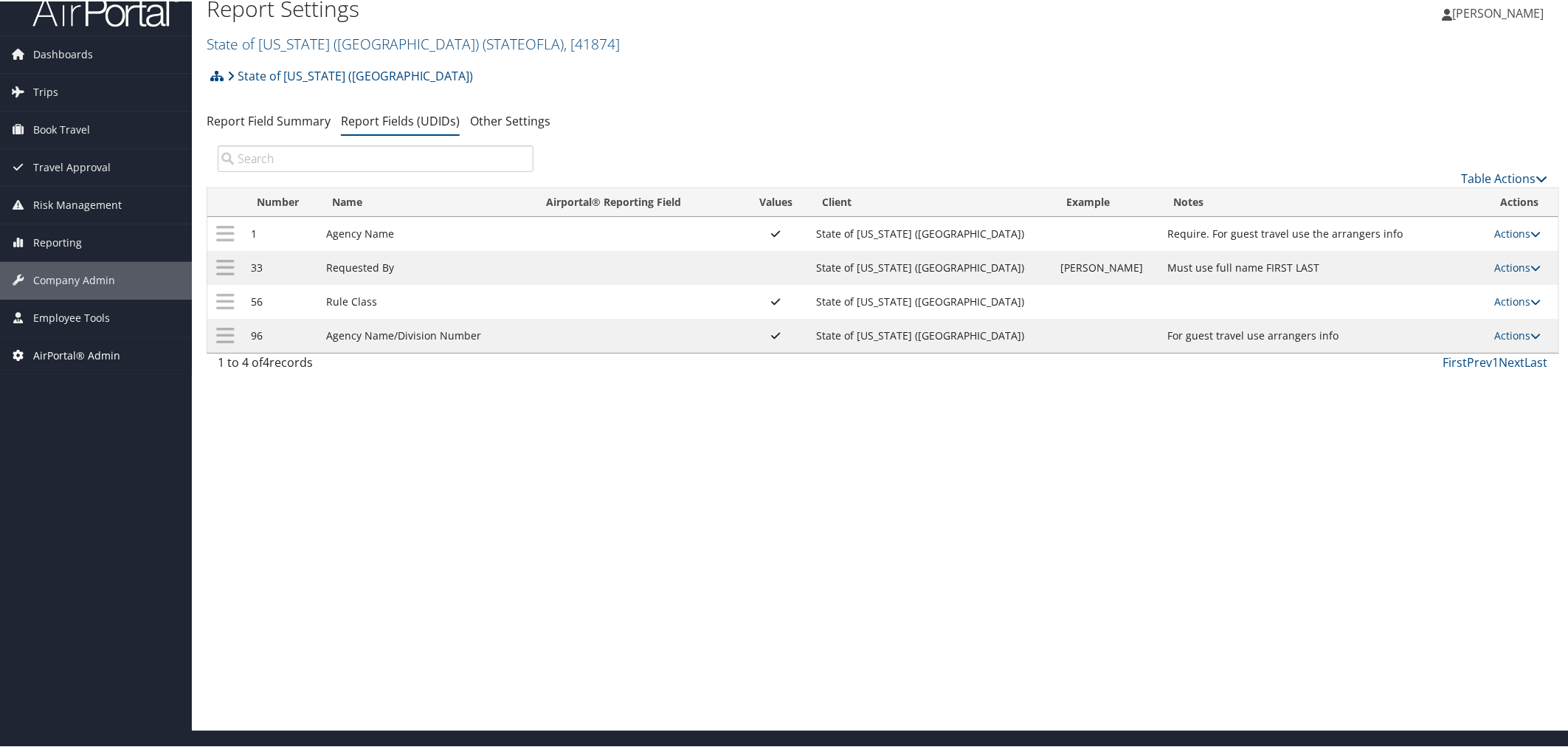
click at [93, 353] on span "AirPortal® Admin" at bounding box center [77, 354] width 87 height 37
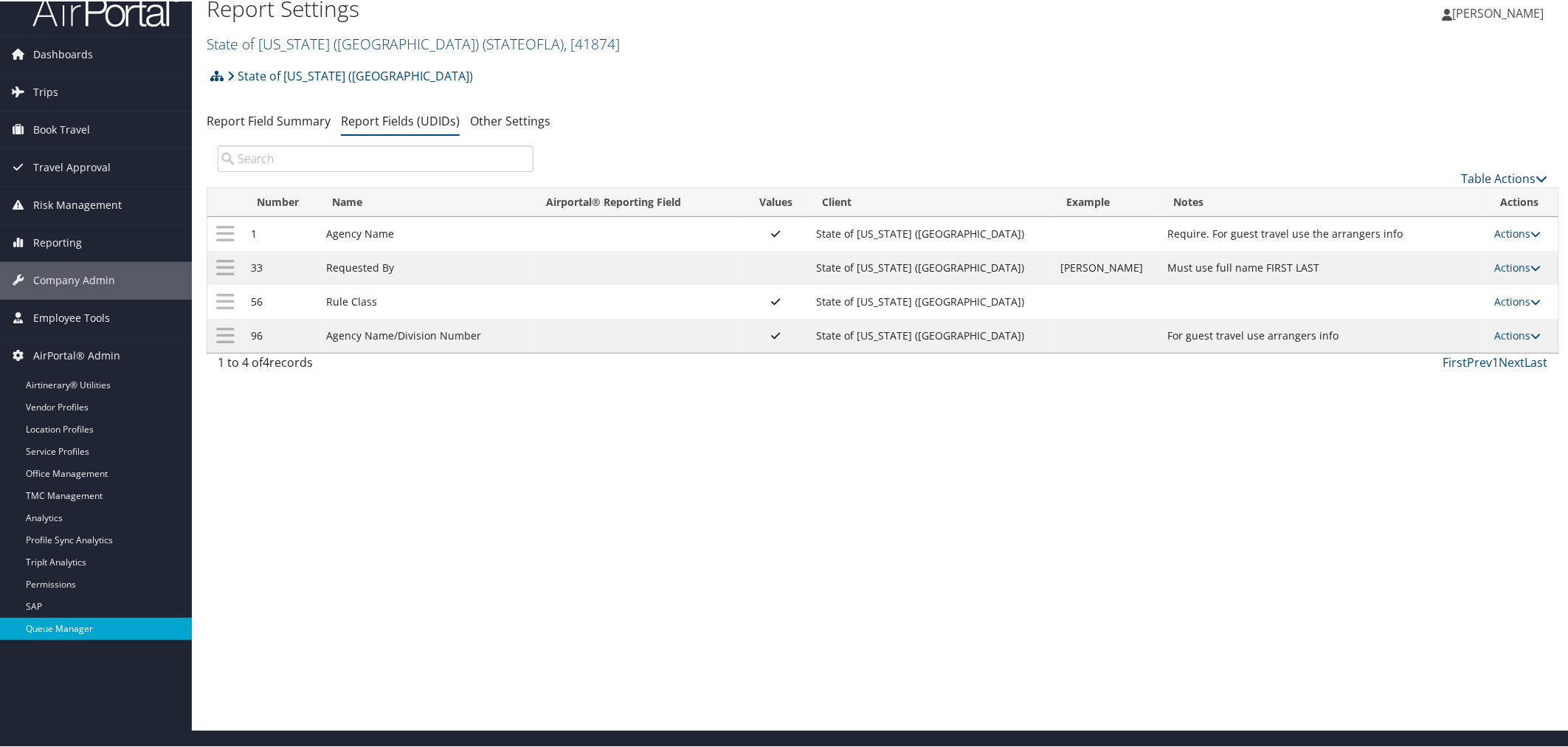
click at [59, 630] on link "Queue Manager" at bounding box center [96, 627] width 192 height 22
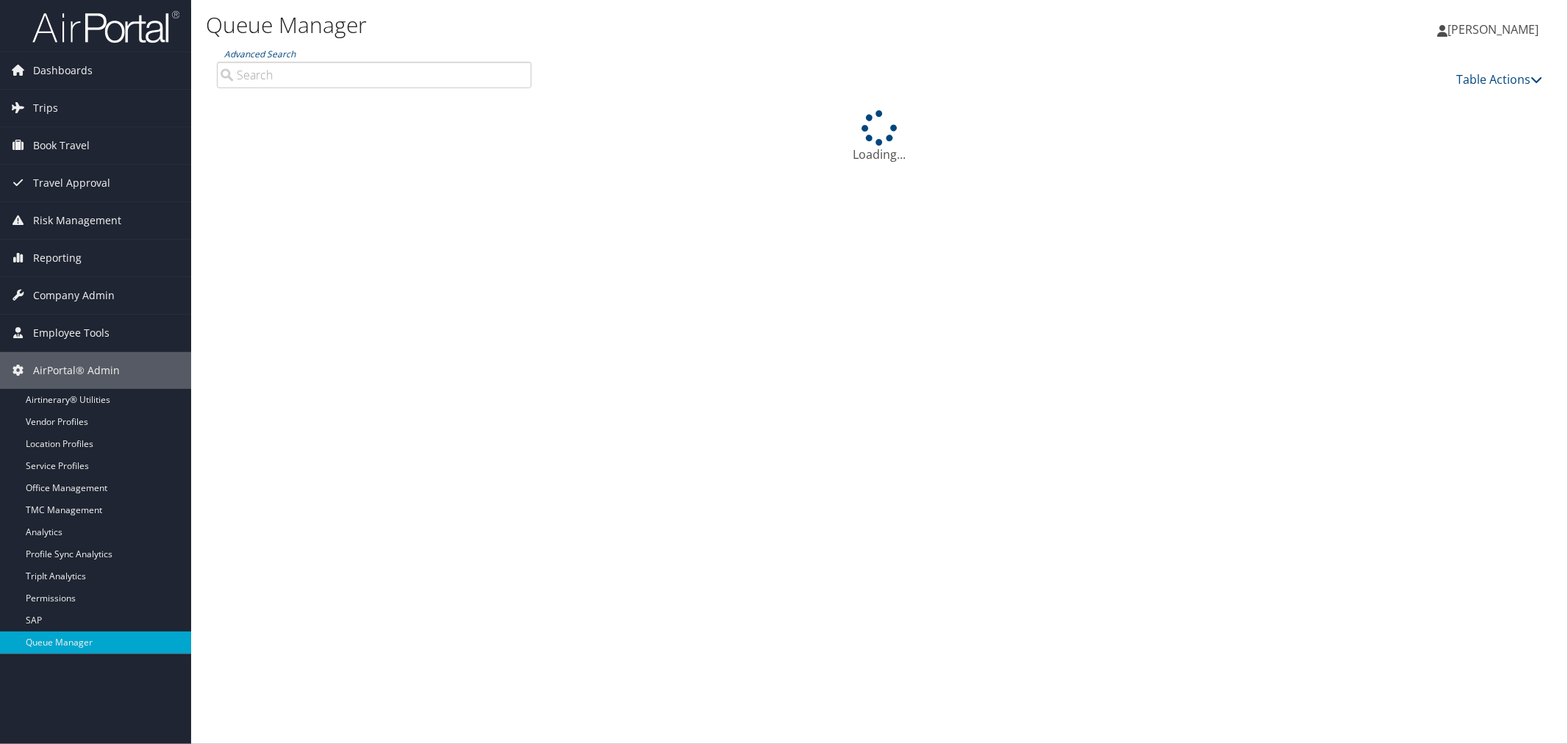
click at [272, 79] on input "Advanced Search" at bounding box center [375, 75] width 315 height 26
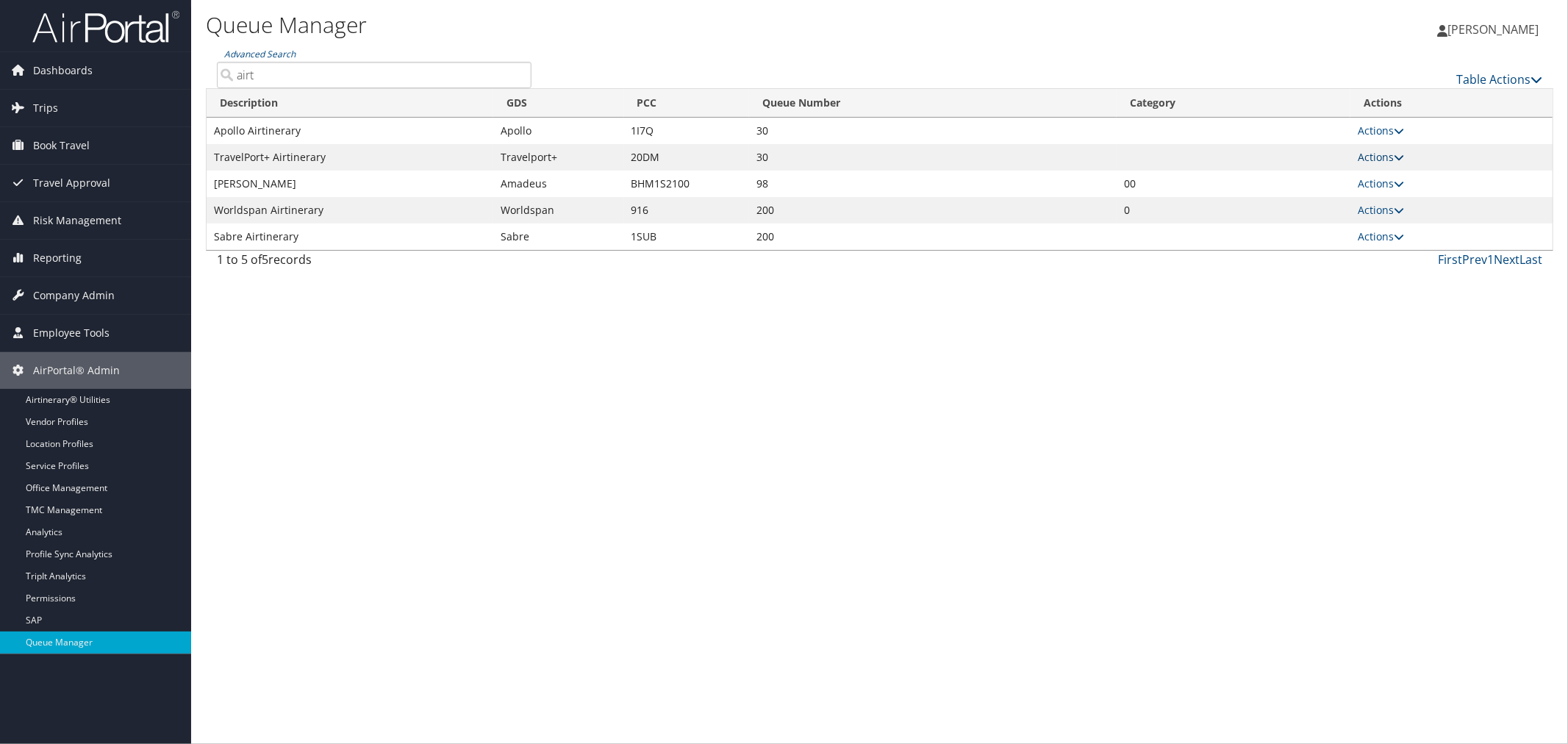
type input "airt"
click at [1372, 155] on link "Actions" at bounding box center [1380, 157] width 46 height 14
click at [1314, 269] on link "Push To Queue" at bounding box center [1327, 279] width 151 height 25
type input "Push To Queue"
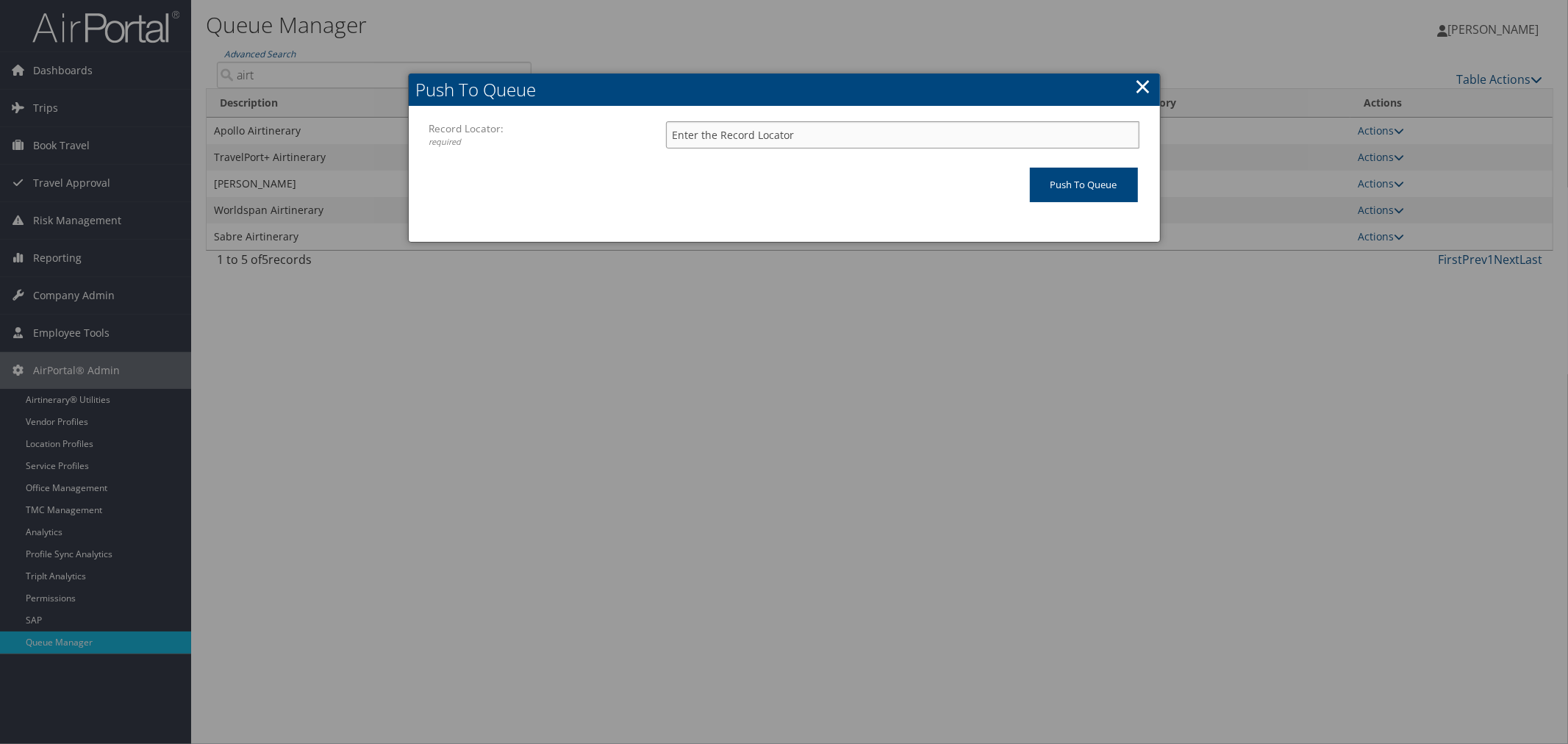
click at [795, 133] on input "Record Locator: required" at bounding box center [903, 135] width 474 height 27
paste input "NHRQVW"
type input "NHRQVW"
click at [1140, 86] on link "×" at bounding box center [1143, 86] width 17 height 30
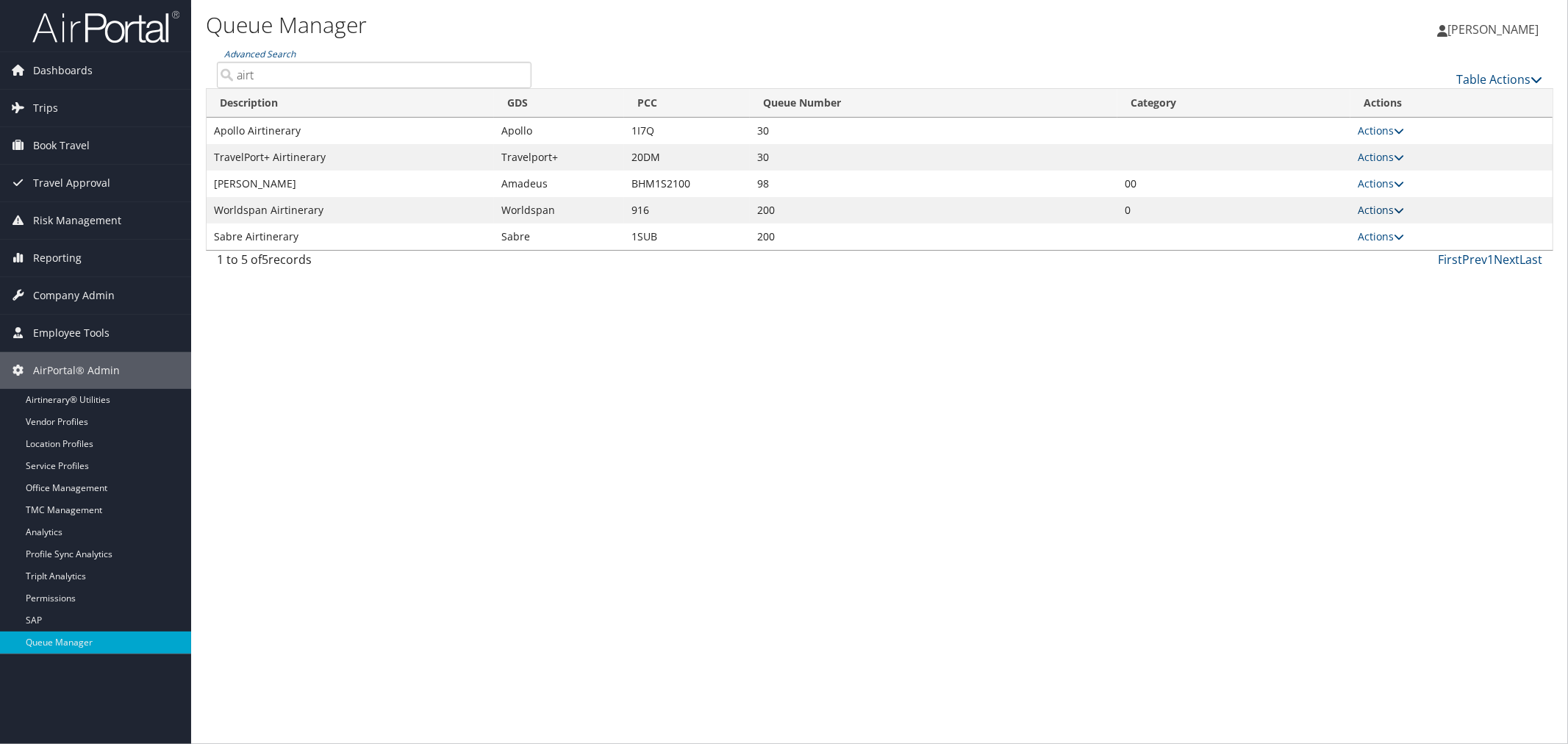
click at [1378, 207] on link "Actions" at bounding box center [1380, 210] width 46 height 14
click at [1304, 327] on link "Push To Queue" at bounding box center [1327, 332] width 151 height 25
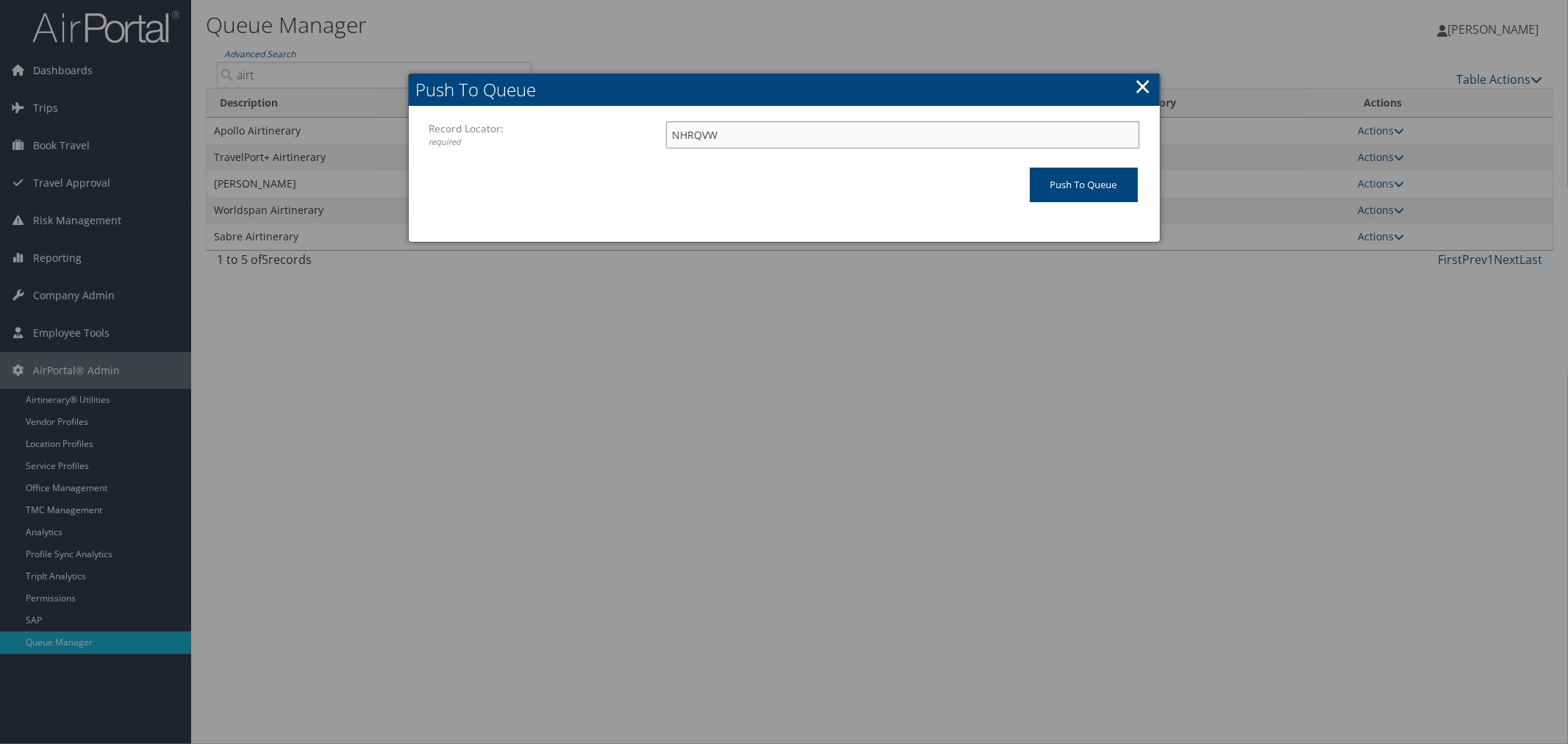
drag, startPoint x: 761, startPoint y: 138, endPoint x: 642, endPoint y: 136, distance: 119.0
click at [642, 136] on div "Record Locator: required NHRQVW Please enter a valid record locator." at bounding box center [784, 140] width 710 height 39
click at [1059, 188] on input "Push To Queue" at bounding box center [1084, 185] width 108 height 35
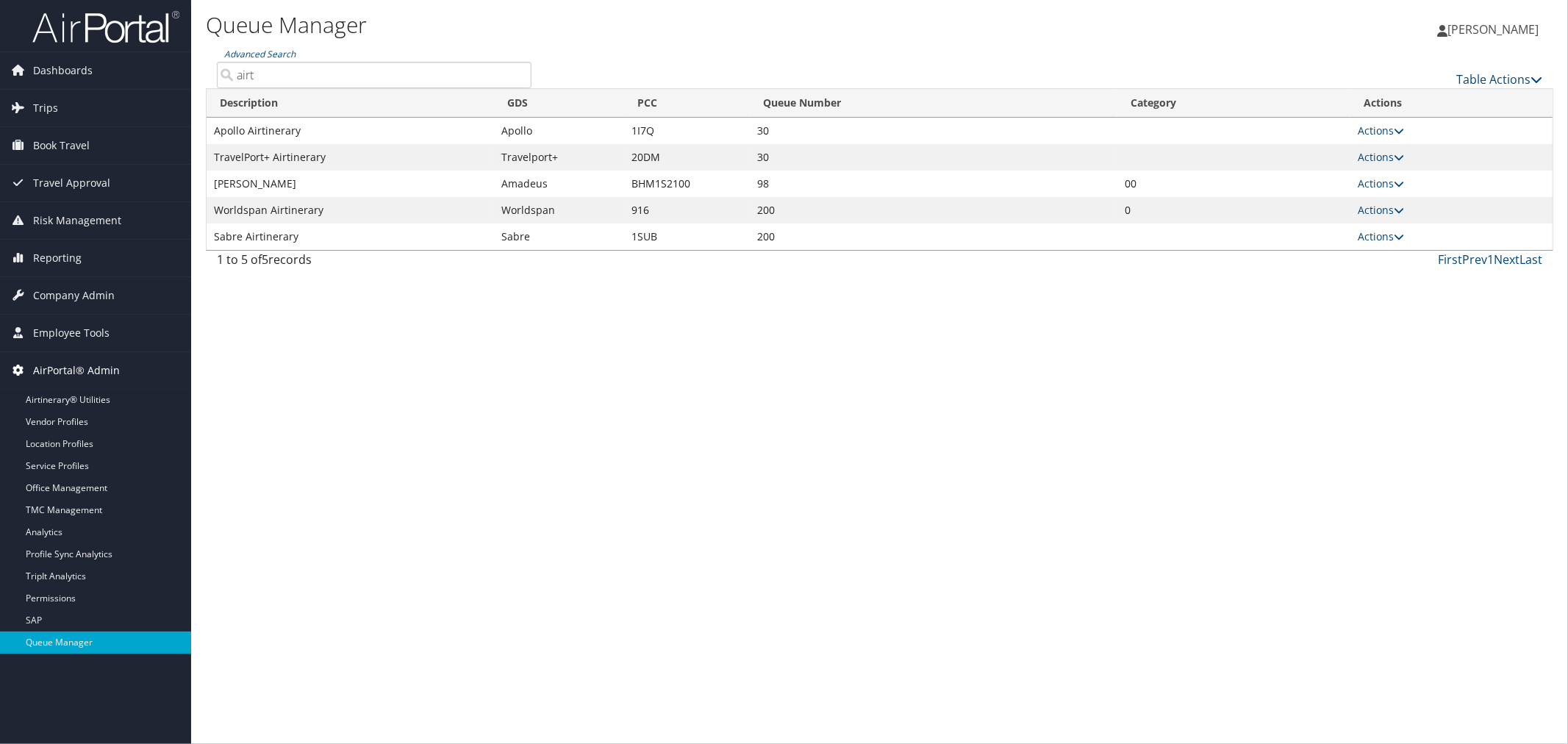
click at [92, 371] on span "AirPortal® Admin" at bounding box center [76, 370] width 87 height 37
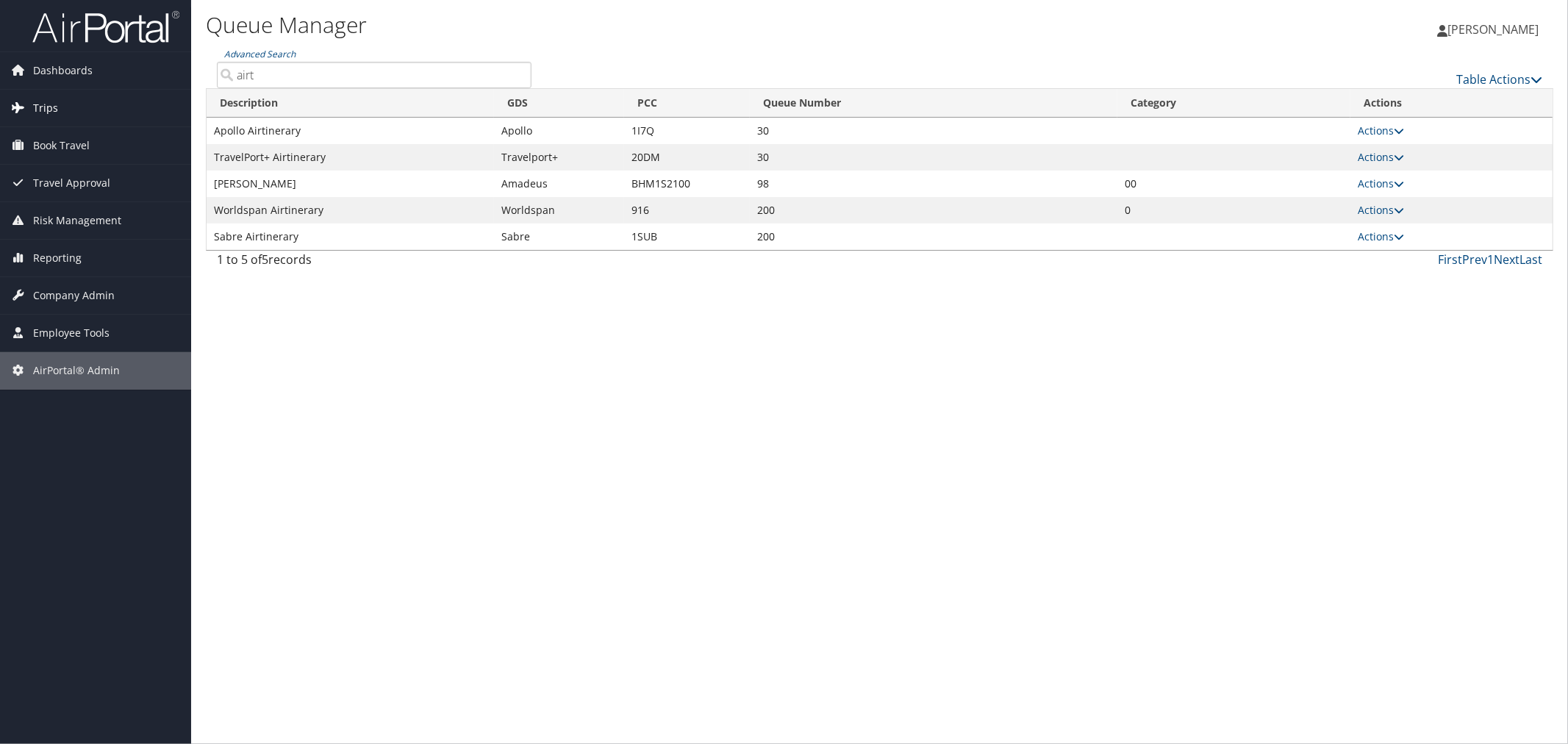
click at [51, 113] on span "Trips" at bounding box center [45, 108] width 25 height 37
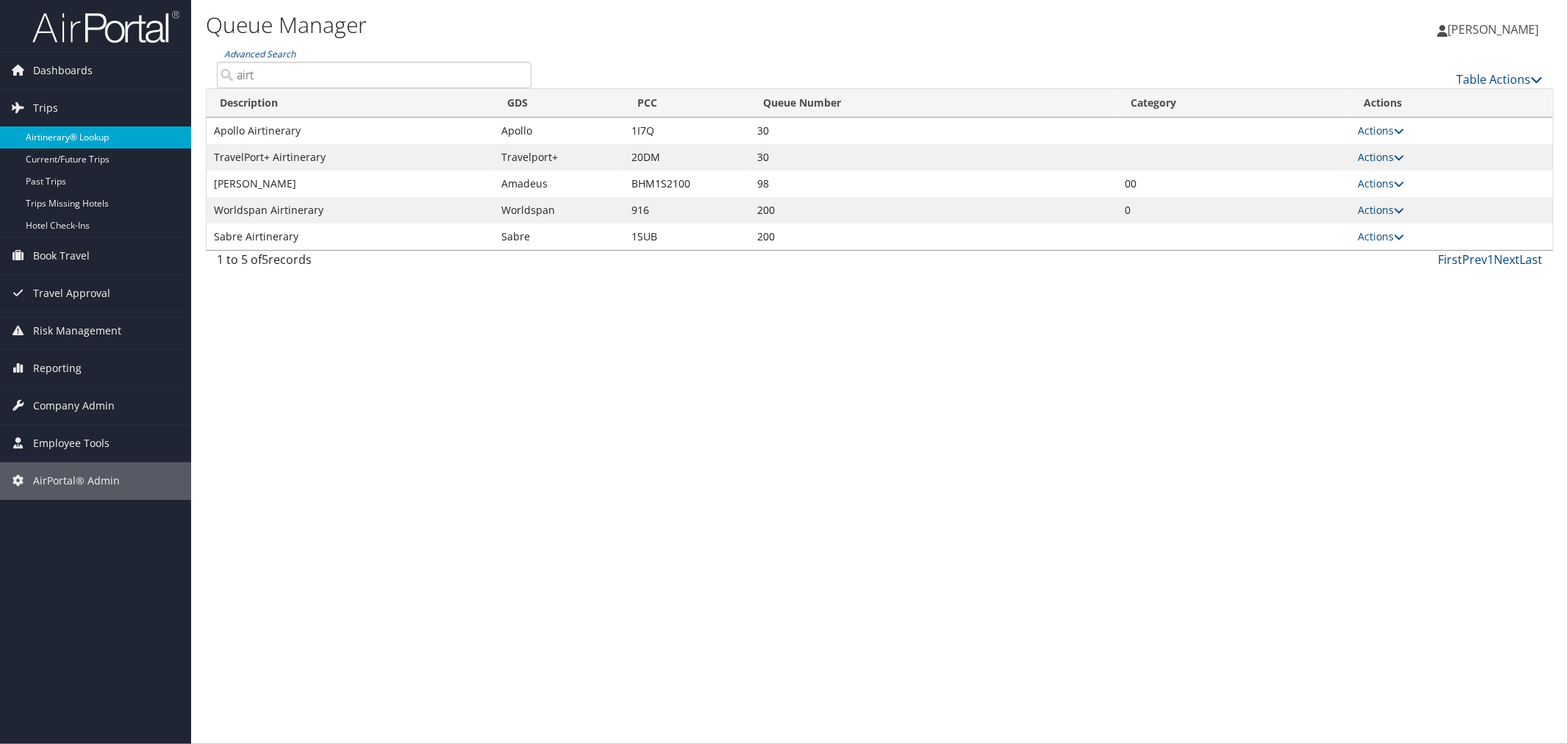
click at [64, 136] on link "Airtinerary® Lookup" at bounding box center [95, 137] width 191 height 22
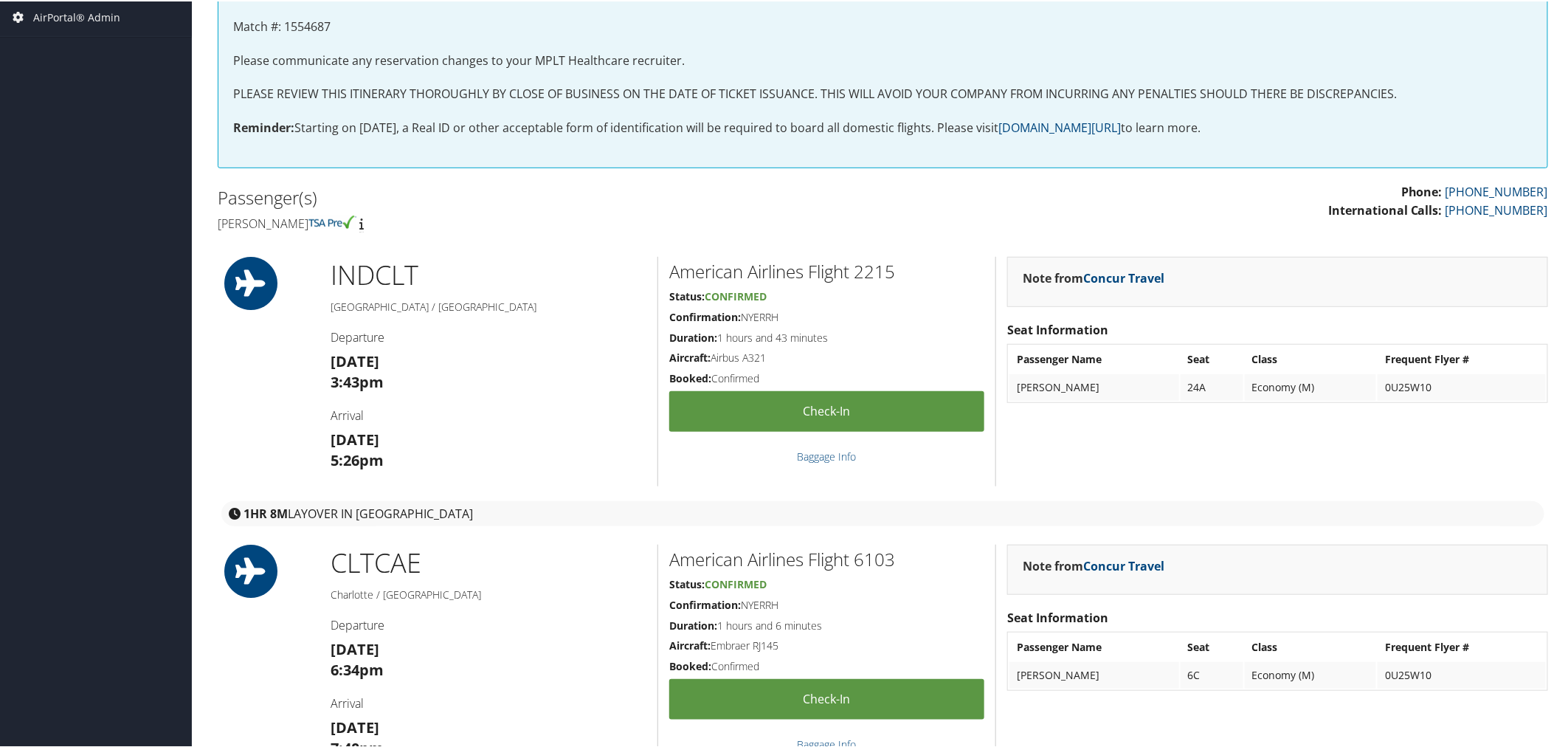
scroll to position [318, 0]
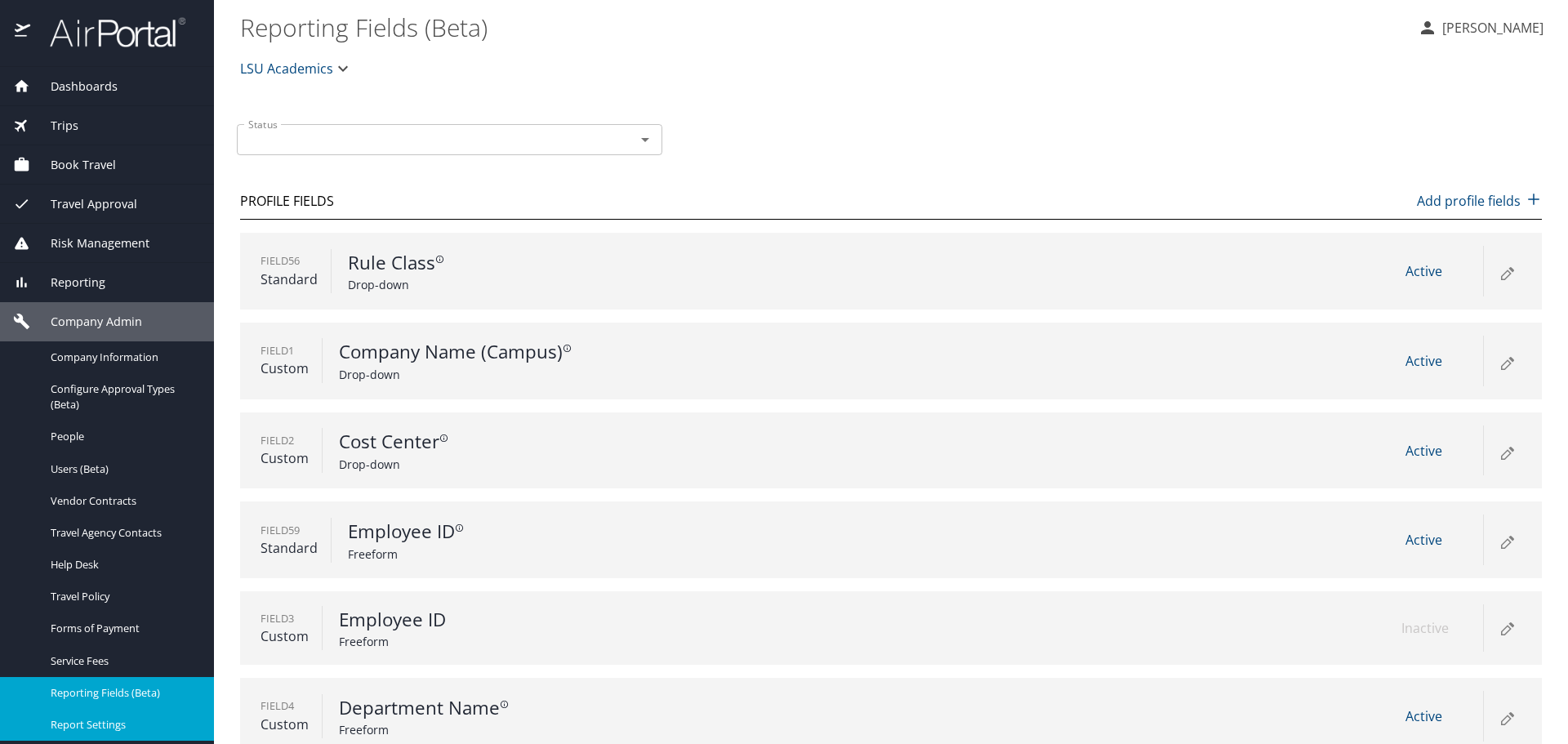
click at [98, 717] on span "Report Settings" at bounding box center [122, 725] width 144 height 15
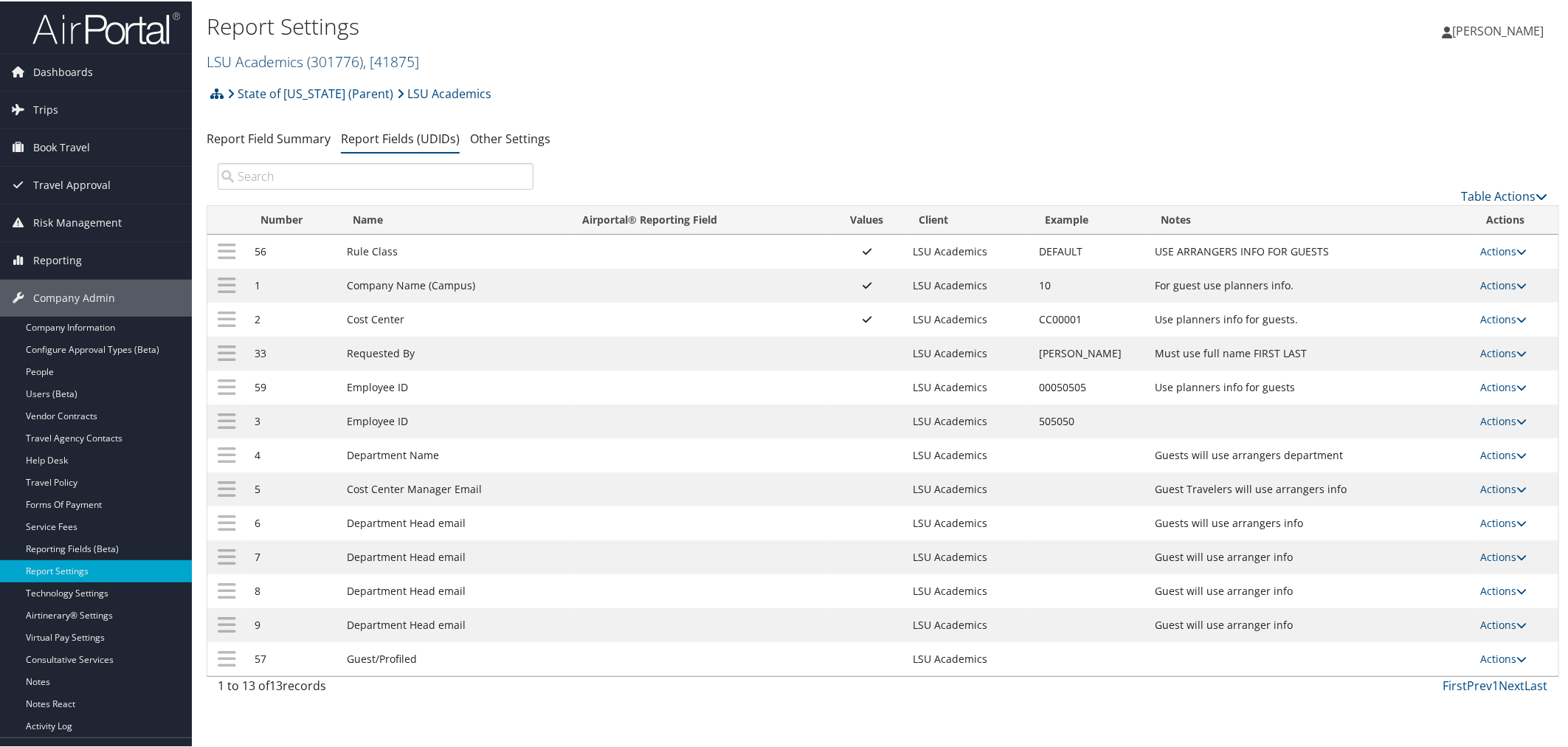
click at [310, 56] on span "( 301776 )" at bounding box center [335, 60] width 56 height 20
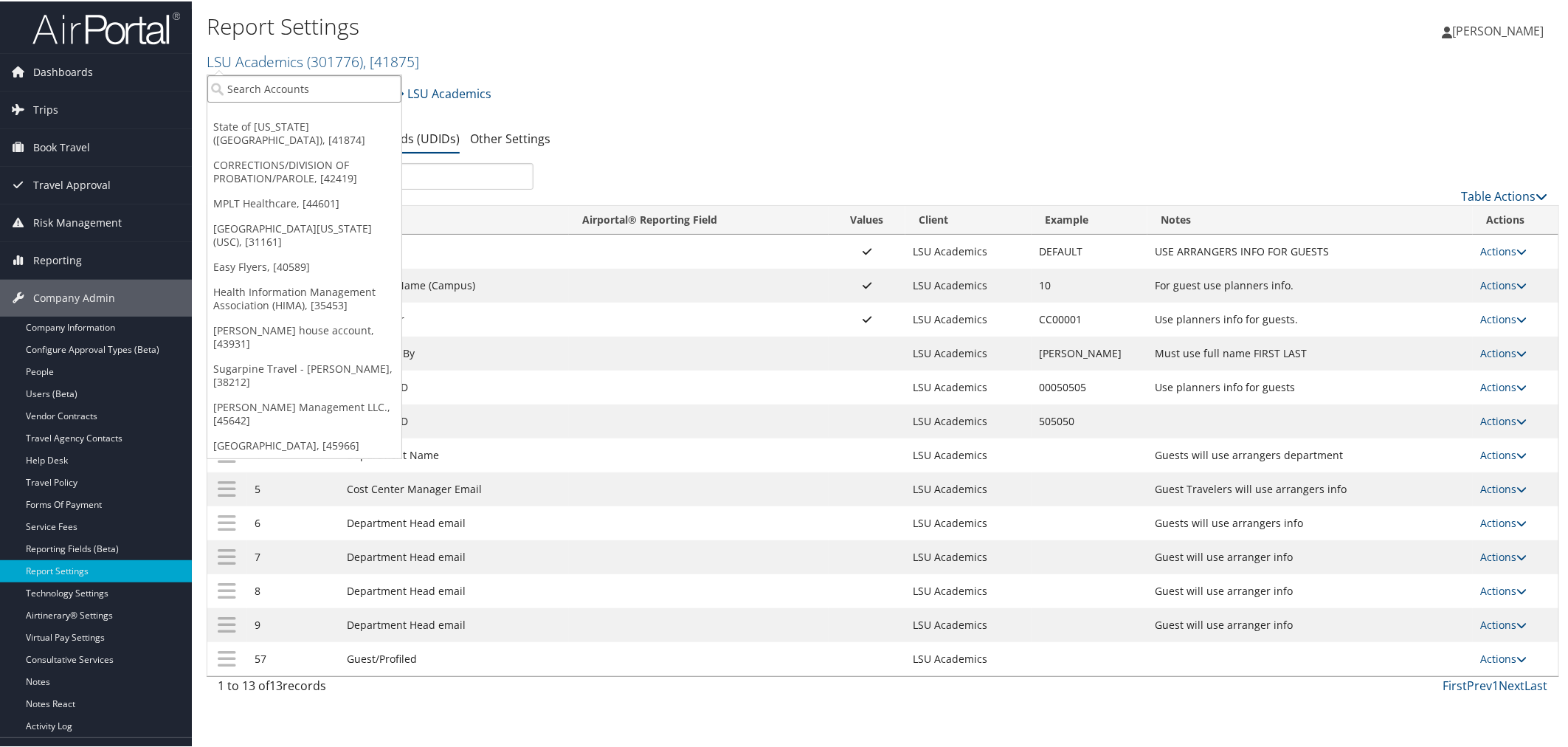
click at [286, 85] on input "search" at bounding box center [304, 87] width 194 height 27
type input "belca"
click at [334, 124] on div "Account" at bounding box center [356, 127] width 313 height 13
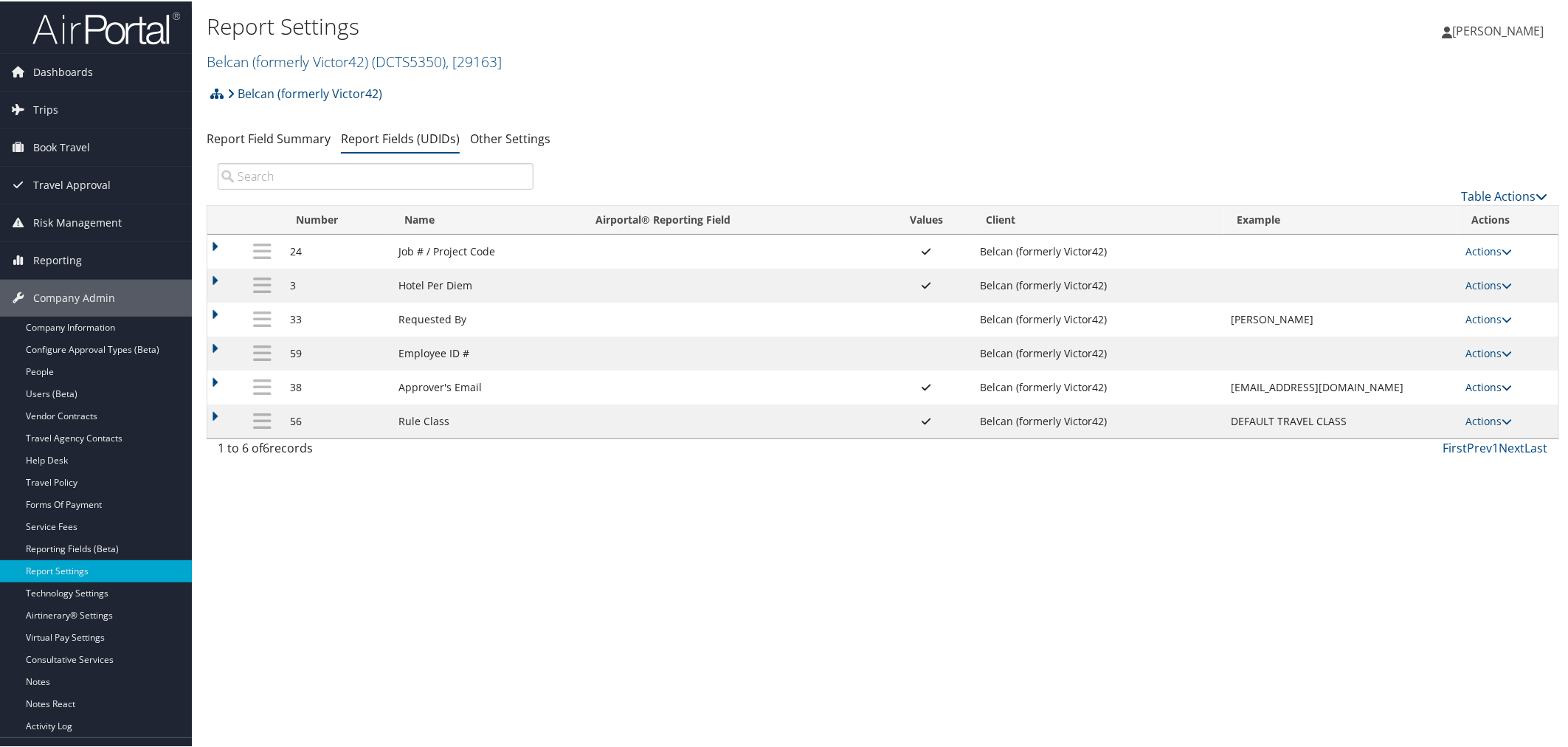
click at [1475, 386] on link "Actions" at bounding box center [1488, 385] width 46 height 14
click at [1406, 453] on link "Edit" at bounding box center [1427, 462] width 160 height 25
select select "both"
select select "profiled"
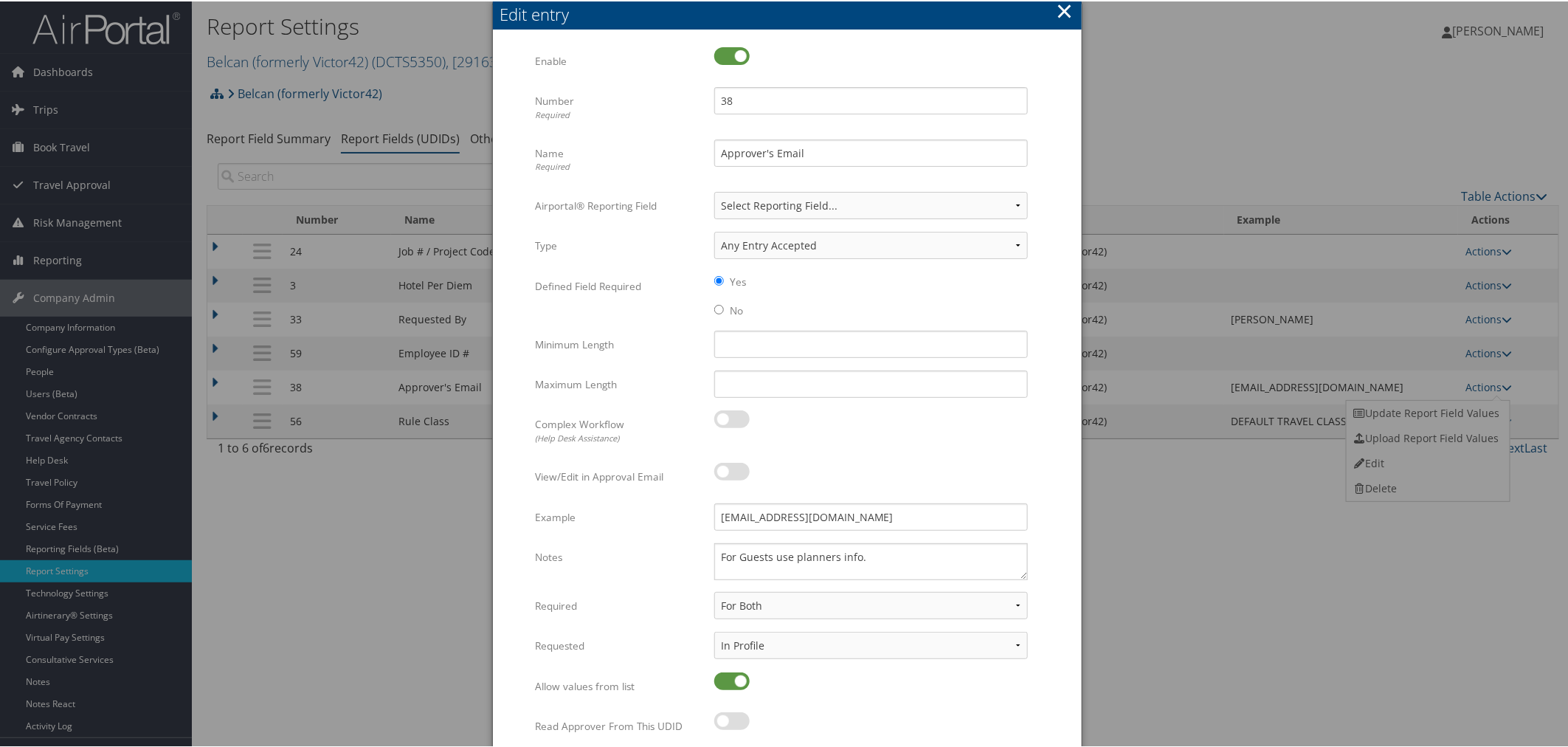
scroll to position [65, 0]
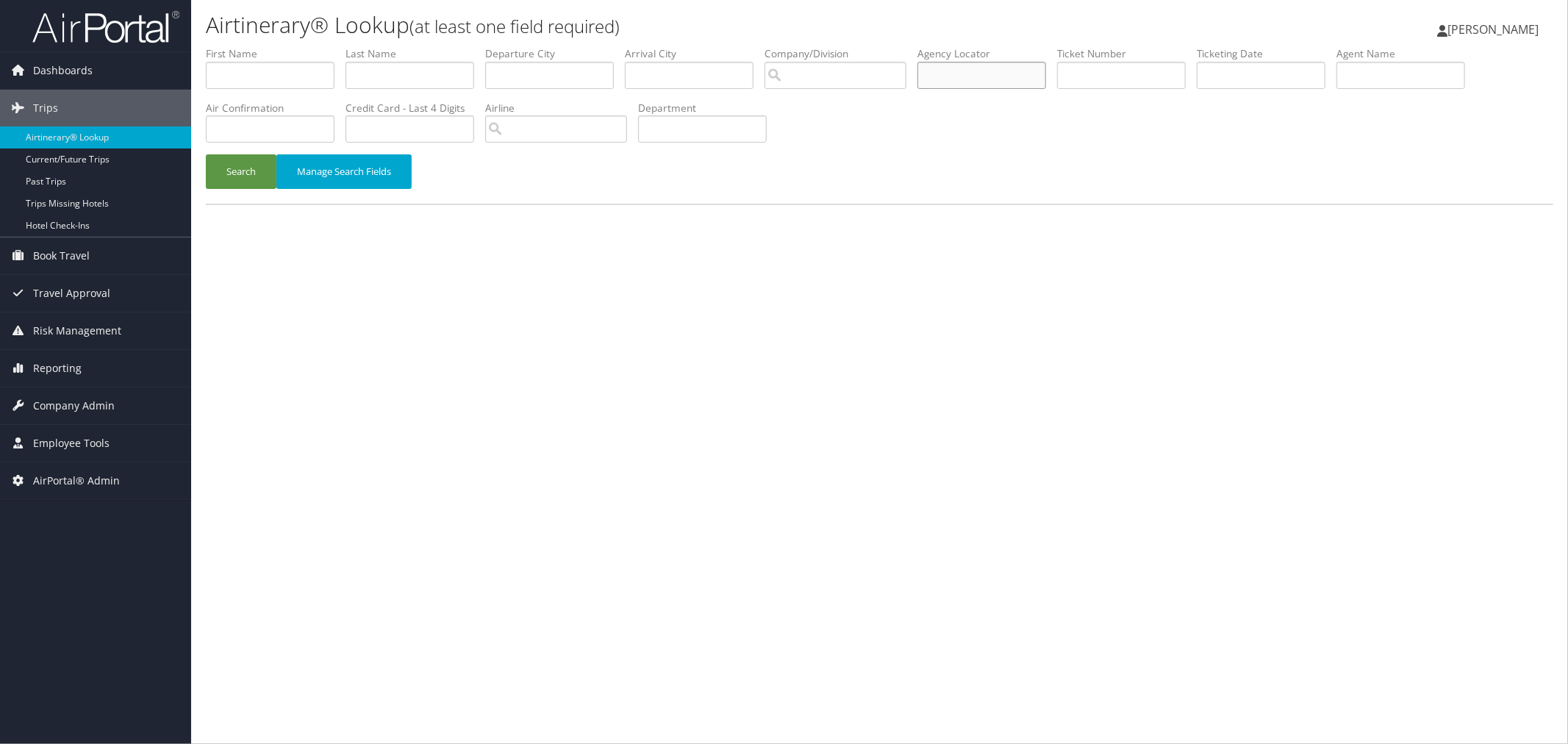
click at [1046, 83] on input "text" at bounding box center [982, 76] width 129 height 27
paste input "CN7CV9"
click at [244, 170] on button "Search" at bounding box center [241, 172] width 70 height 35
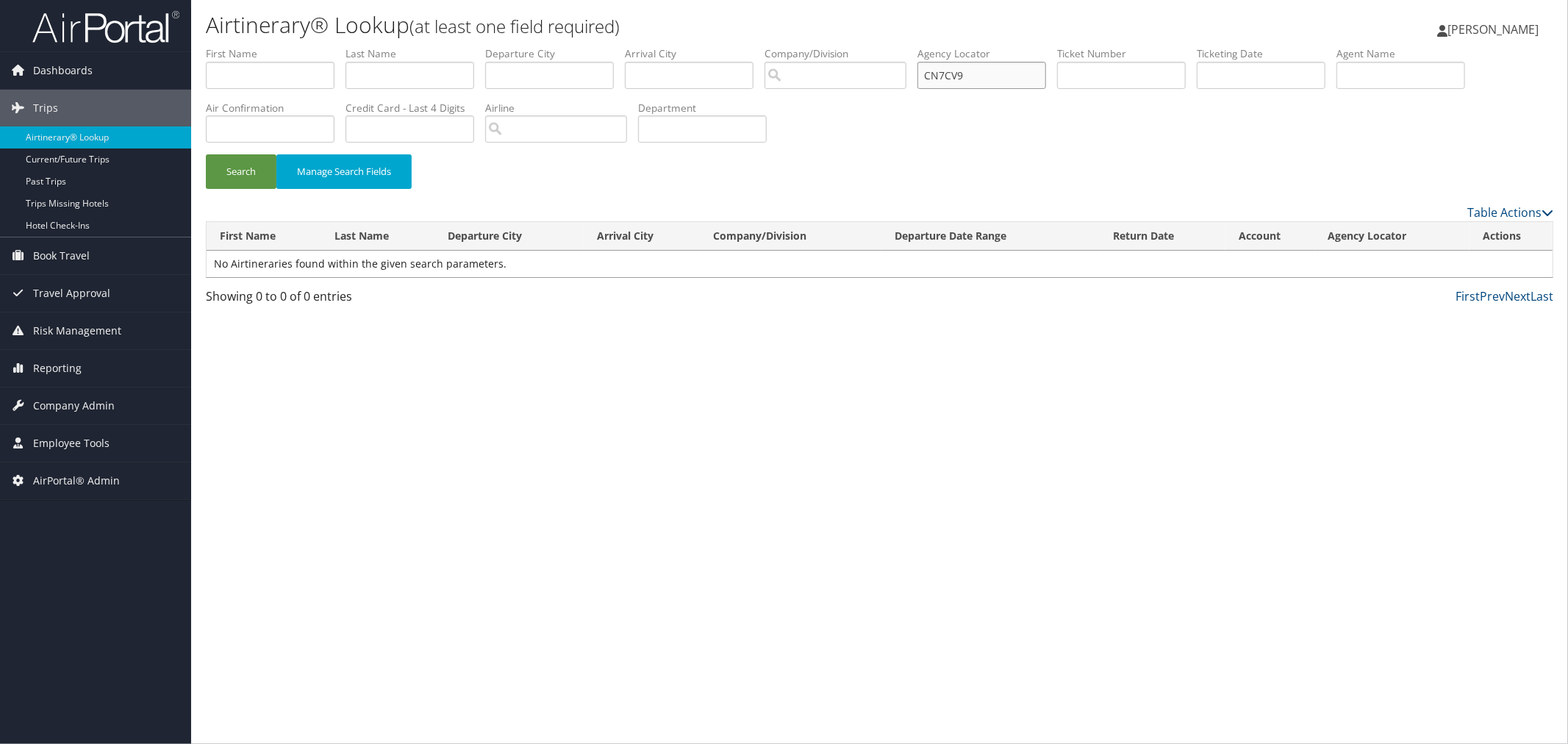
click at [1013, 76] on input "CN7CV9" at bounding box center [982, 76] width 129 height 27
click at [240, 171] on button "Search" at bounding box center [241, 172] width 70 height 35
drag, startPoint x: 997, startPoint y: 71, endPoint x: 956, endPoint y: 71, distance: 41.0
click at [956, 46] on ul "First Name Last Name Departure City Arrival City Company/Division Airport/City …" at bounding box center [879, 46] width 1348 height 0
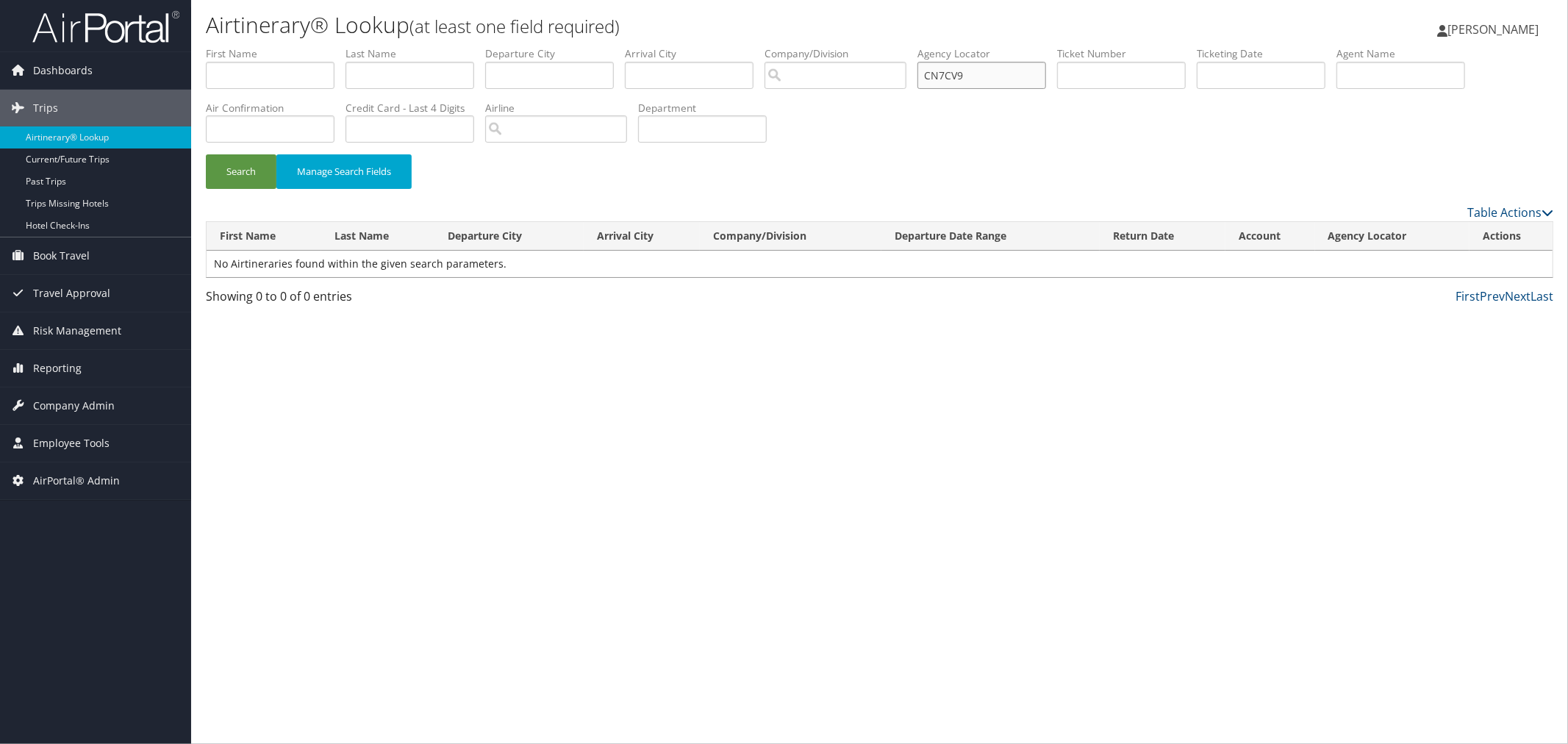
paste input "JPTKB"
type input "CJPTKB"
click at [248, 172] on button "Search" at bounding box center [241, 172] width 70 height 35
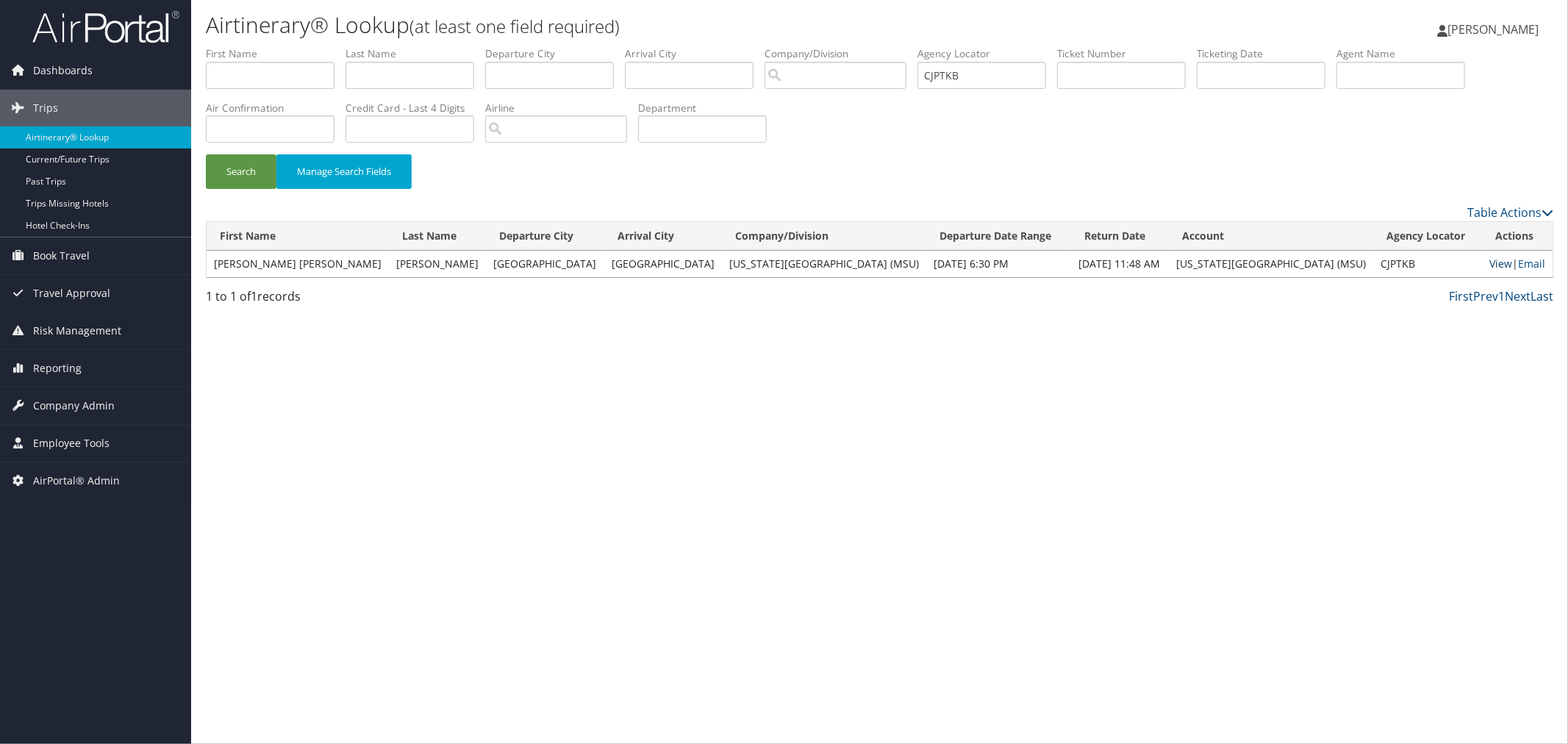
click at [1490, 263] on link "View" at bounding box center [1501, 263] width 23 height 14
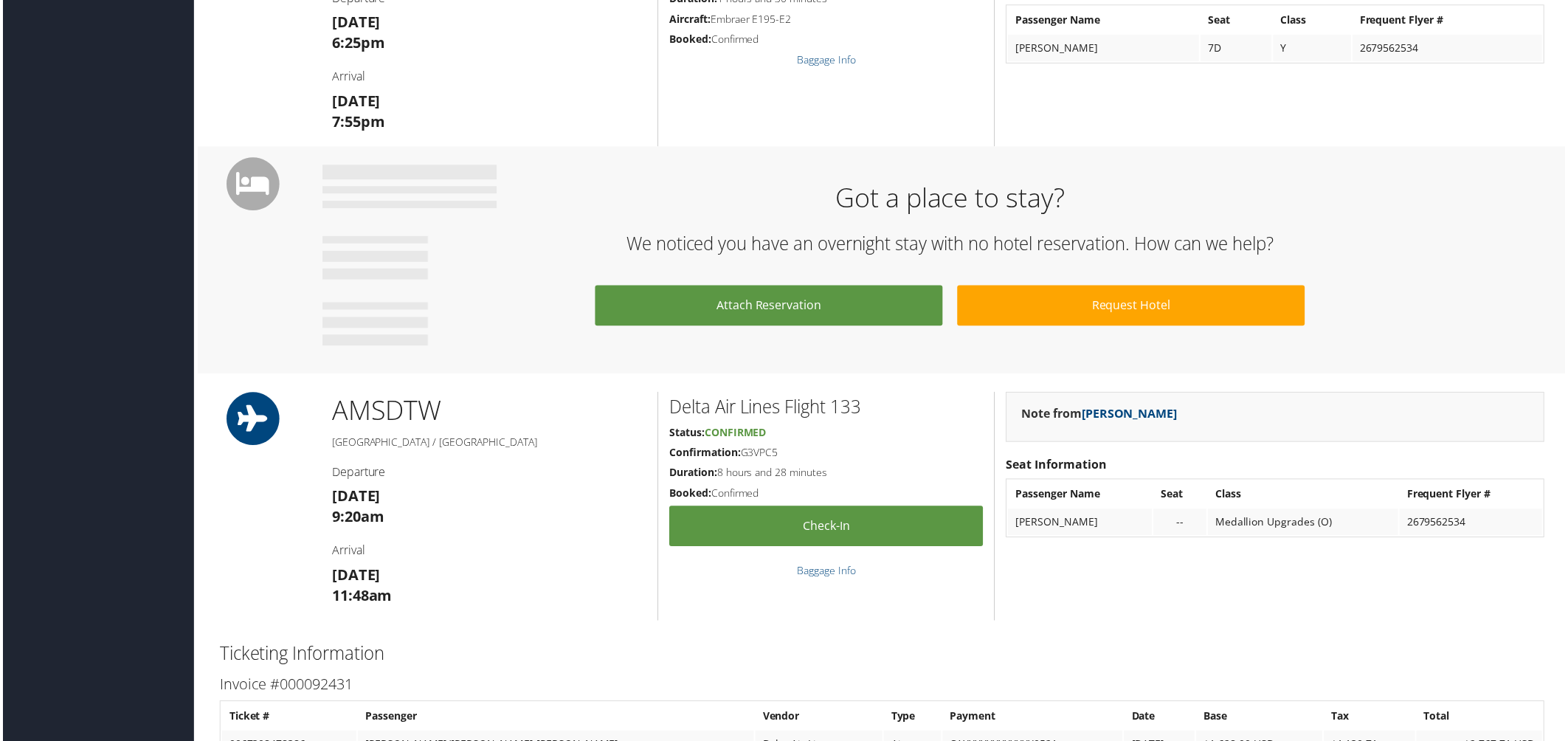
scroll to position [1804, 0]
